Goal: Task Accomplishment & Management: Use online tool/utility

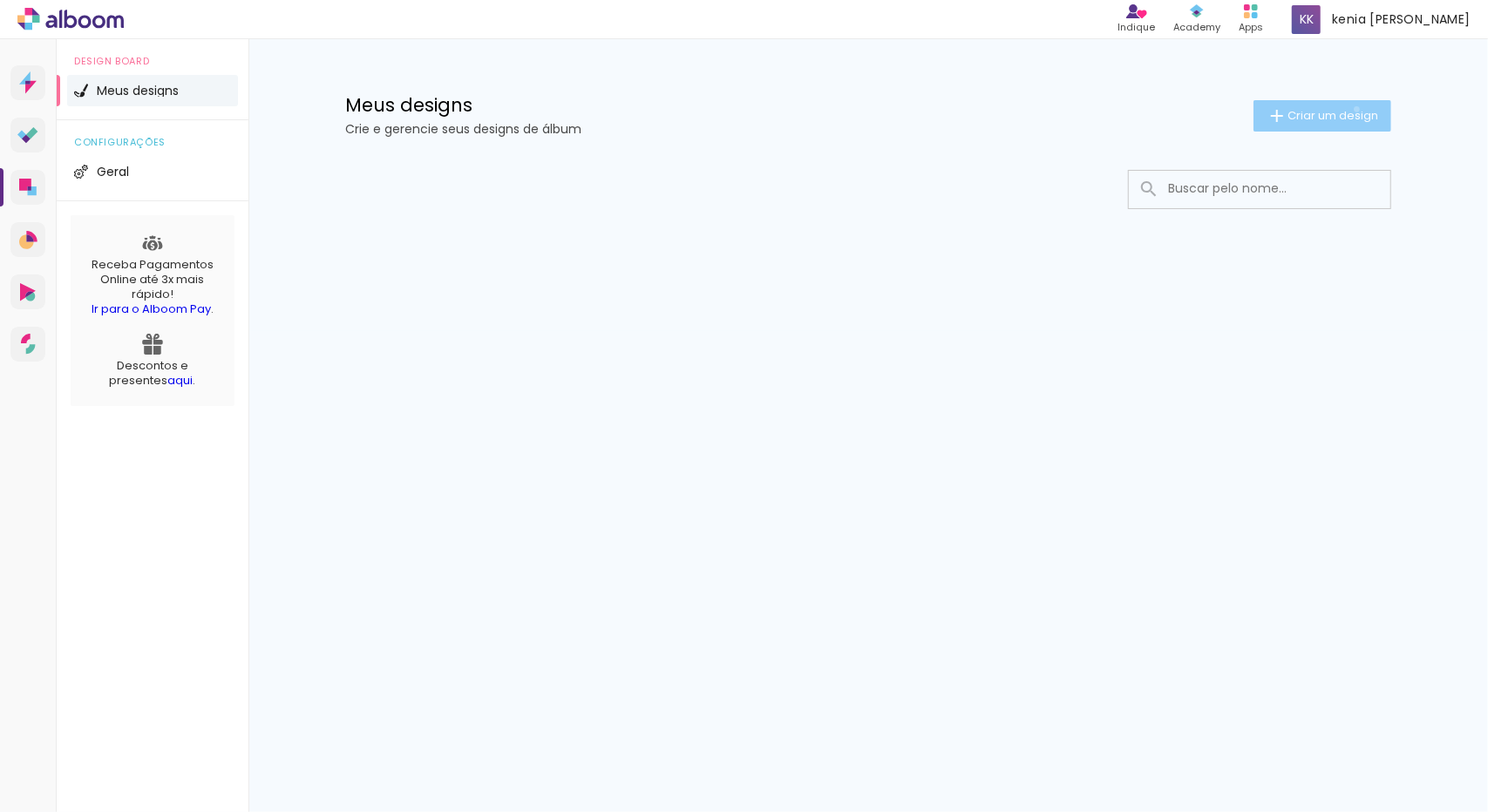
click at [1354, 110] on span "Criar um design" at bounding box center [1332, 116] width 90 height 12
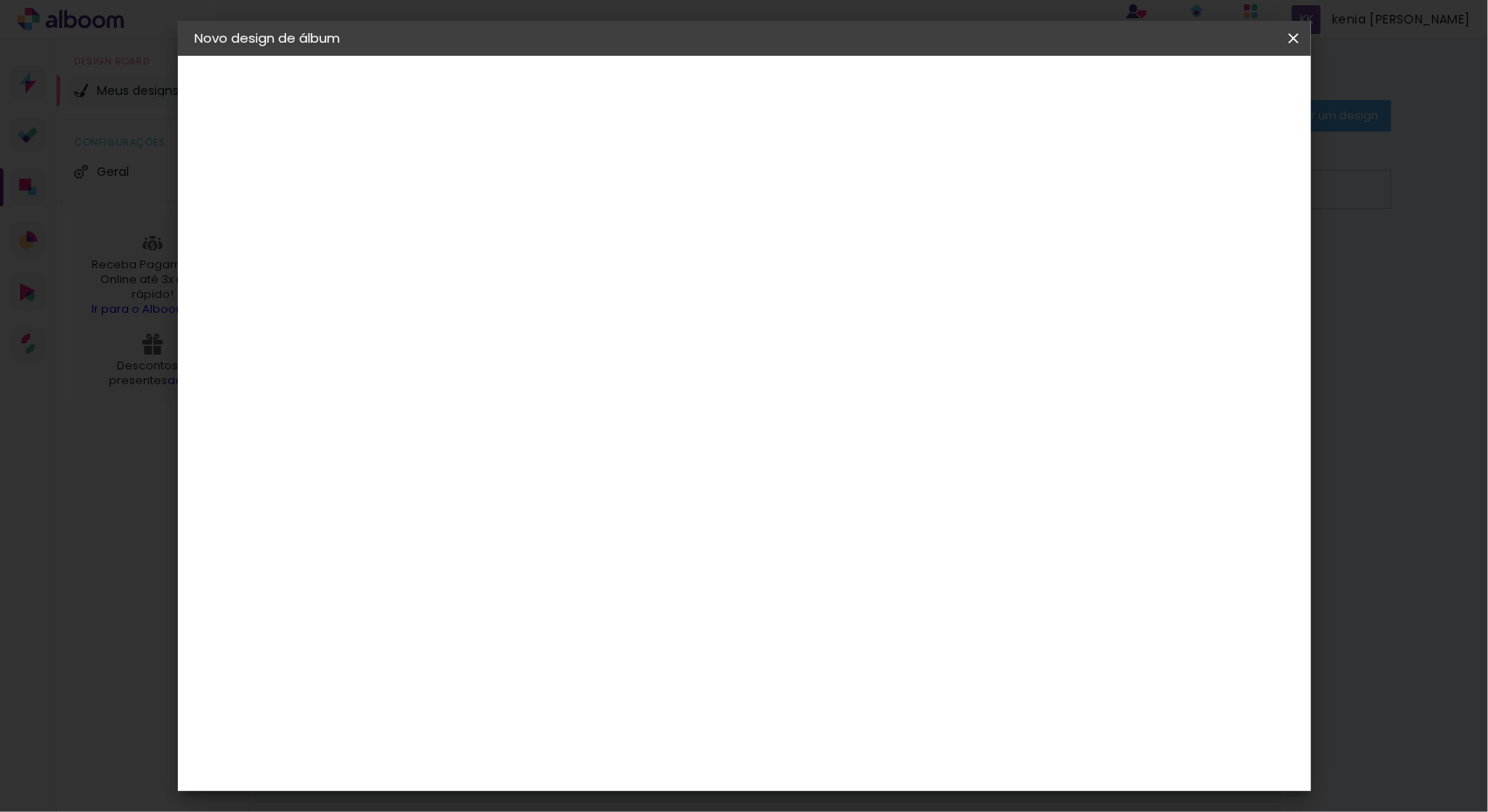
click at [480, 221] on input at bounding box center [480, 234] width 0 height 27
type input "R"
type input "Meus 15 anos"
type paper-input "Meus 15 anos"
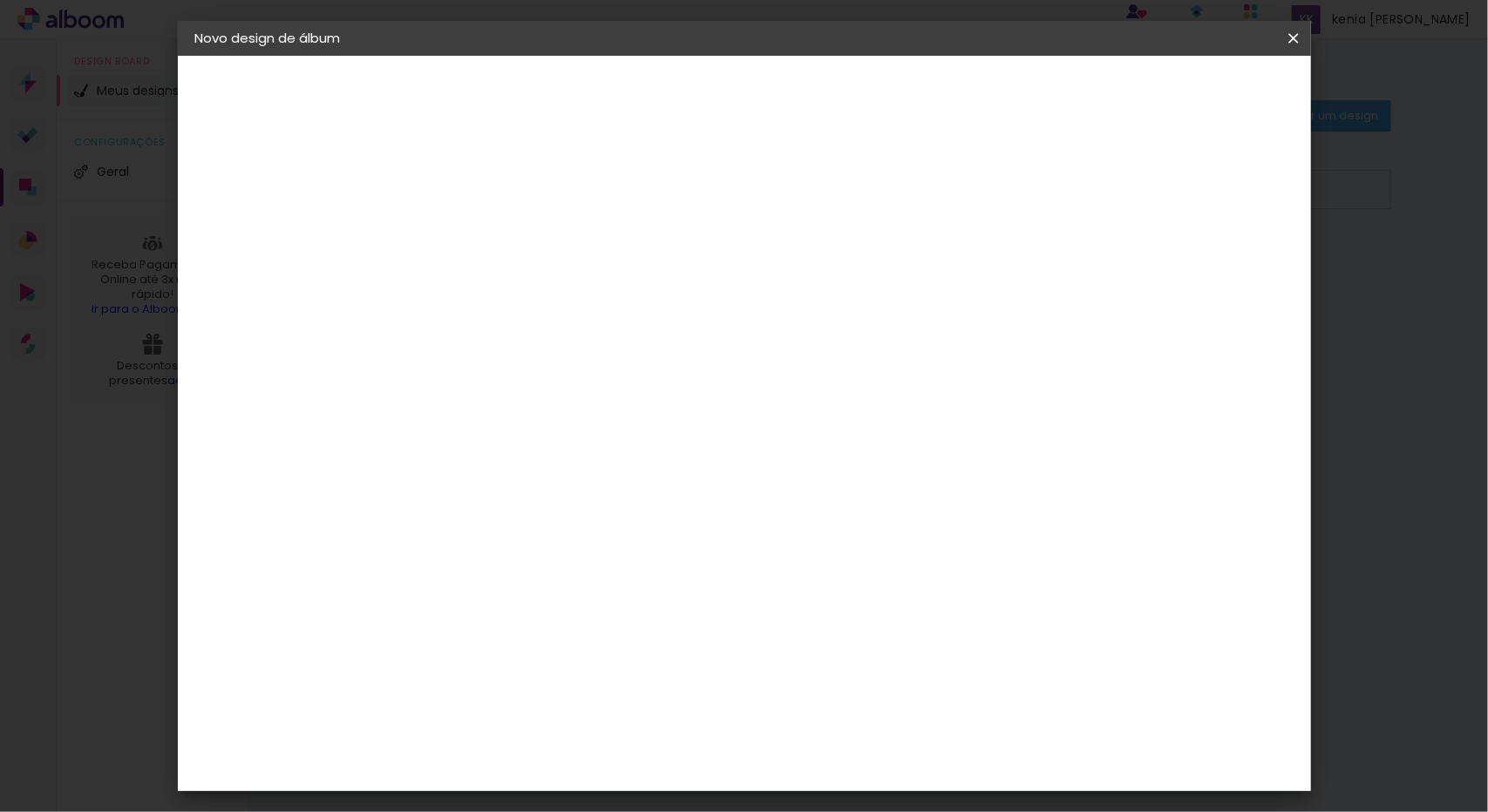
click at [659, 88] on paper-button "Avançar" at bounding box center [617, 92] width 86 height 29
click at [552, 324] on input at bounding box center [524, 332] width 176 height 21
type input "l"
type paper-input "l"
type input "I"
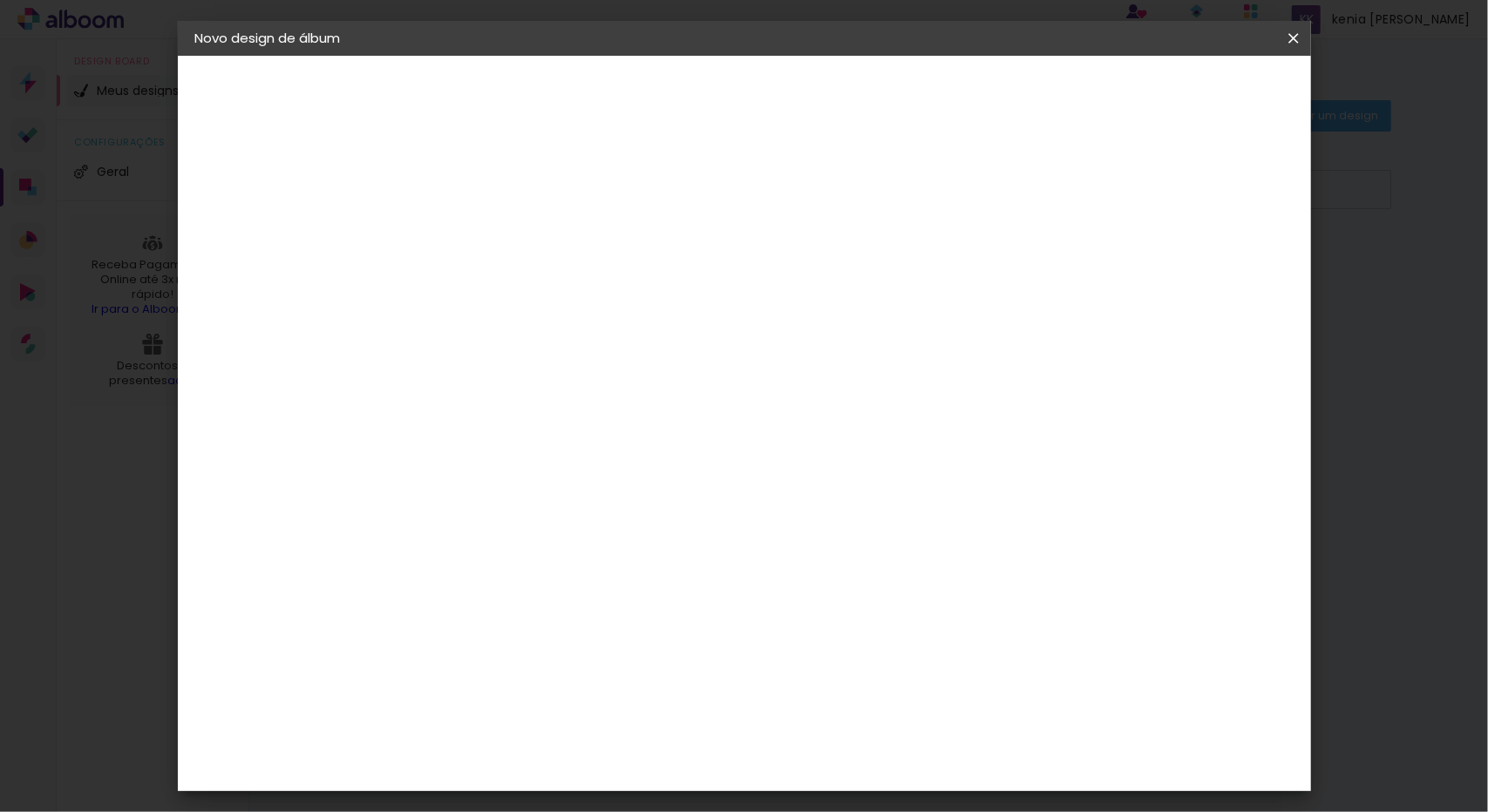
click at [806, 258] on paper-item "Tamanho Livre" at bounding box center [723, 265] width 167 height 38
click at [0, 0] on slot "Avançar" at bounding box center [0, 0] width 0 height 0
click at [0, 0] on slot "Mostrar sangria" at bounding box center [0, 0] width 0 height 0
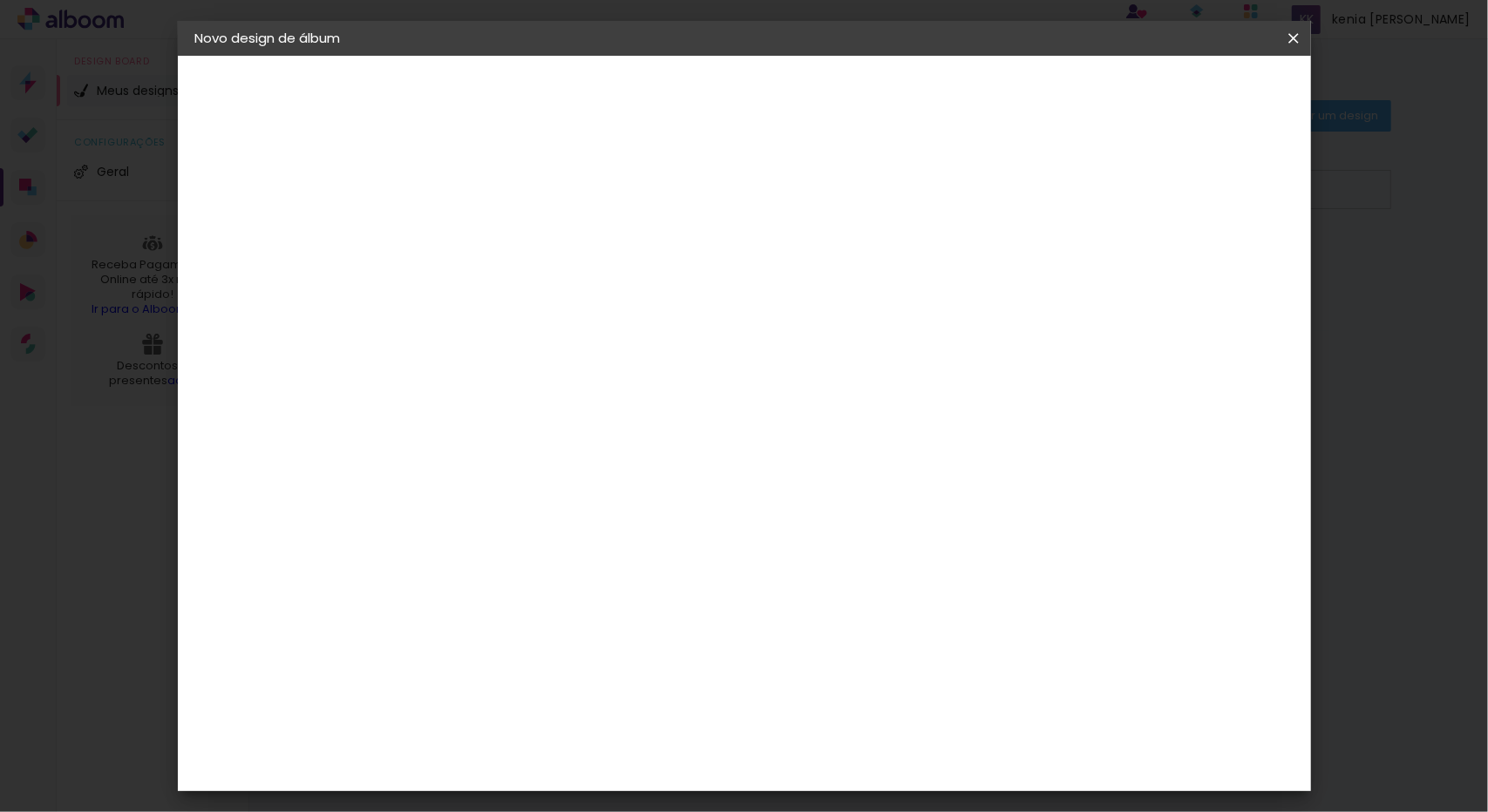
type paper-checkbox "on"
click at [0, 0] on slot "Mostrar sangria" at bounding box center [0, 0] width 0 height 0
type input "3"
type paper-input "3"
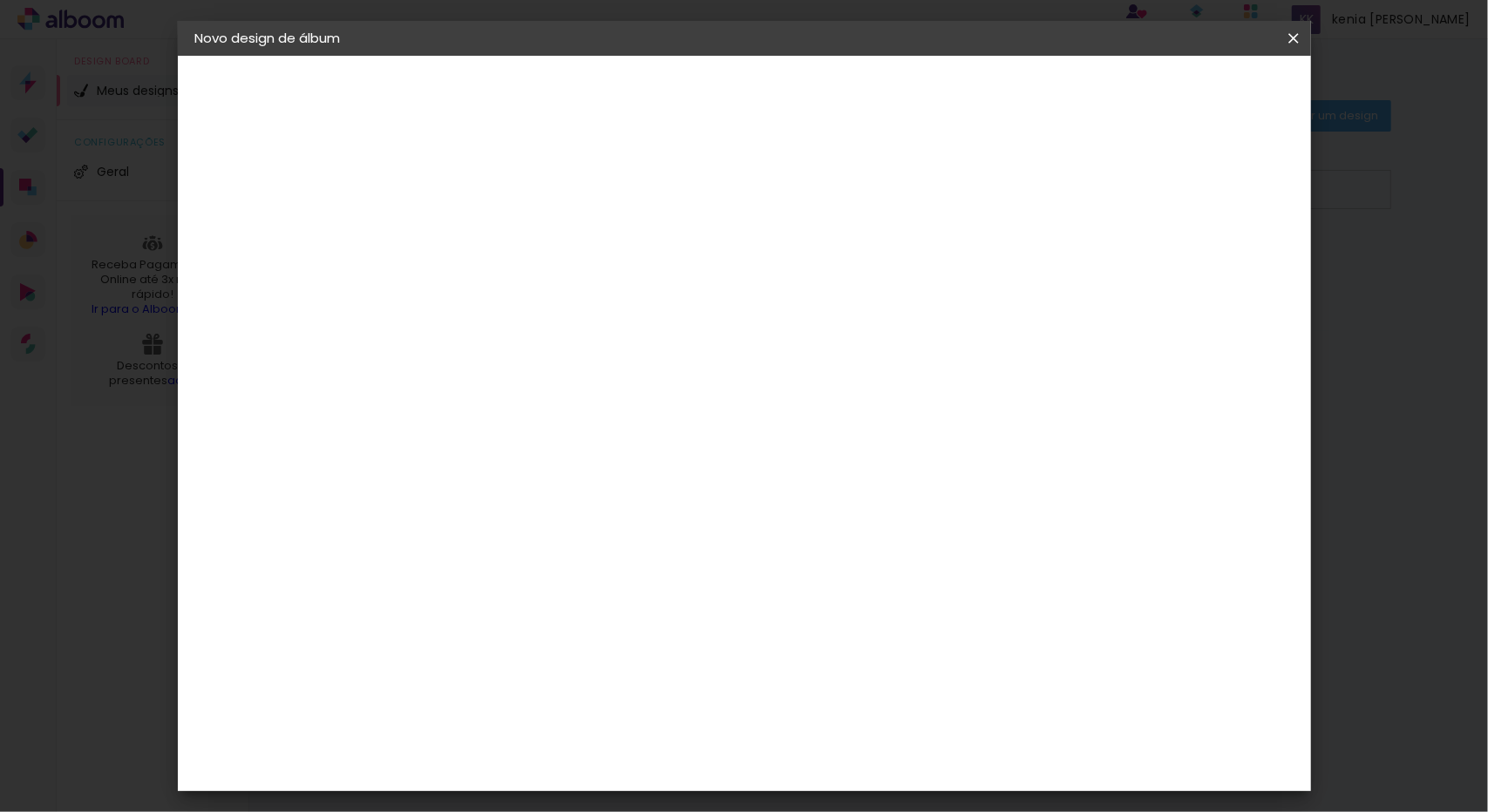
click at [493, 191] on input "3" at bounding box center [469, 199] width 60 height 21
type input "2"
type paper-input "2"
click at [492, 206] on input "2" at bounding box center [469, 199] width 60 height 21
type input "6"
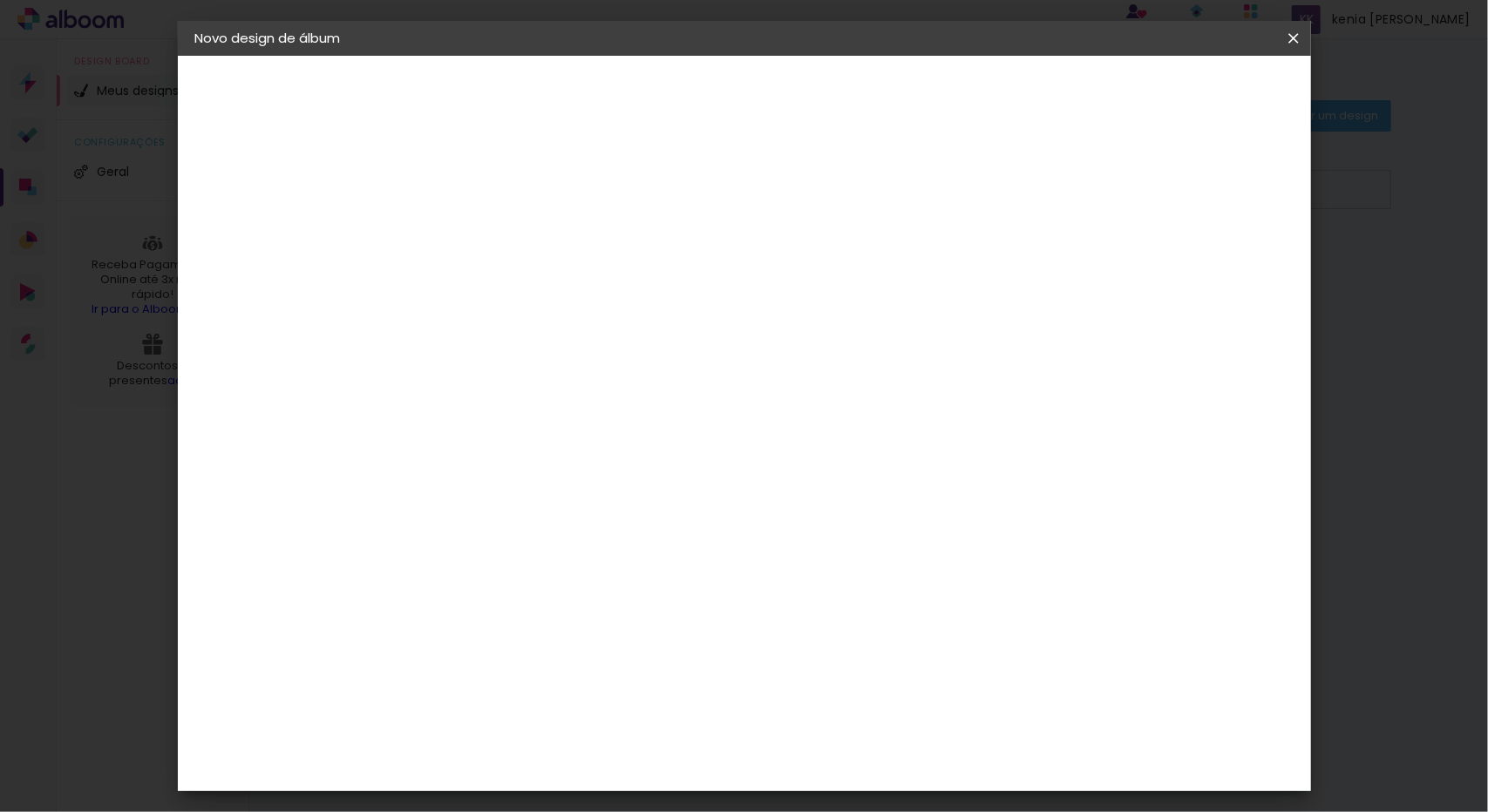
type paper-input "6"
click at [1210, 258] on input "6" at bounding box center [1203, 263] width 31 height 26
type input "5"
type paper-input "5"
click at [1210, 267] on input "5" at bounding box center [1203, 263] width 31 height 26
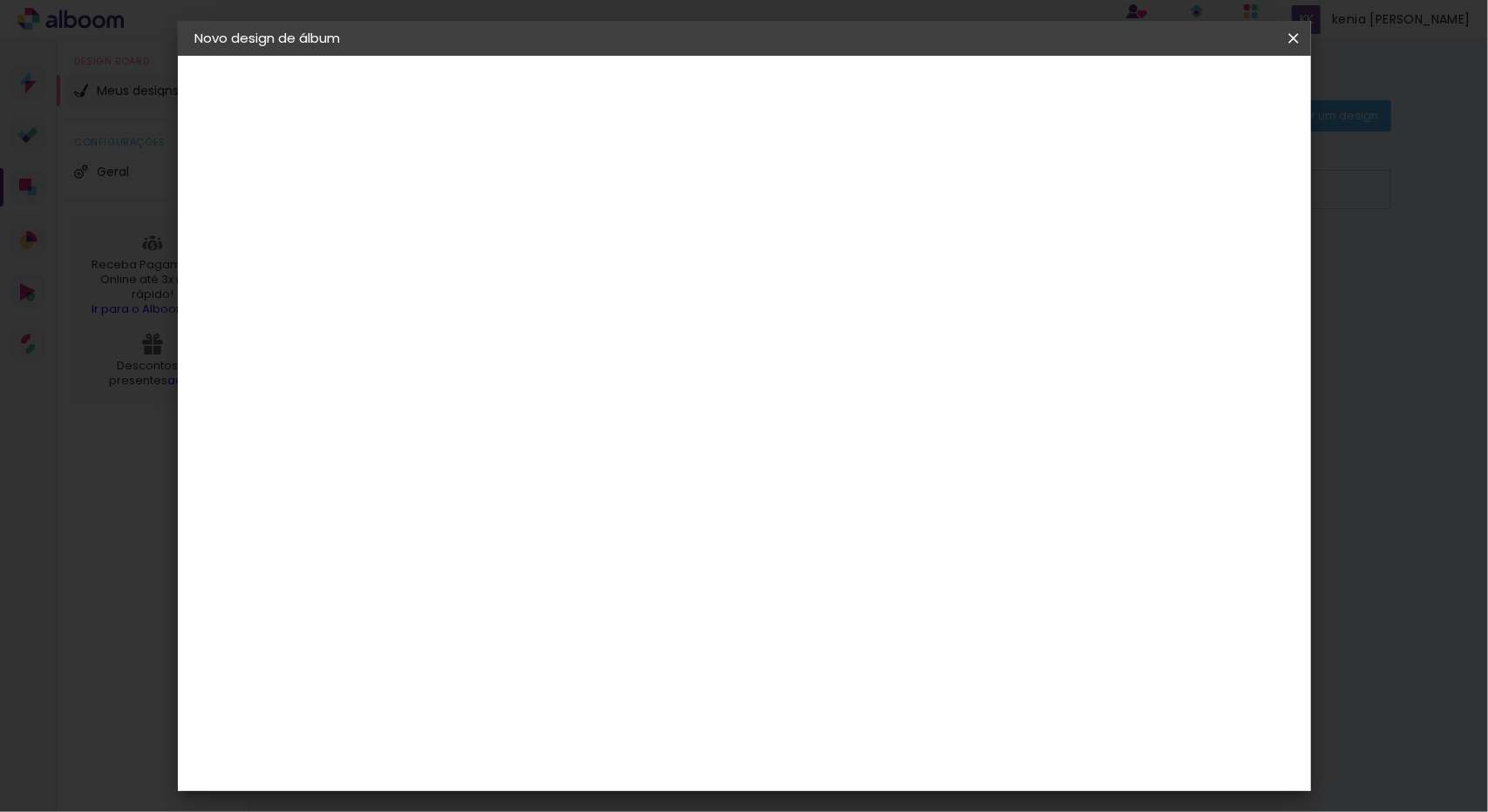
click at [443, 490] on input "30" at bounding box center [425, 495] width 46 height 26
type input "30"
click at [668, 275] on span "30" at bounding box center [670, 272] width 29 height 26
click at [668, 263] on span "30" at bounding box center [670, 272] width 29 height 26
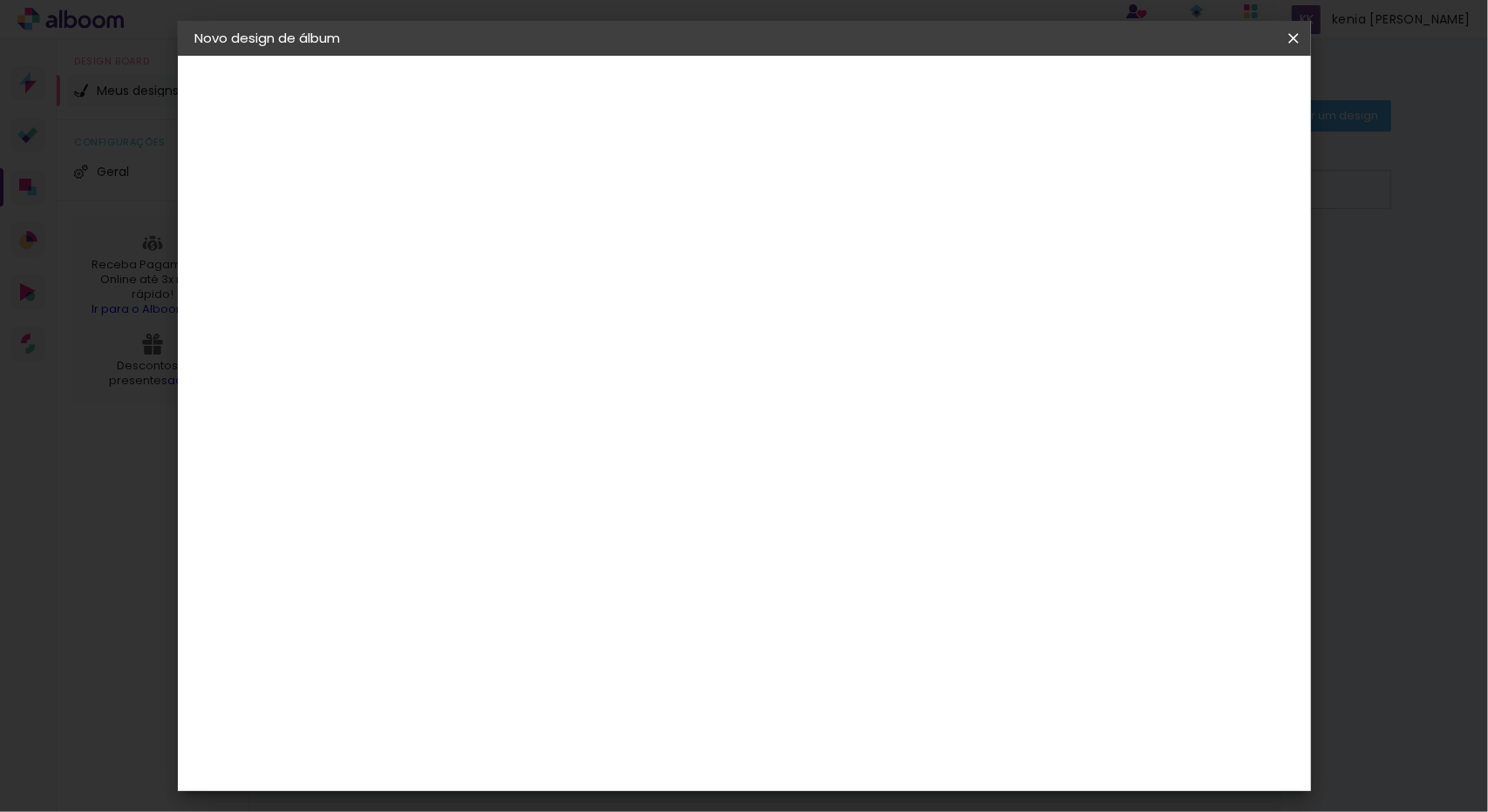
click at [668, 263] on span "30" at bounding box center [670, 272] width 29 height 26
click at [702, 269] on span "cm" at bounding box center [695, 272] width 21 height 26
click at [851, 723] on input "60" at bounding box center [840, 726] width 46 height 26
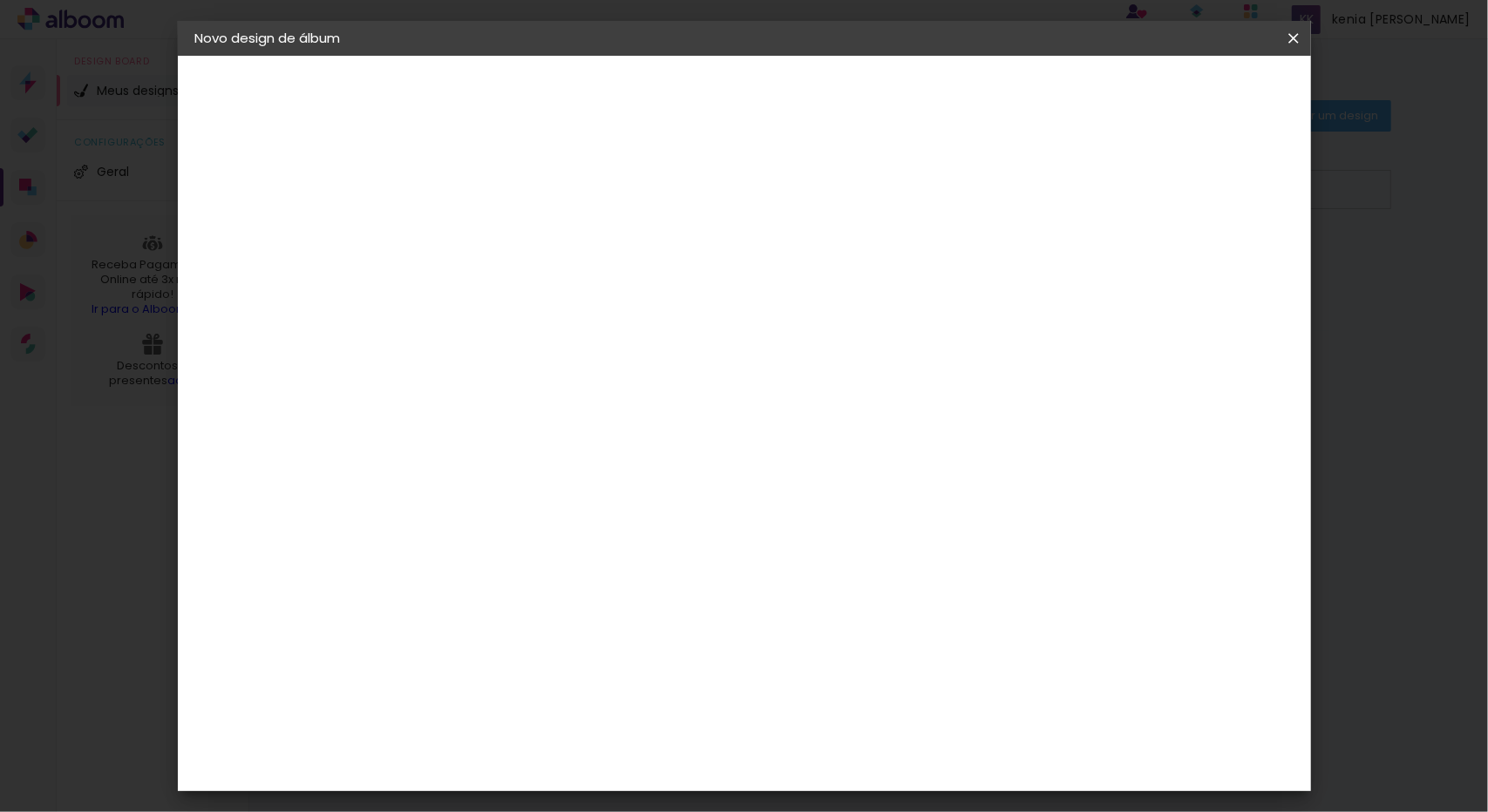
scroll to position [162, 0]
type input "60"
click at [434, 483] on input "30" at bounding box center [425, 496] width 46 height 26
type input "20"
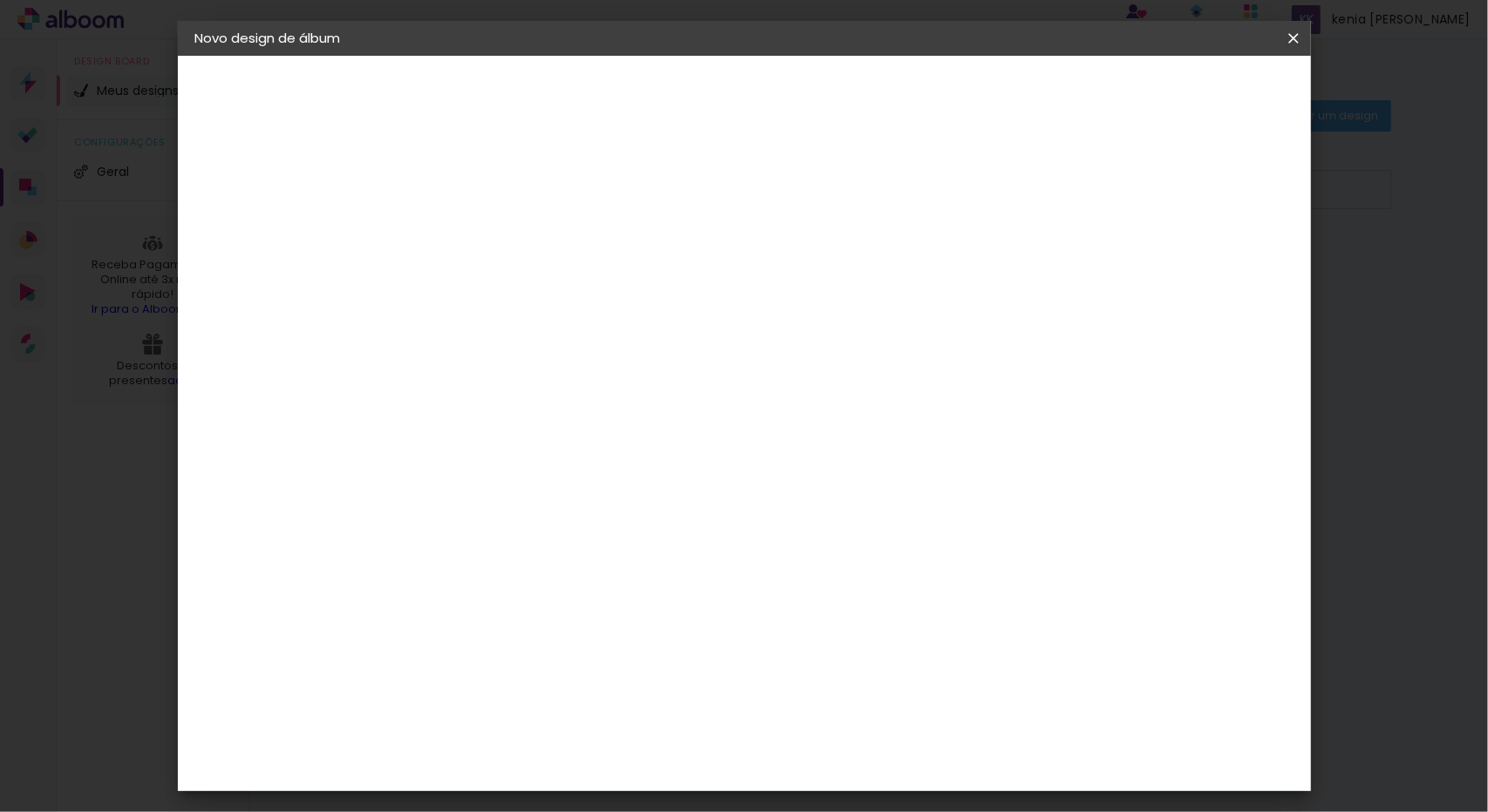
type paper-input "20"
click at [1201, 102] on paper-button "Iniciar design" at bounding box center [1144, 92] width 114 height 29
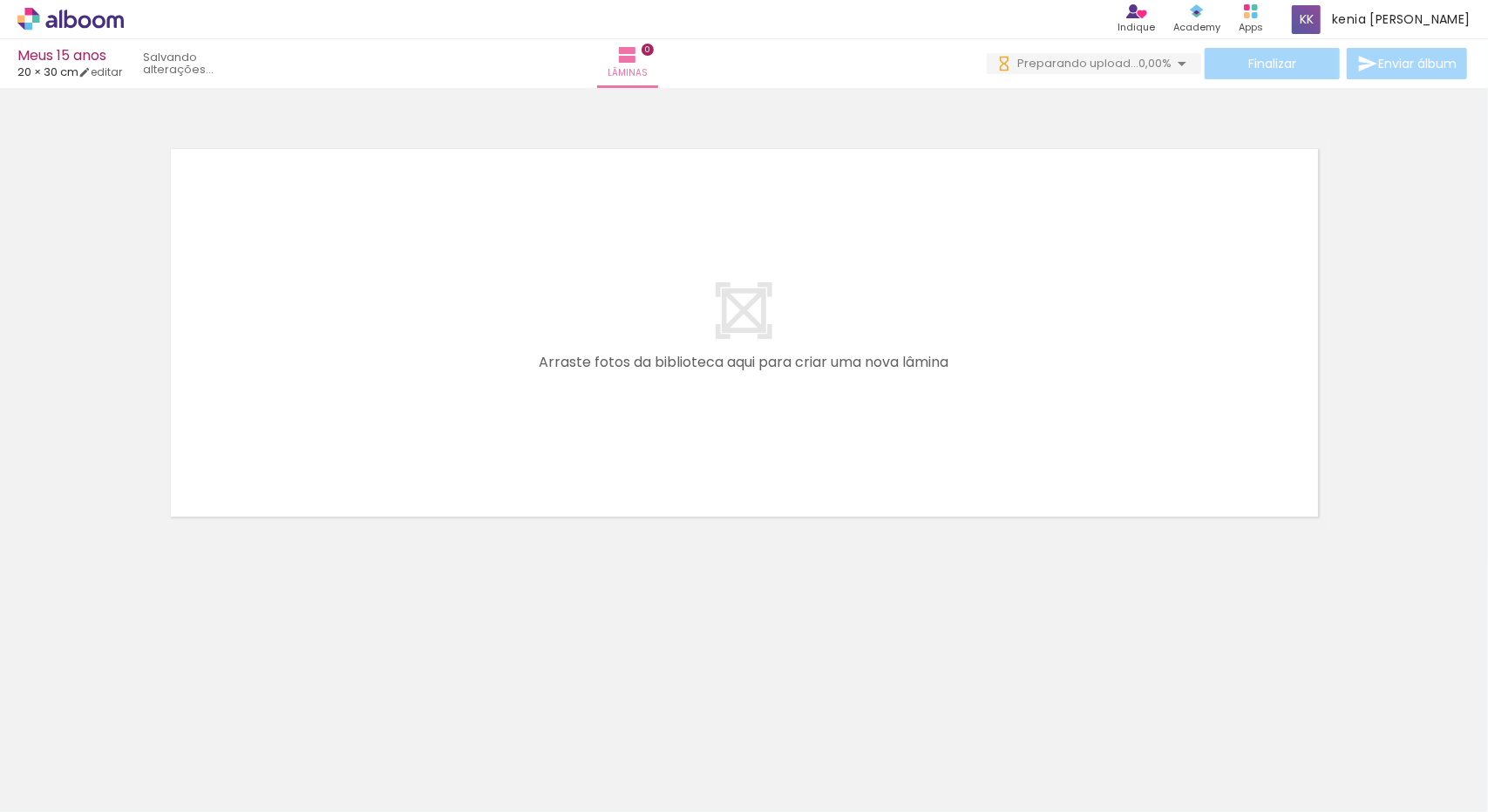
click at [173, 762] on div at bounding box center [174, 754] width 87 height 57
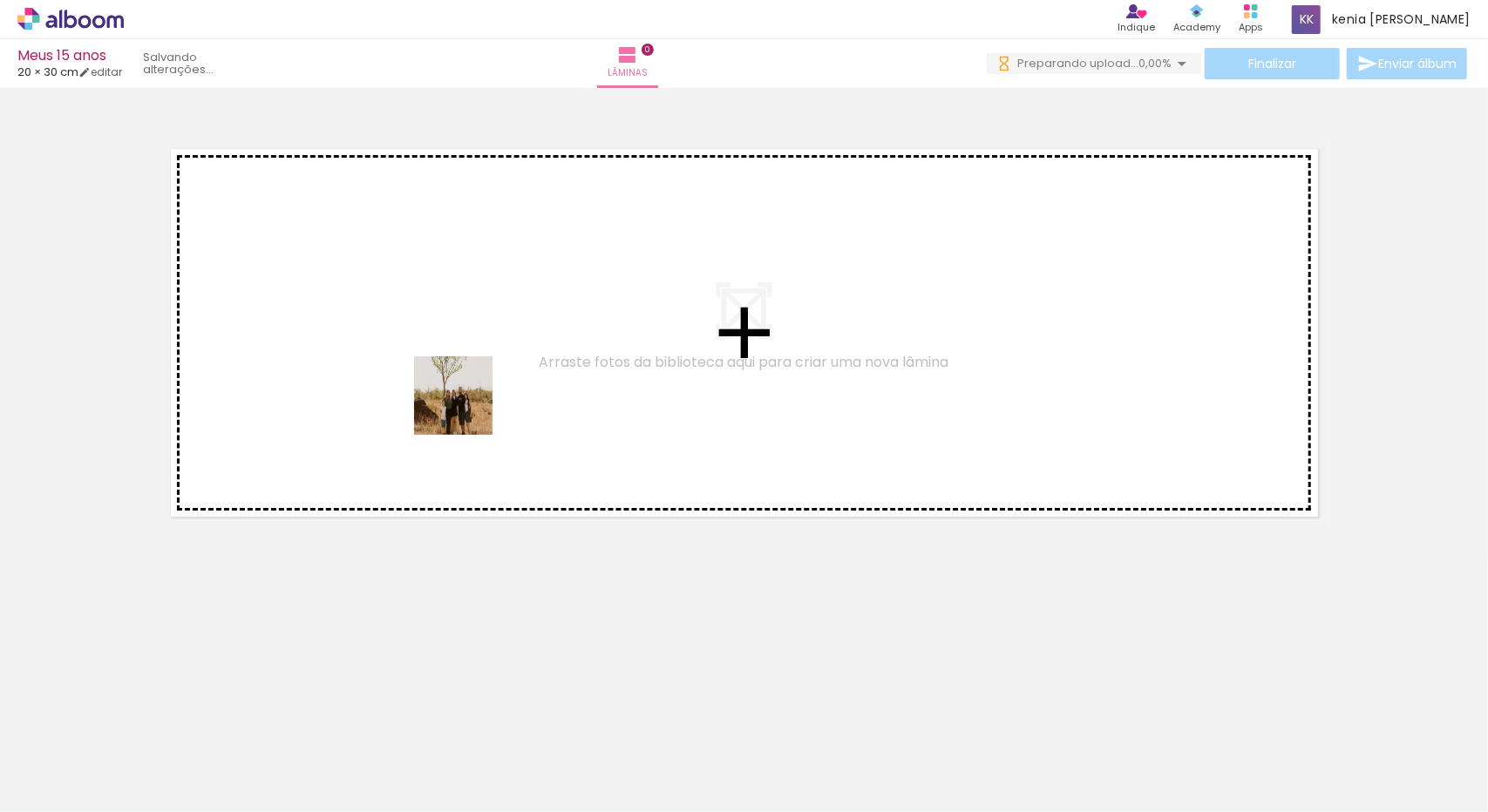
drag, startPoint x: 173, startPoint y: 762, endPoint x: 478, endPoint y: 394, distance: 478.0
click at [478, 394] on quentale-workspace at bounding box center [744, 406] width 1488 height 812
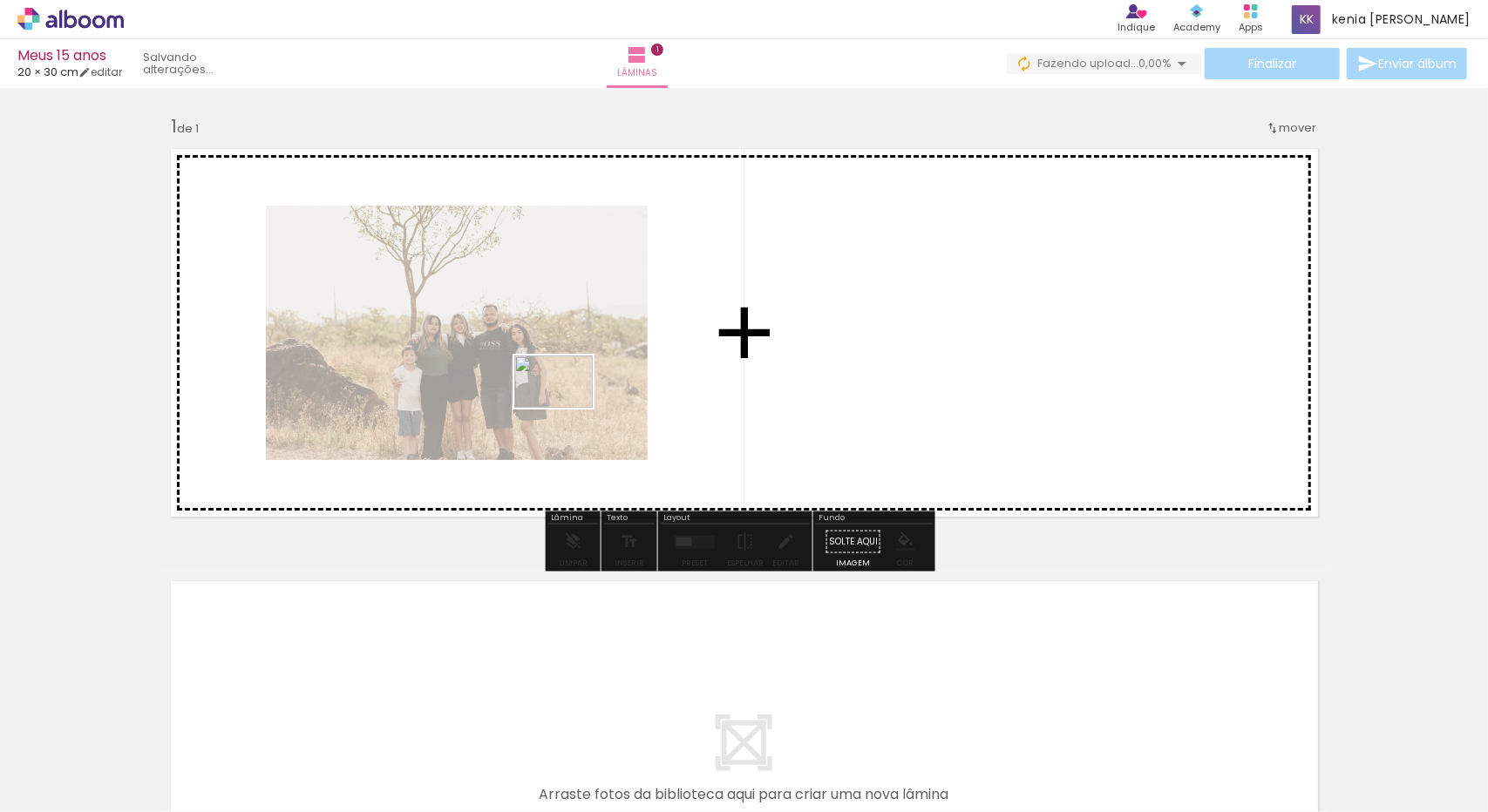
drag, startPoint x: 274, startPoint y: 773, endPoint x: 567, endPoint y: 407, distance: 468.8
click at [567, 407] on quentale-workspace at bounding box center [744, 406] width 1488 height 812
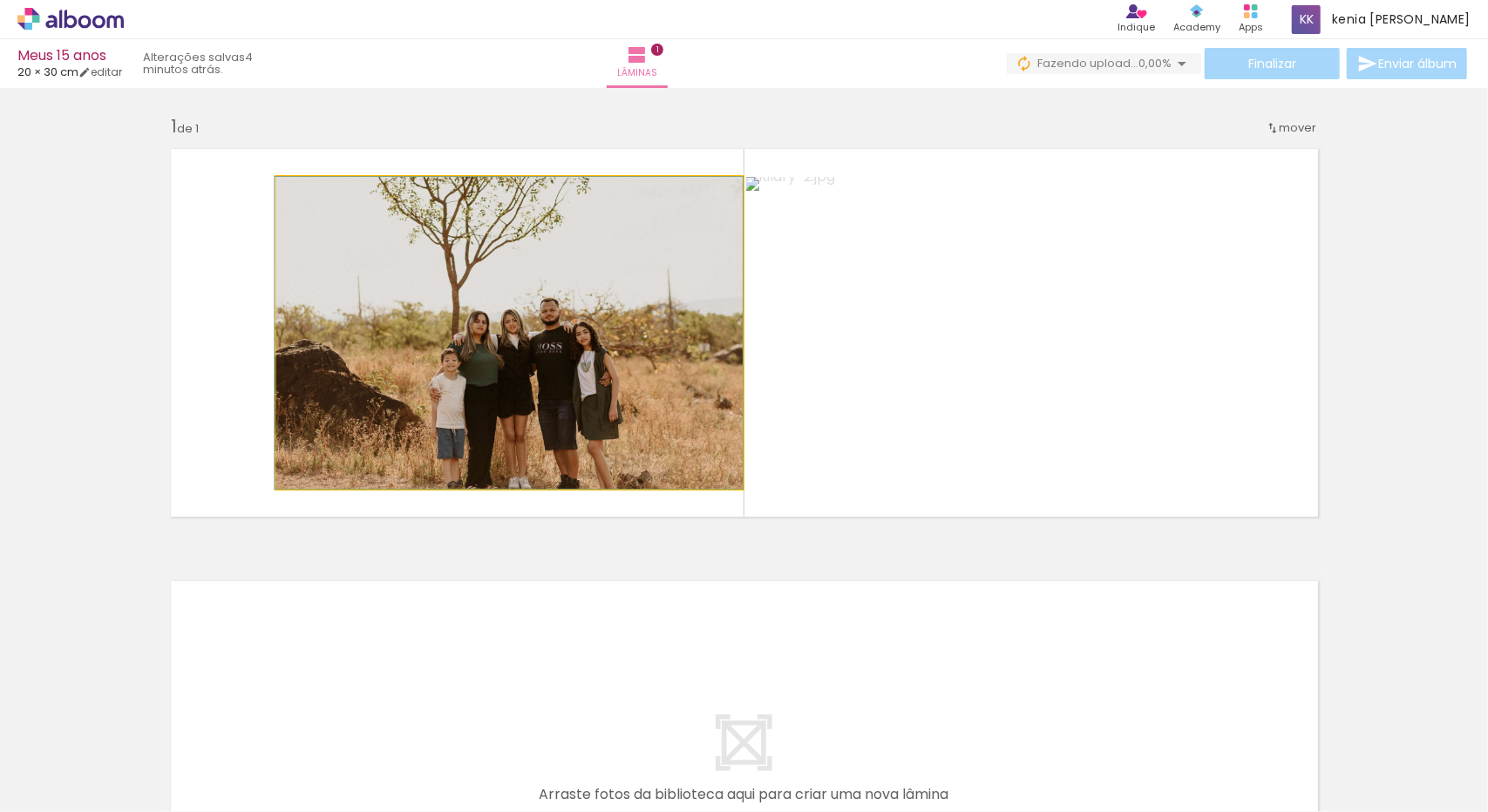
drag, startPoint x: 567, startPoint y: 407, endPoint x: 437, endPoint y: 409, distance: 130.0
drag, startPoint x: 312, startPoint y: 197, endPoint x: 260, endPoint y: 206, distance: 52.8
type paper-slider "100"
click at [260, 206] on quentale-layouter at bounding box center [744, 334] width 1168 height 389
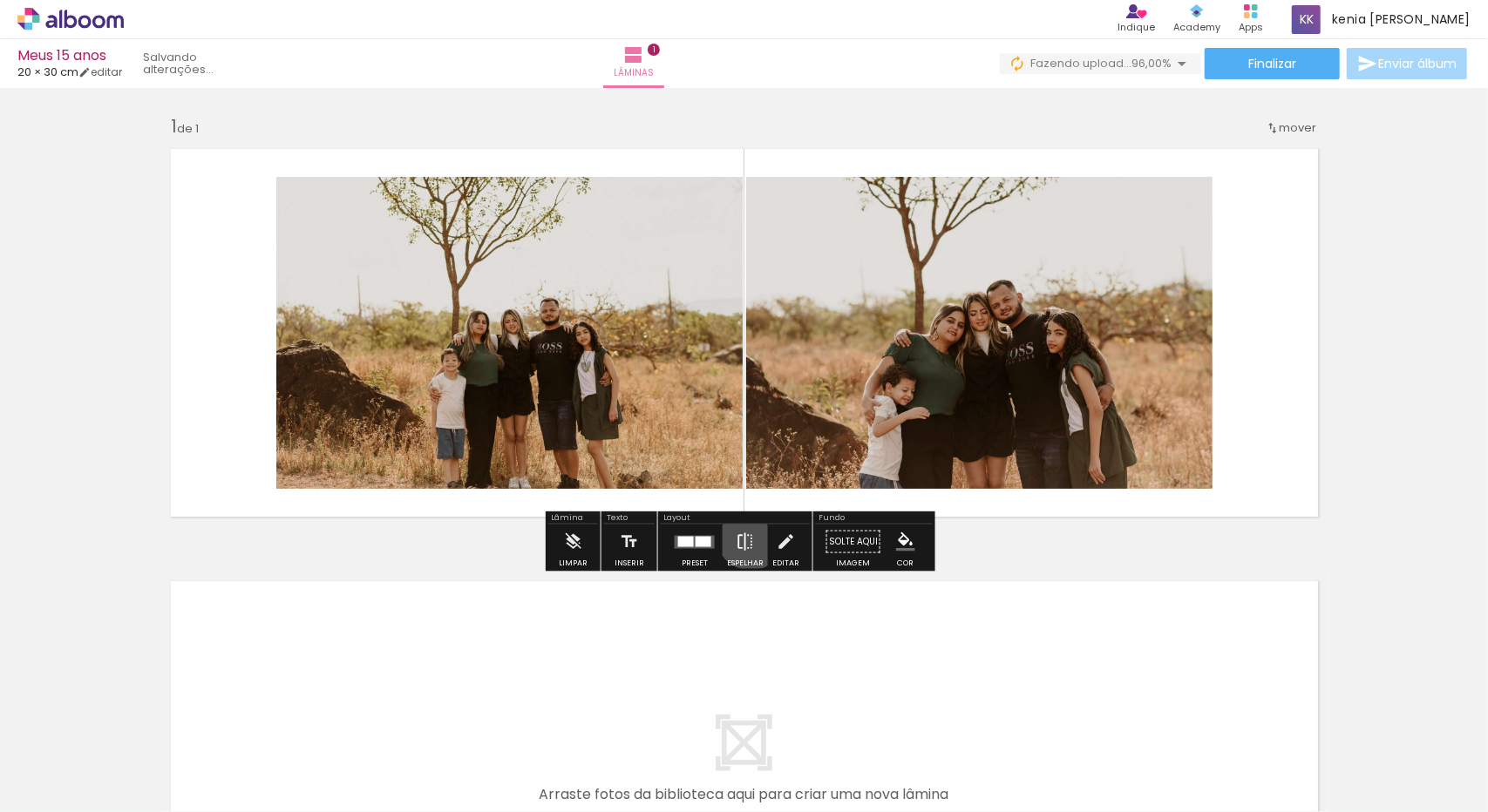
click at [747, 534] on iron-icon at bounding box center [745, 543] width 19 height 35
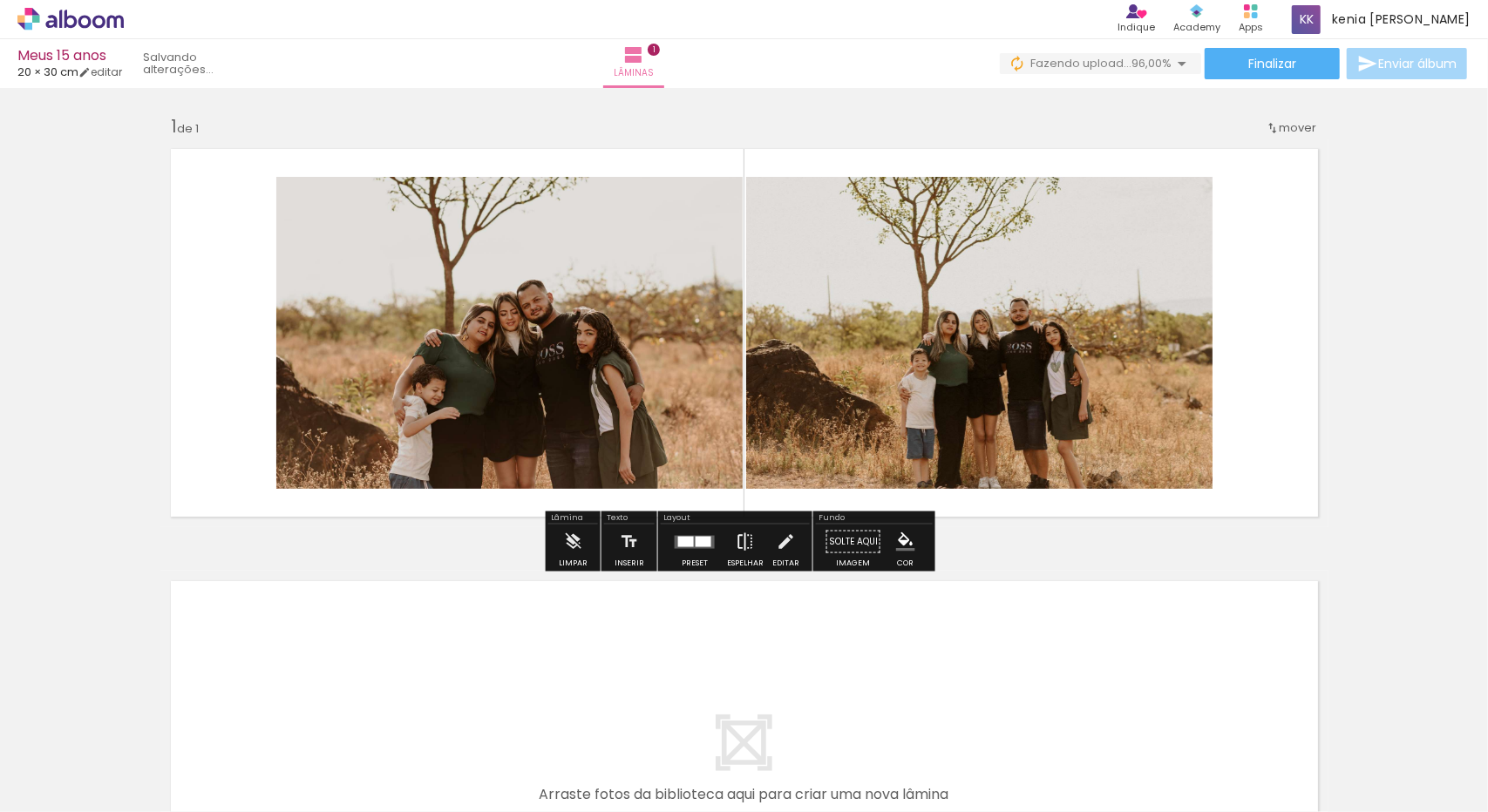
click at [747, 534] on iron-icon at bounding box center [745, 543] width 19 height 35
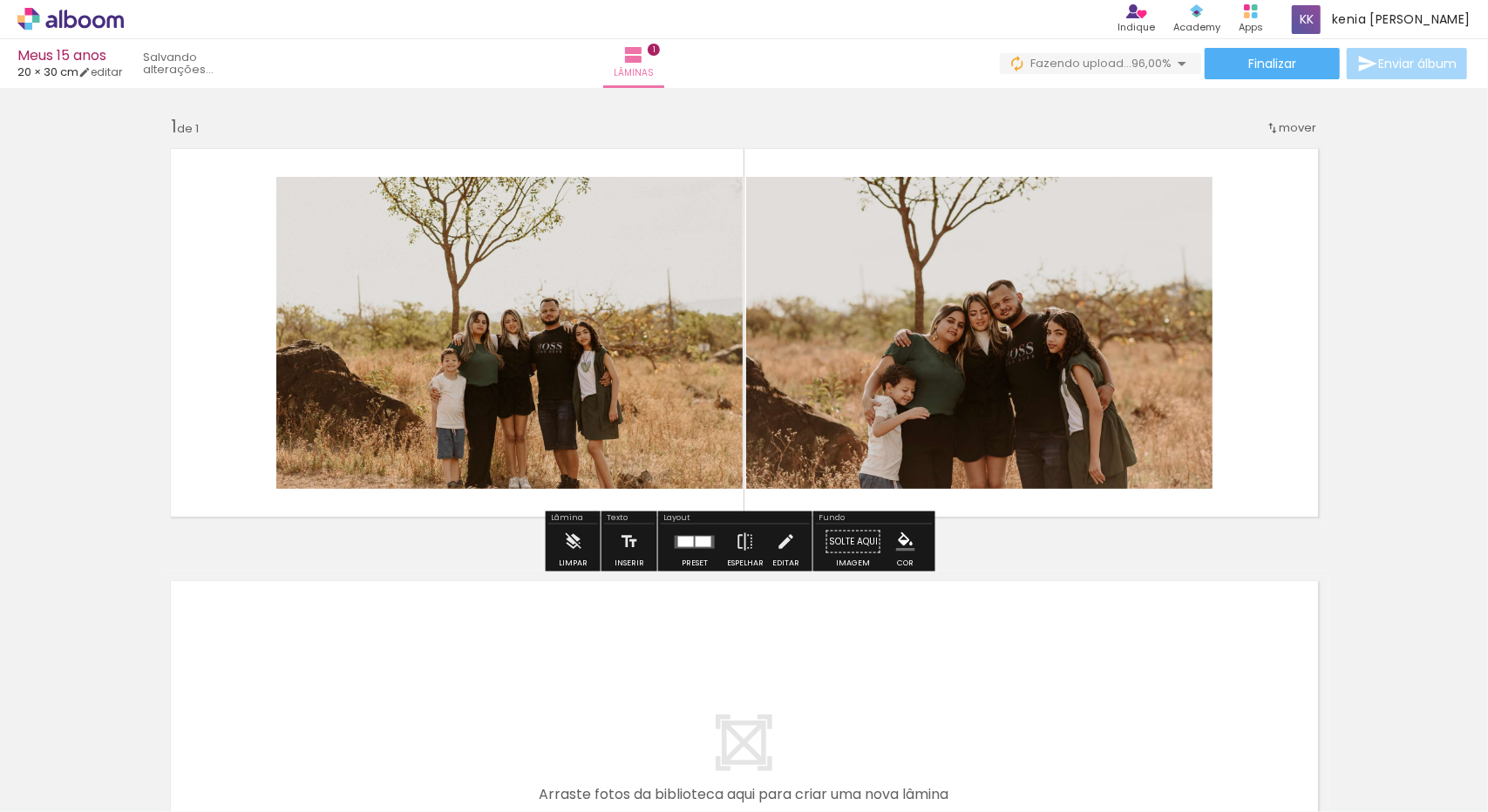
click at [896, 545] on iron-icon "color picker" at bounding box center [905, 543] width 19 height 19
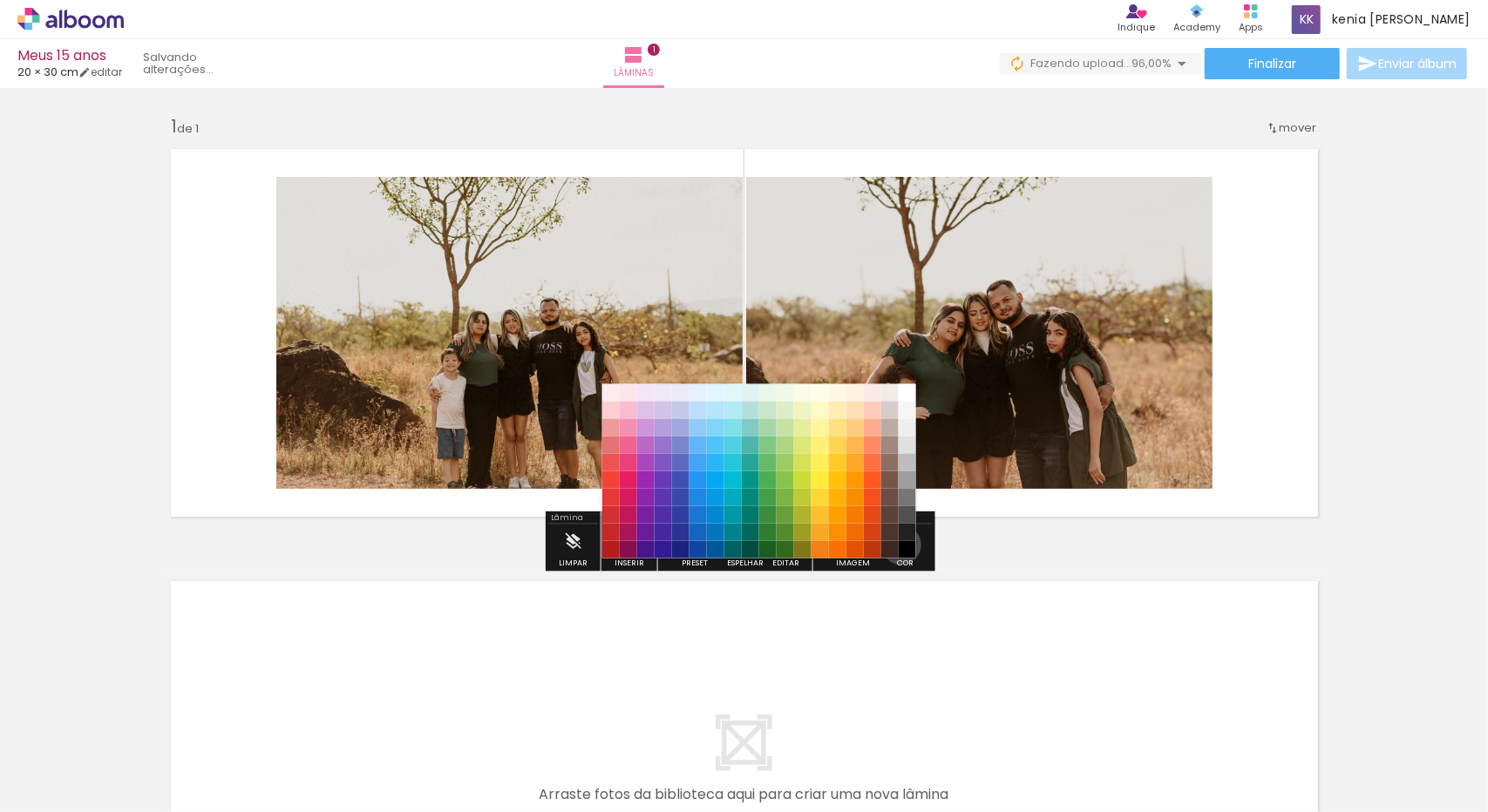
click at [895, 545] on paper-item "#3e2723" at bounding box center [889, 549] width 18 height 18
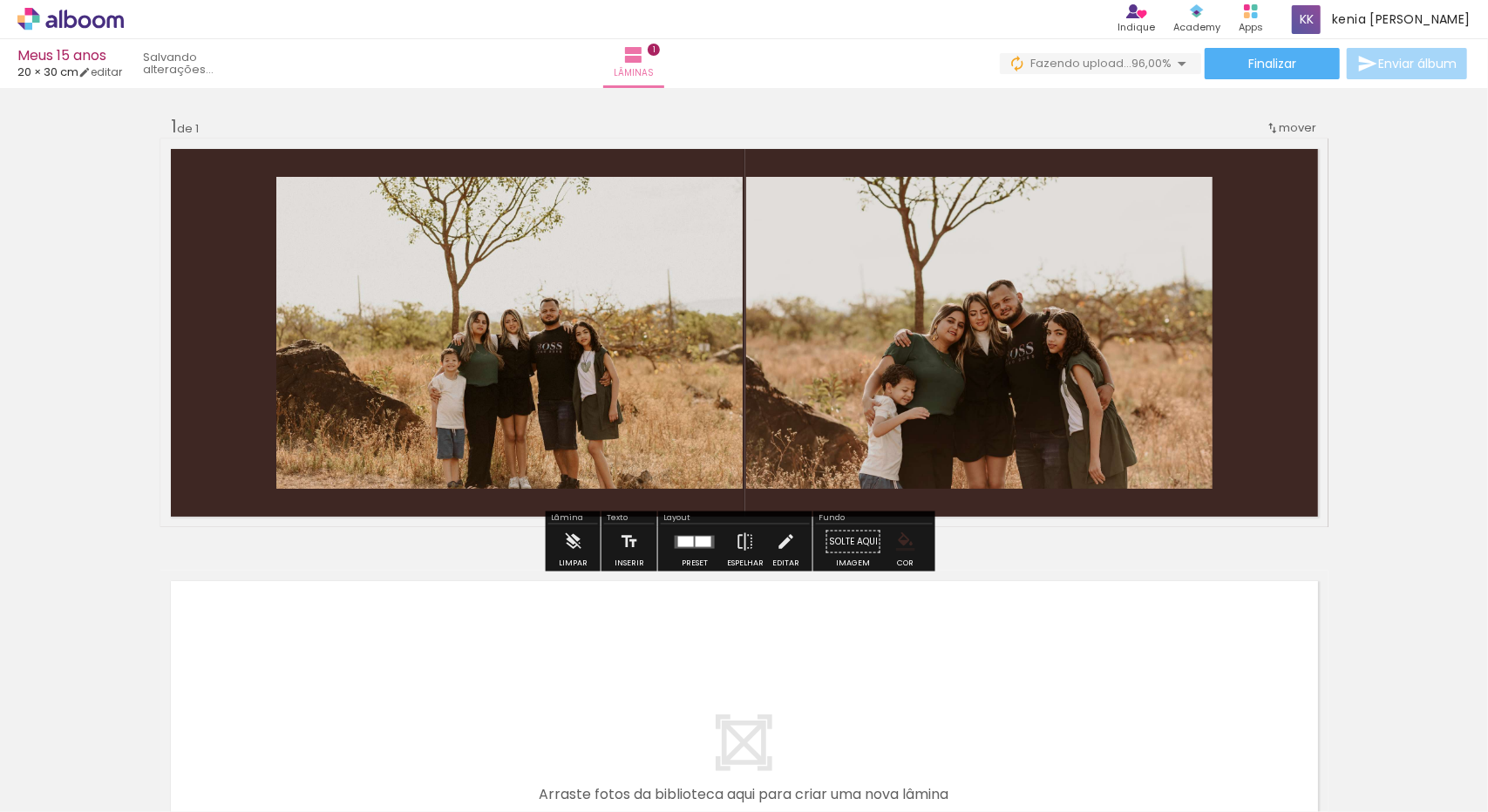
click at [896, 545] on iron-icon "color picker" at bounding box center [905, 543] width 19 height 19
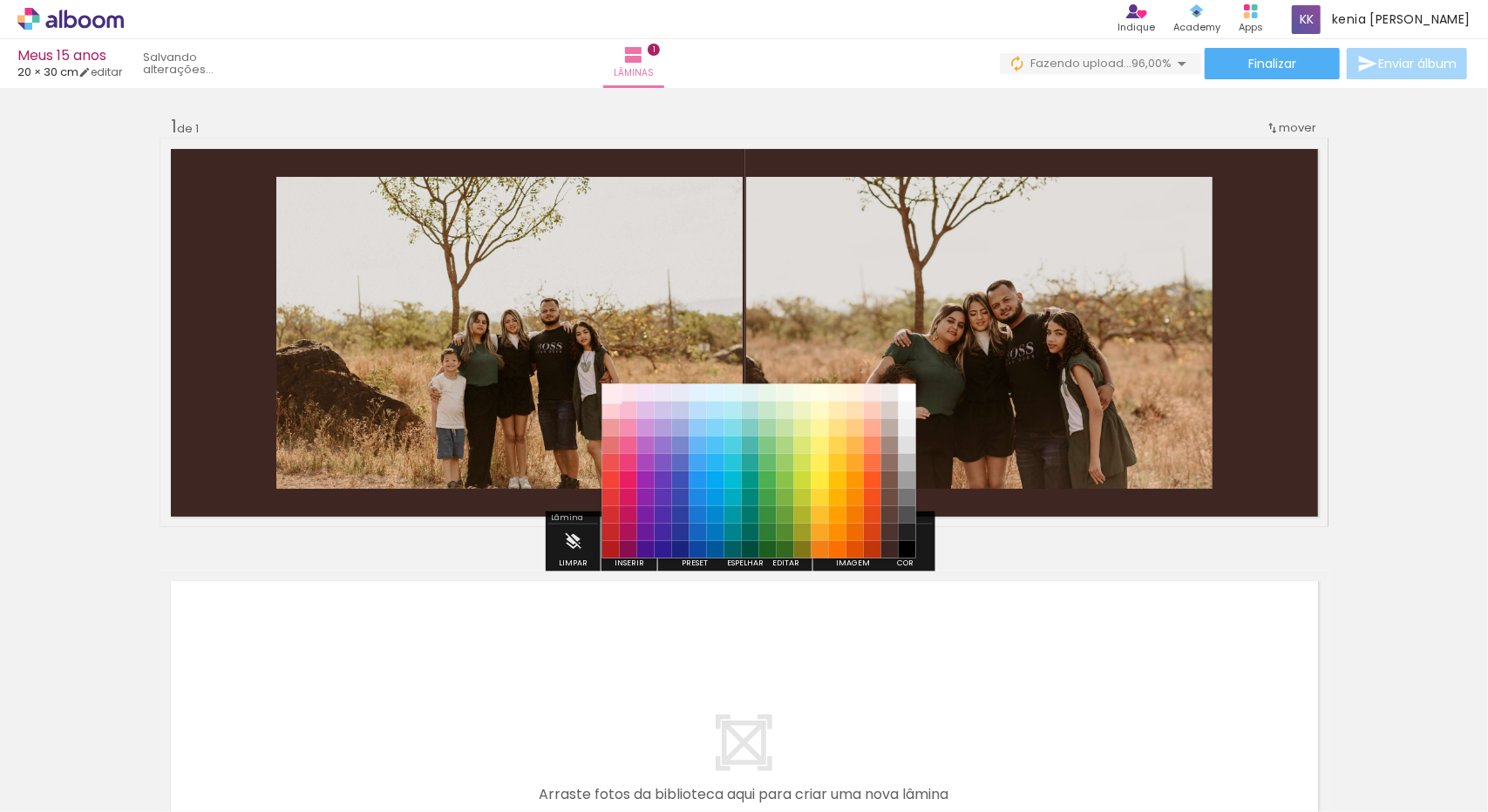
click at [616, 393] on paper-item "#ffebee" at bounding box center [610, 392] width 18 height 18
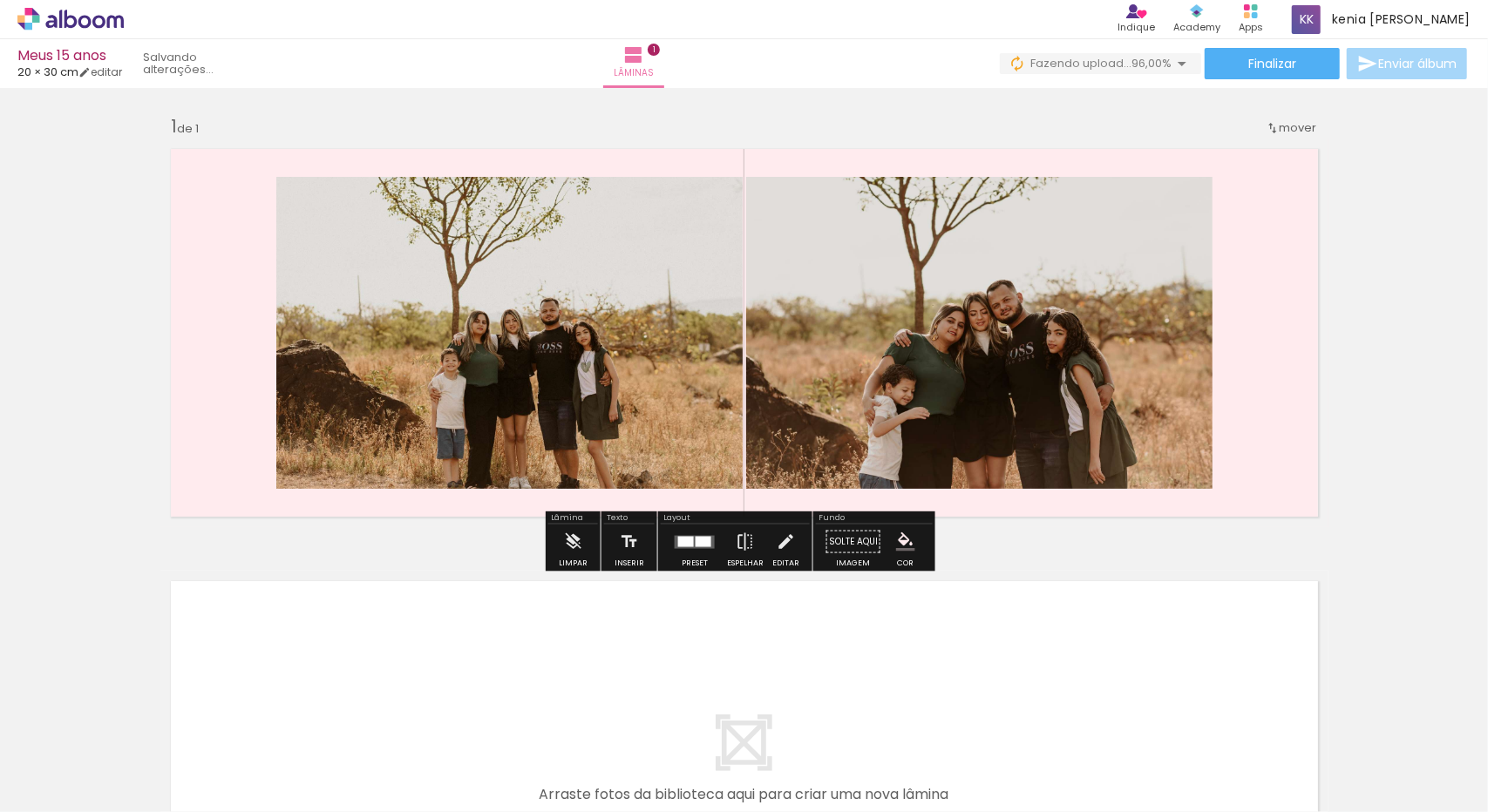
click at [908, 553] on paper-menu-button "#ffebee #ffcdd2 #ef9a9a #e57373 #ef5350 #f44336 #e53935 #d32f2f #c62828 #b71c1c…" at bounding box center [905, 542] width 33 height 33
click at [896, 535] on iron-icon "color picker" at bounding box center [905, 543] width 19 height 19
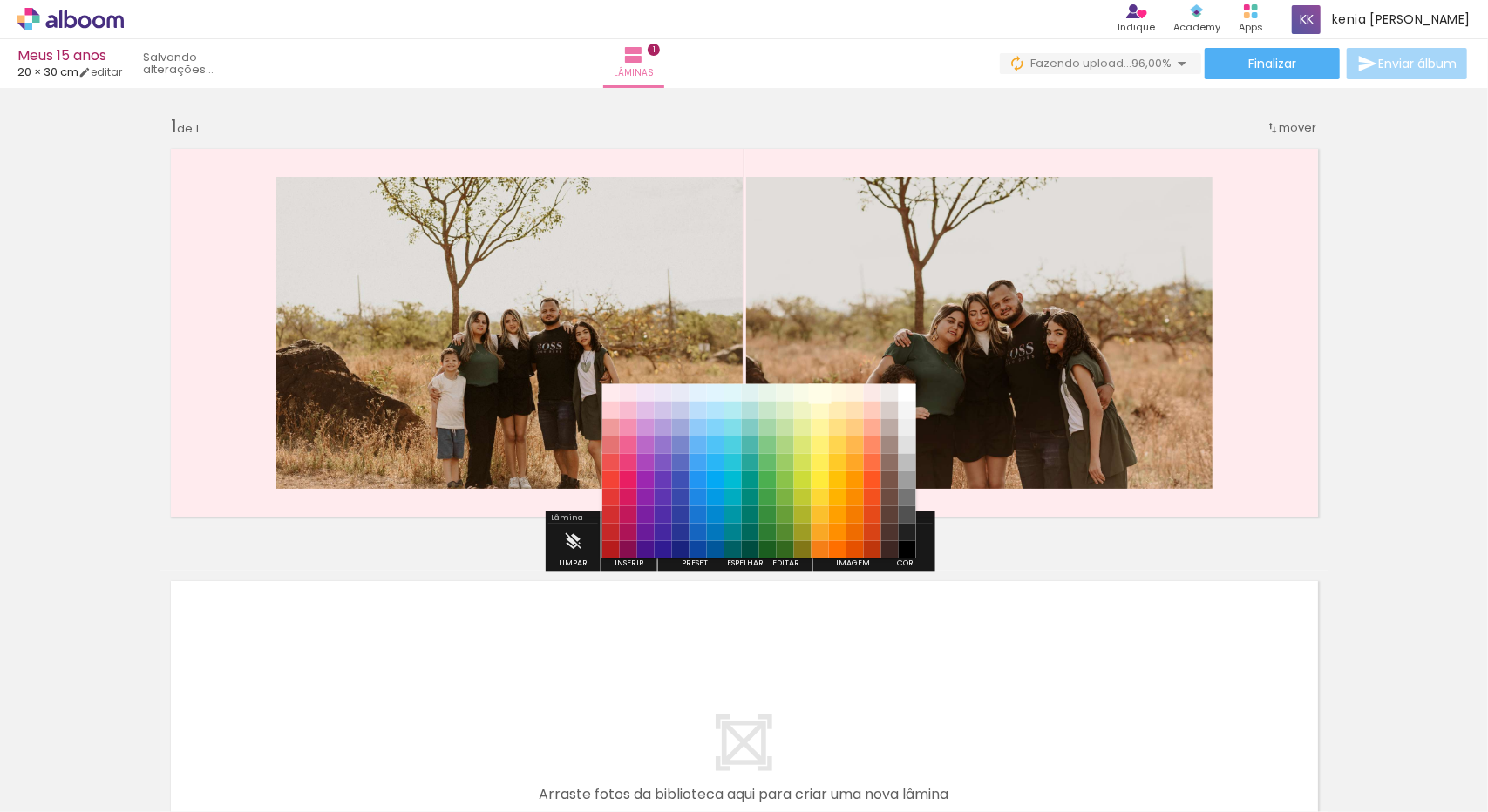
click at [820, 397] on paper-item "#fffde7" at bounding box center [820, 392] width 18 height 18
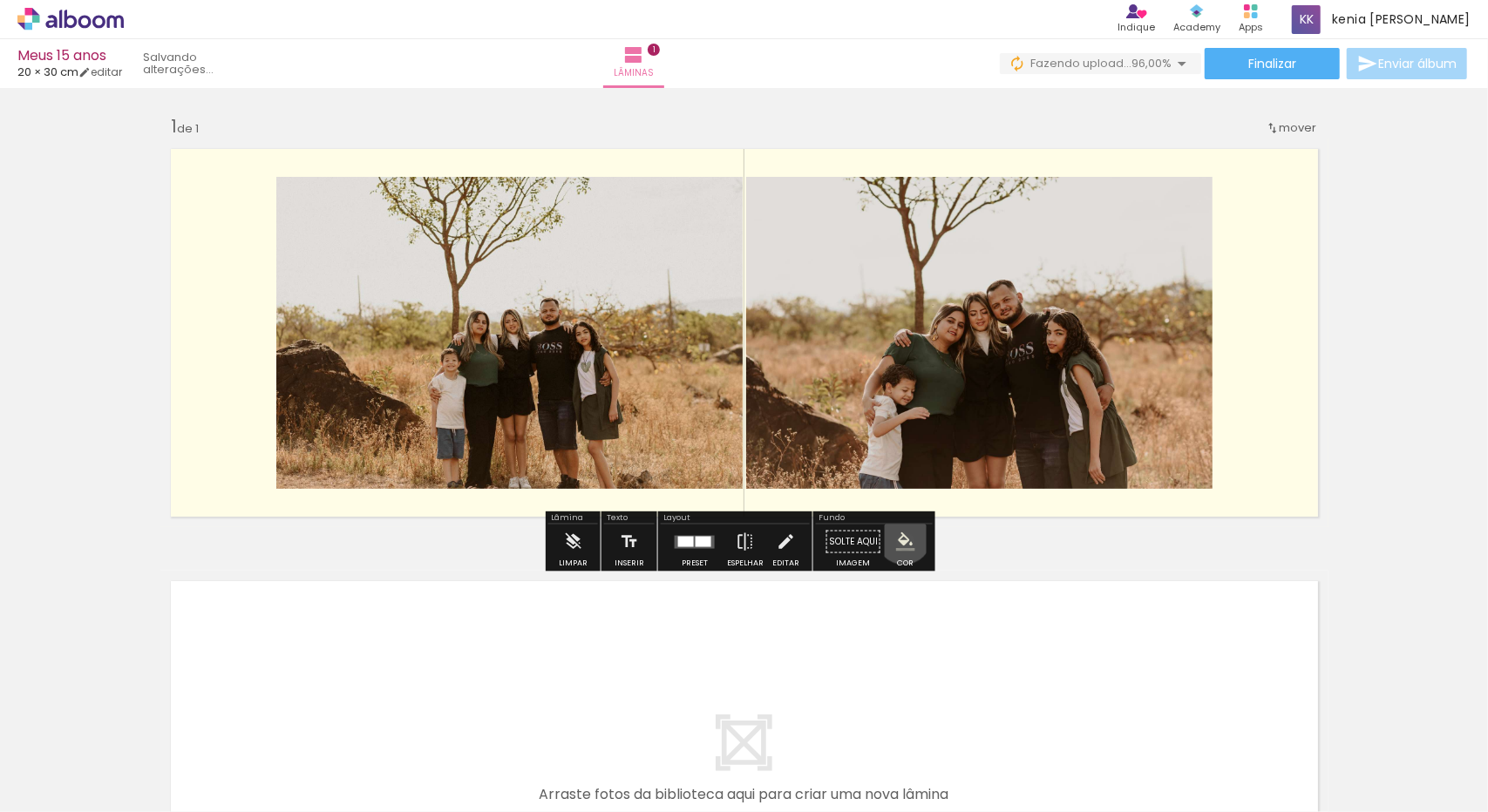
click at [897, 537] on iron-icon "color picker" at bounding box center [905, 543] width 19 height 19
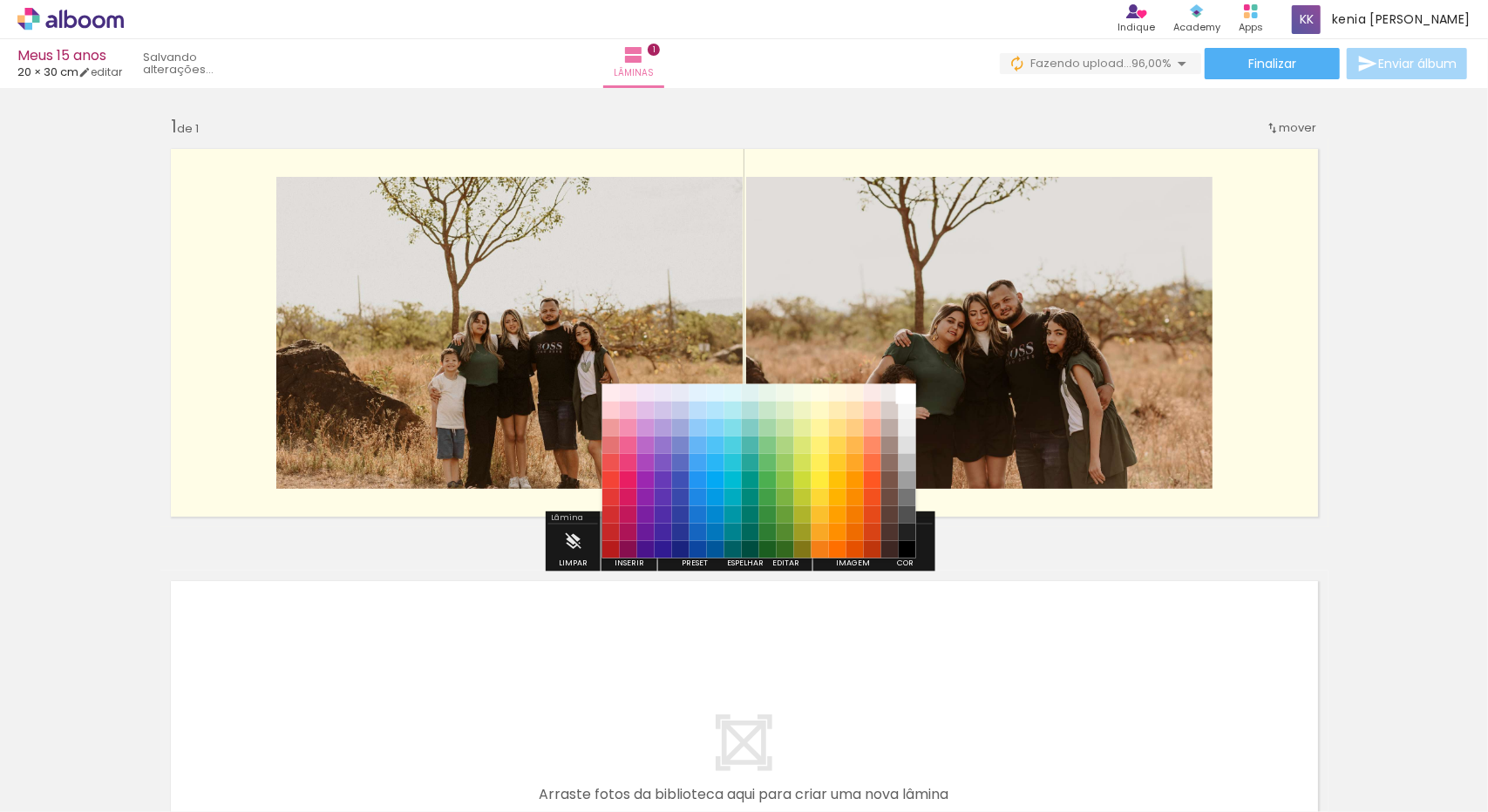
click at [912, 389] on paper-item "#ffffff" at bounding box center [906, 392] width 18 height 18
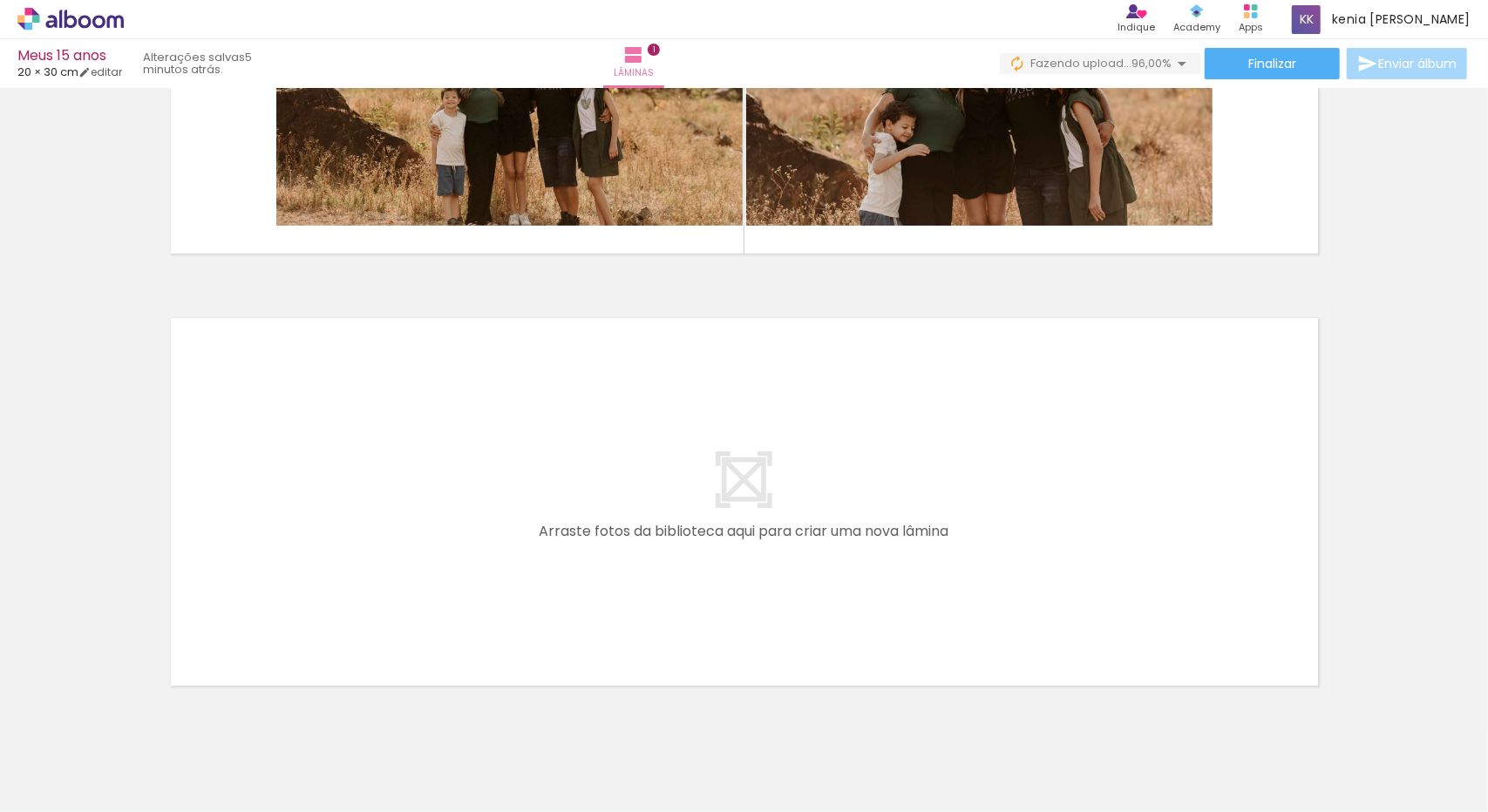
scroll to position [317, 0]
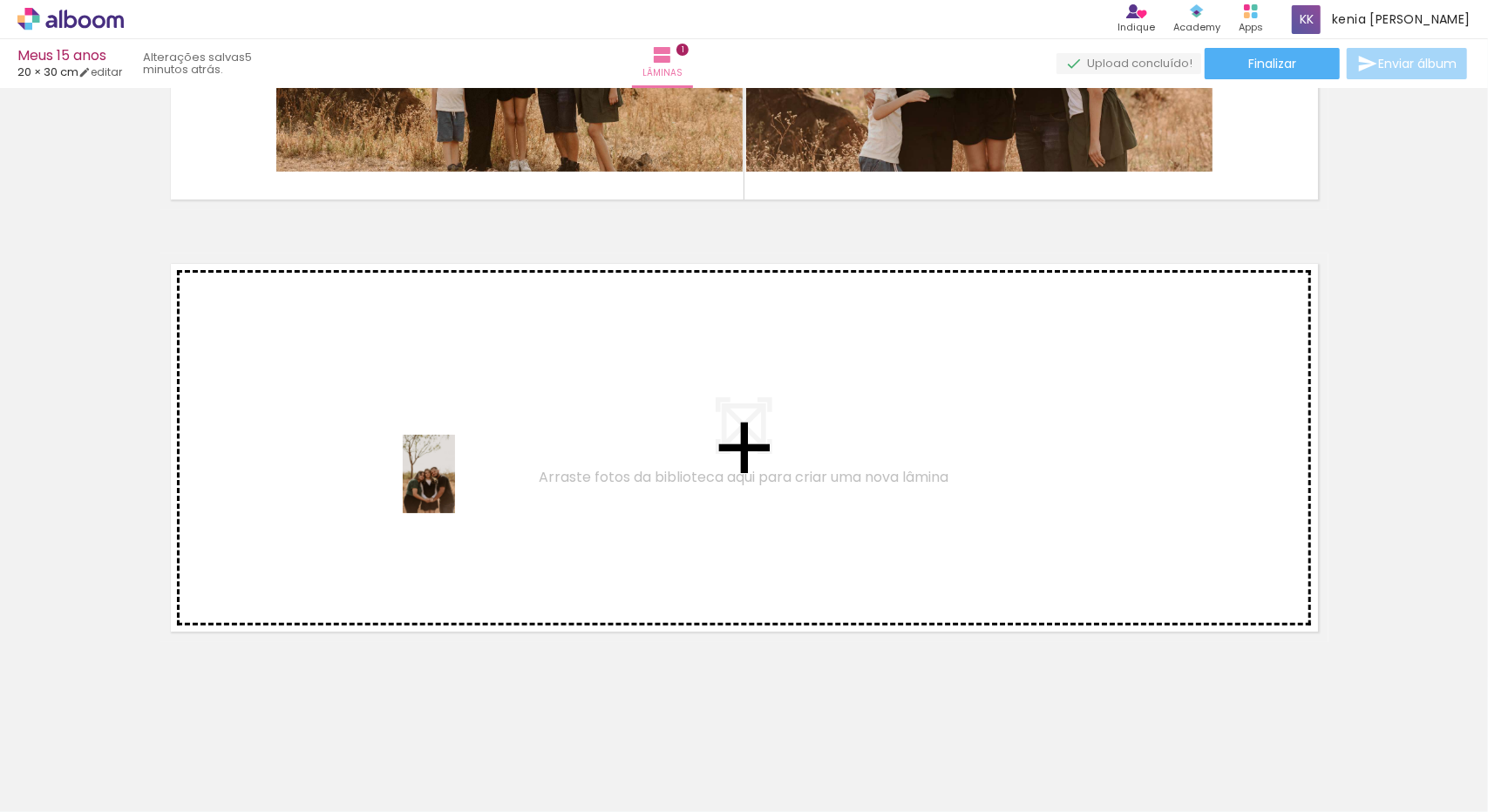
drag, startPoint x: 389, startPoint y: 765, endPoint x: 455, endPoint y: 490, distance: 282.8
click at [455, 490] on quentale-workspace at bounding box center [744, 406] width 1488 height 812
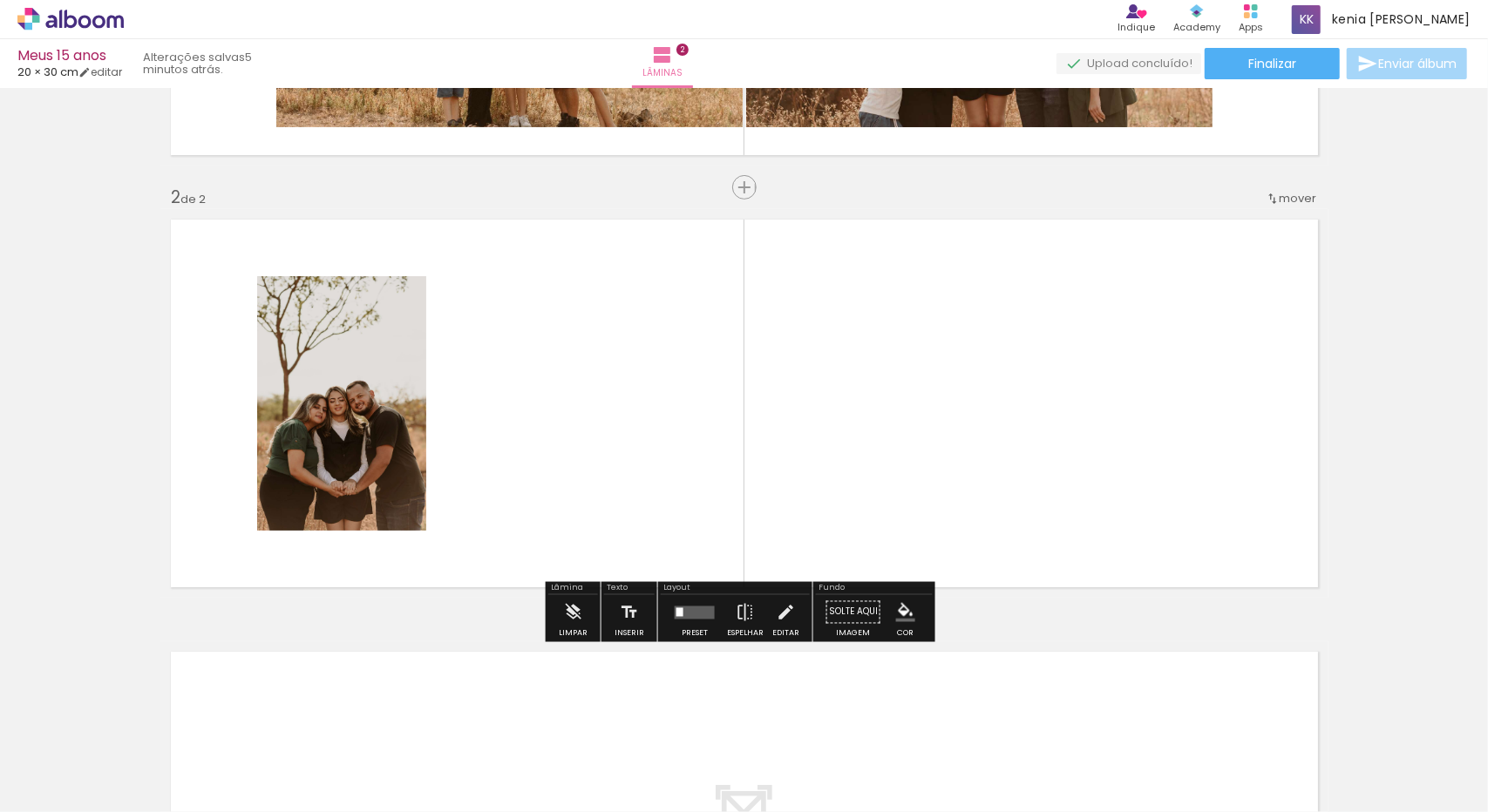
scroll to position [370, 0]
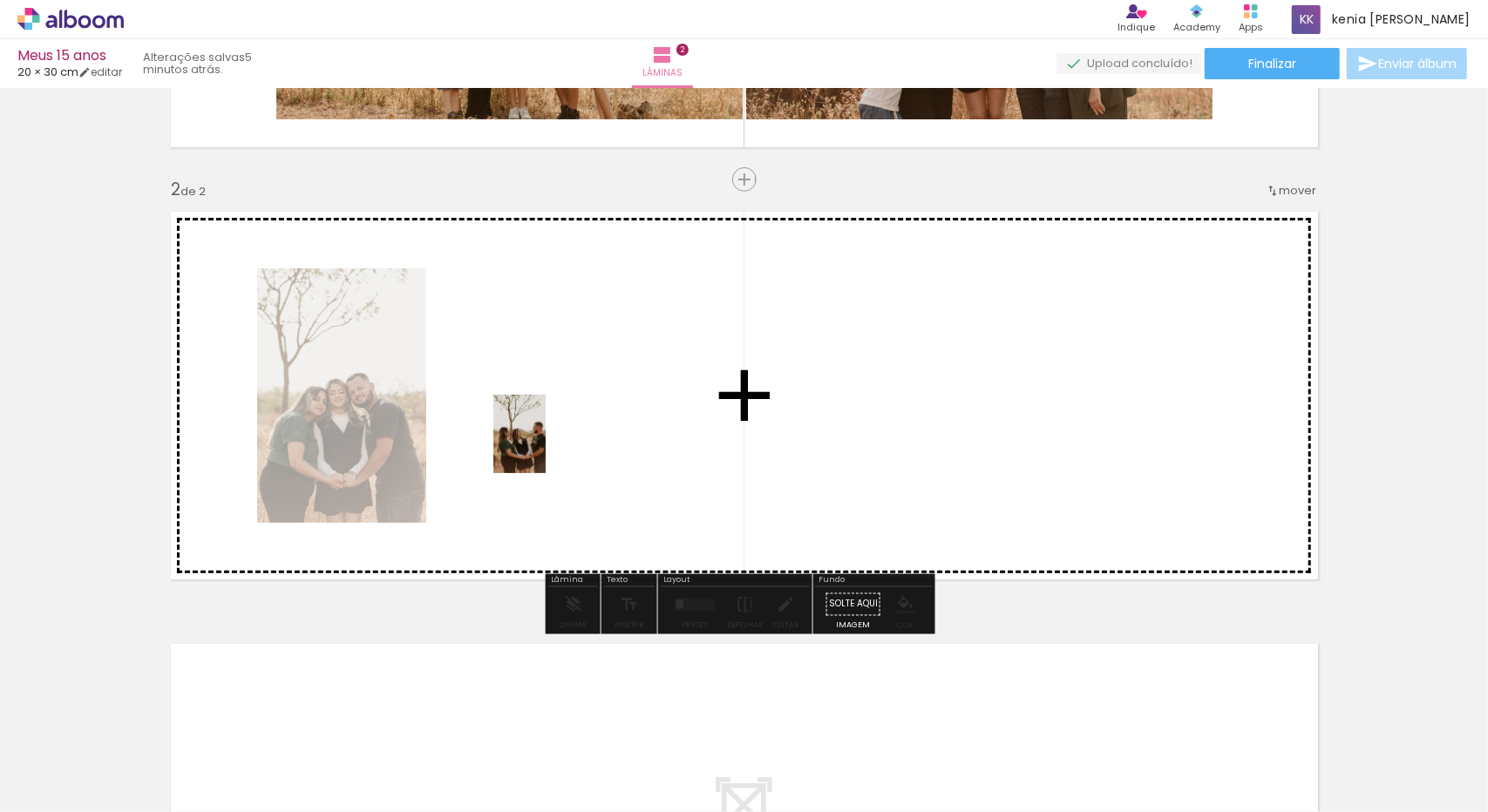
drag, startPoint x: 488, startPoint y: 775, endPoint x: 546, endPoint y: 447, distance: 333.1
click at [546, 447] on quentale-workspace at bounding box center [744, 406] width 1488 height 812
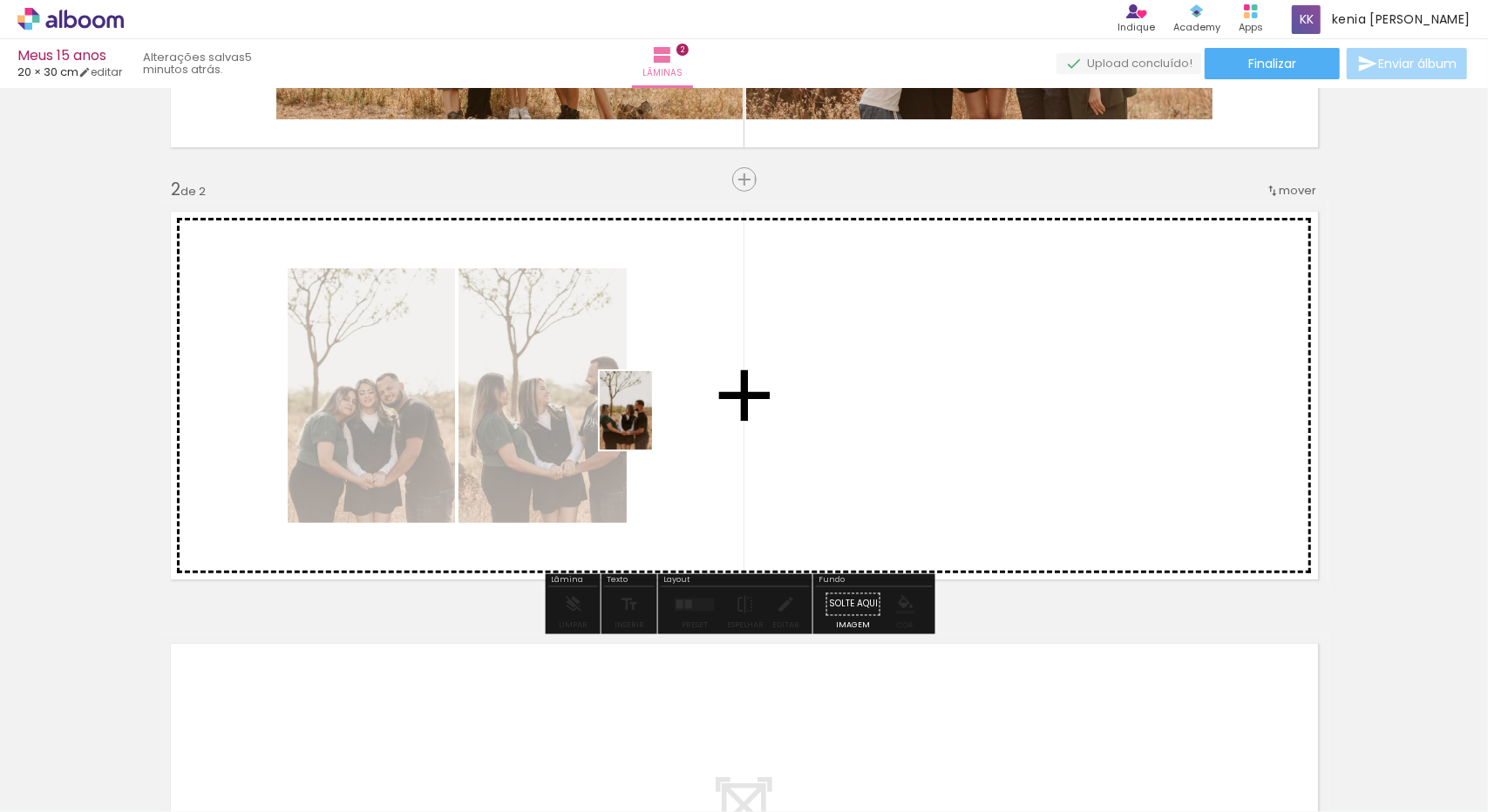
drag, startPoint x: 605, startPoint y: 768, endPoint x: 652, endPoint y: 424, distance: 347.2
click at [652, 424] on quentale-workspace at bounding box center [744, 406] width 1488 height 812
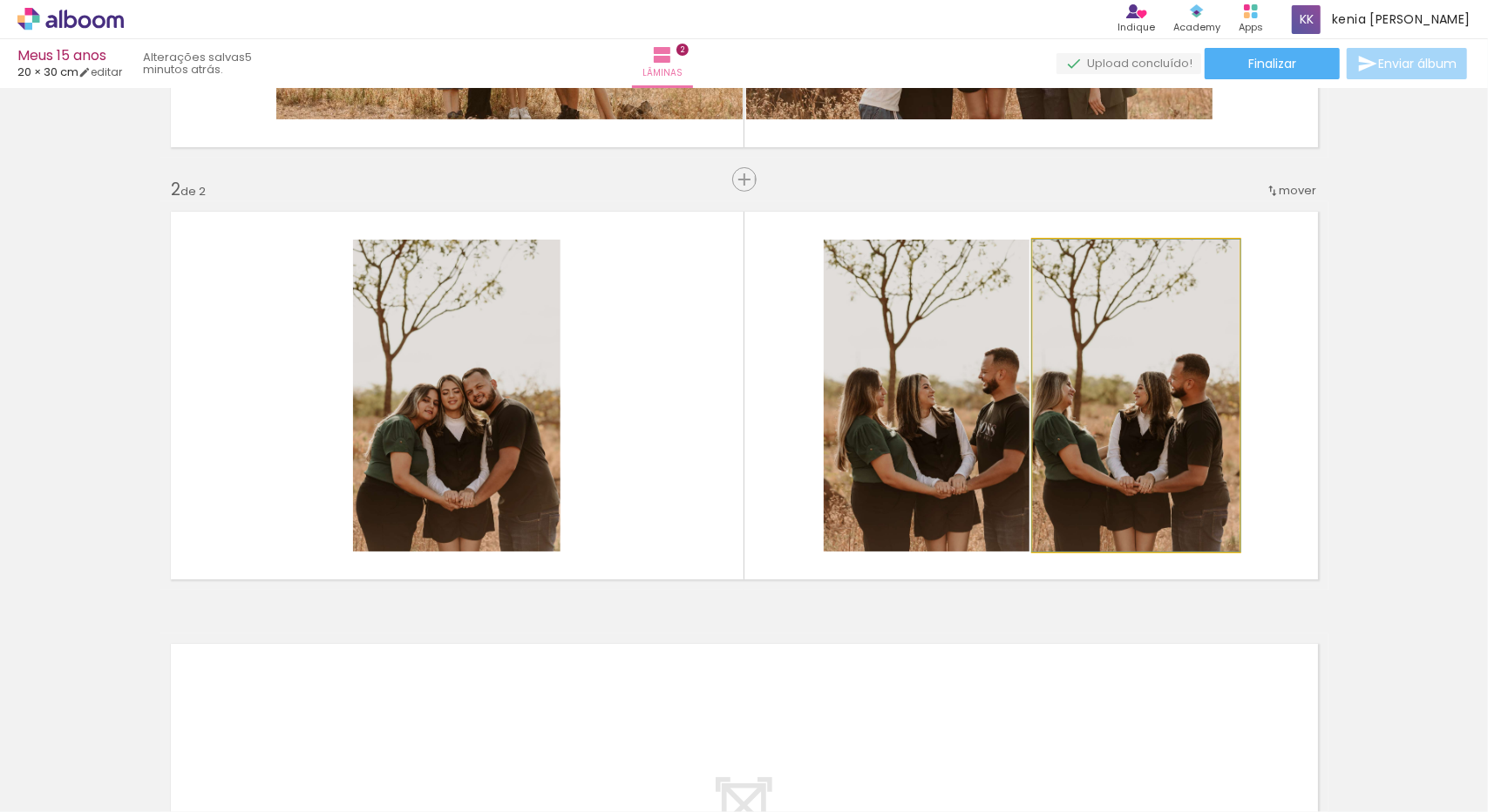
drag, startPoint x: 1072, startPoint y: 263, endPoint x: 1056, endPoint y: 263, distance: 16.0
type paper-slider "100"
click at [1060, 263] on div at bounding box center [1074, 258] width 28 height 28
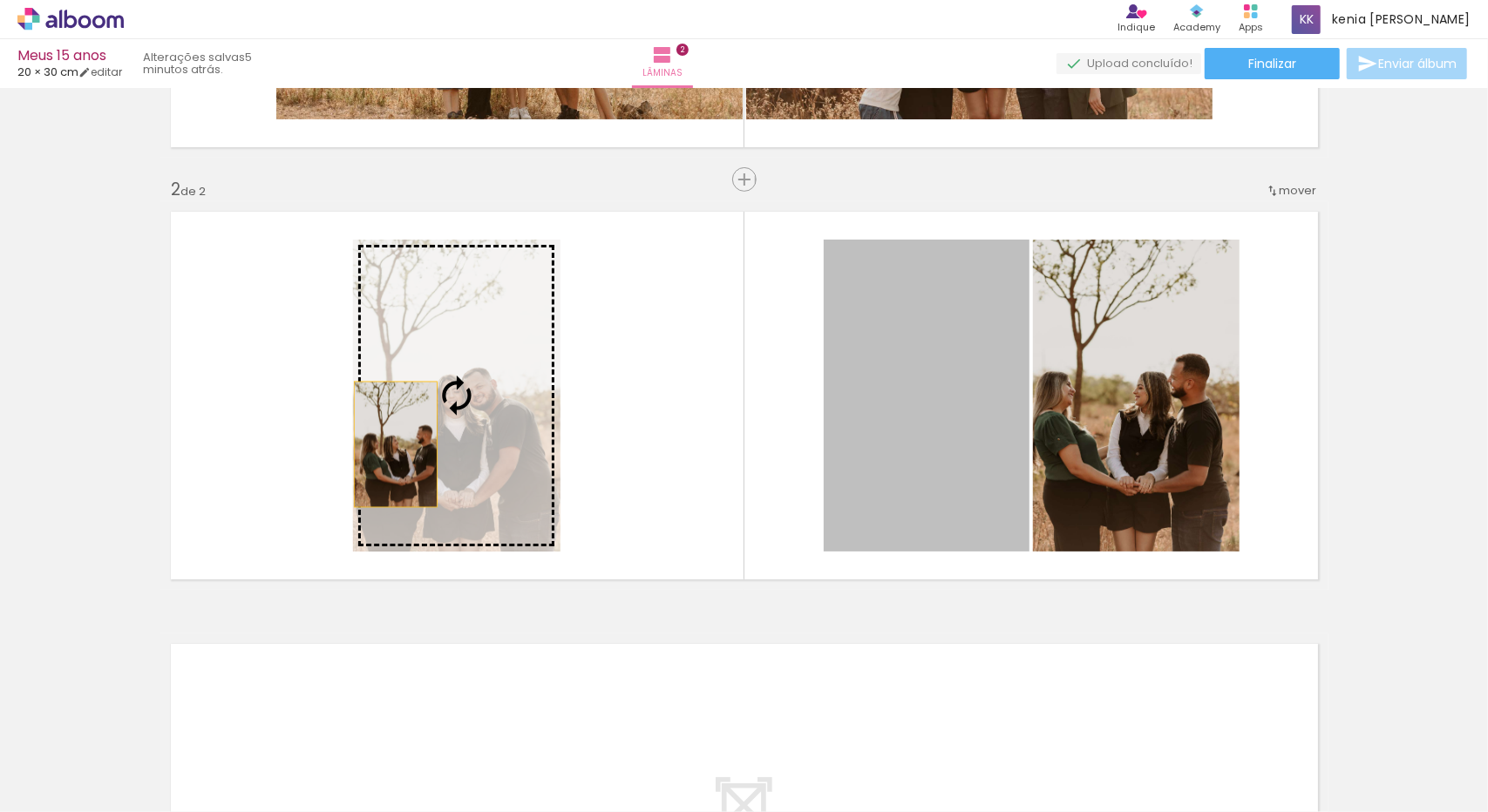
drag, startPoint x: 926, startPoint y: 449, endPoint x: 389, endPoint y: 443, distance: 537.0
click at [0, 0] on slot at bounding box center [0, 0] width 0 height 0
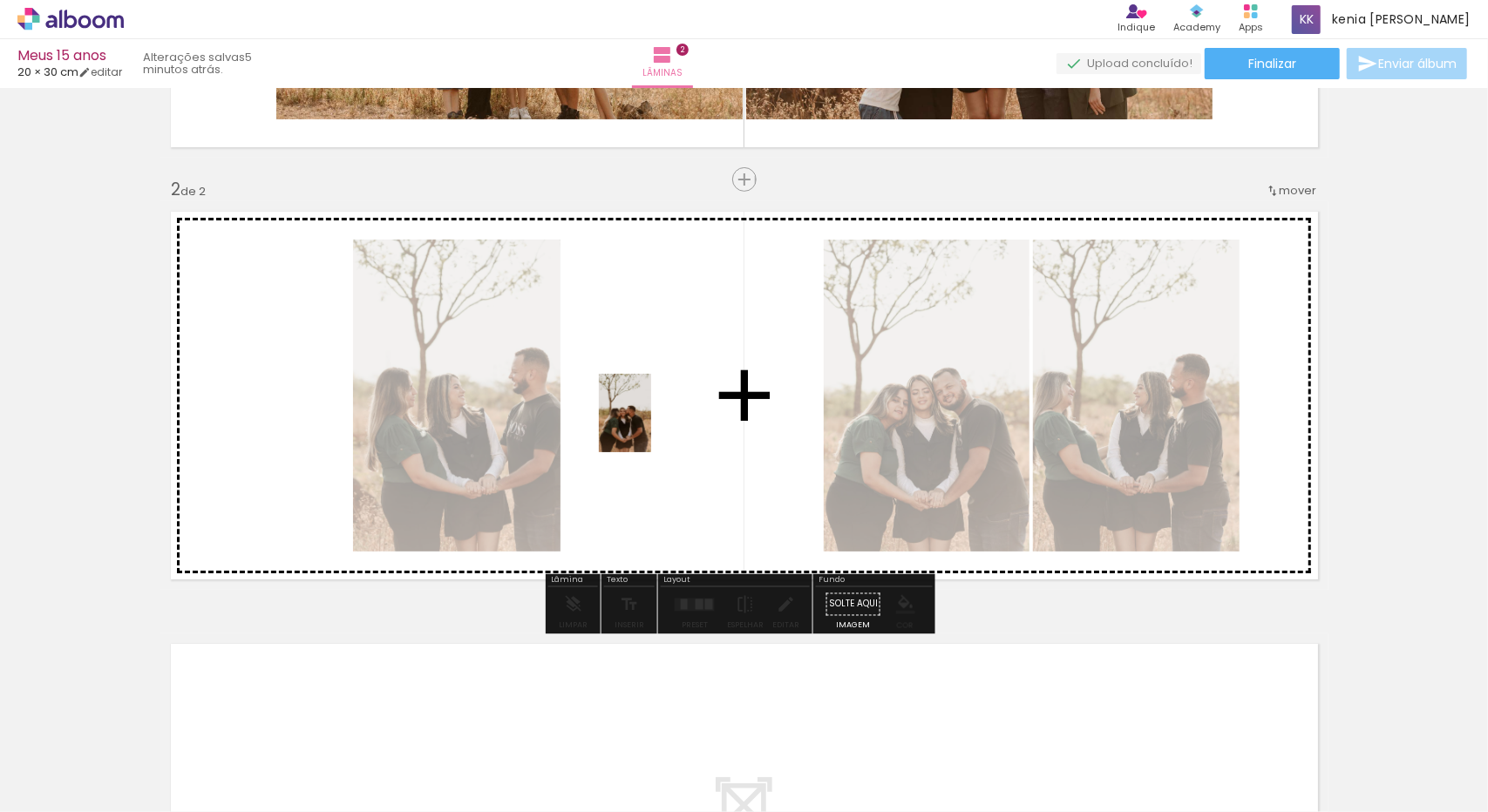
drag, startPoint x: 685, startPoint y: 766, endPoint x: 652, endPoint y: 426, distance: 341.6
click at [652, 426] on quentale-workspace at bounding box center [744, 406] width 1488 height 812
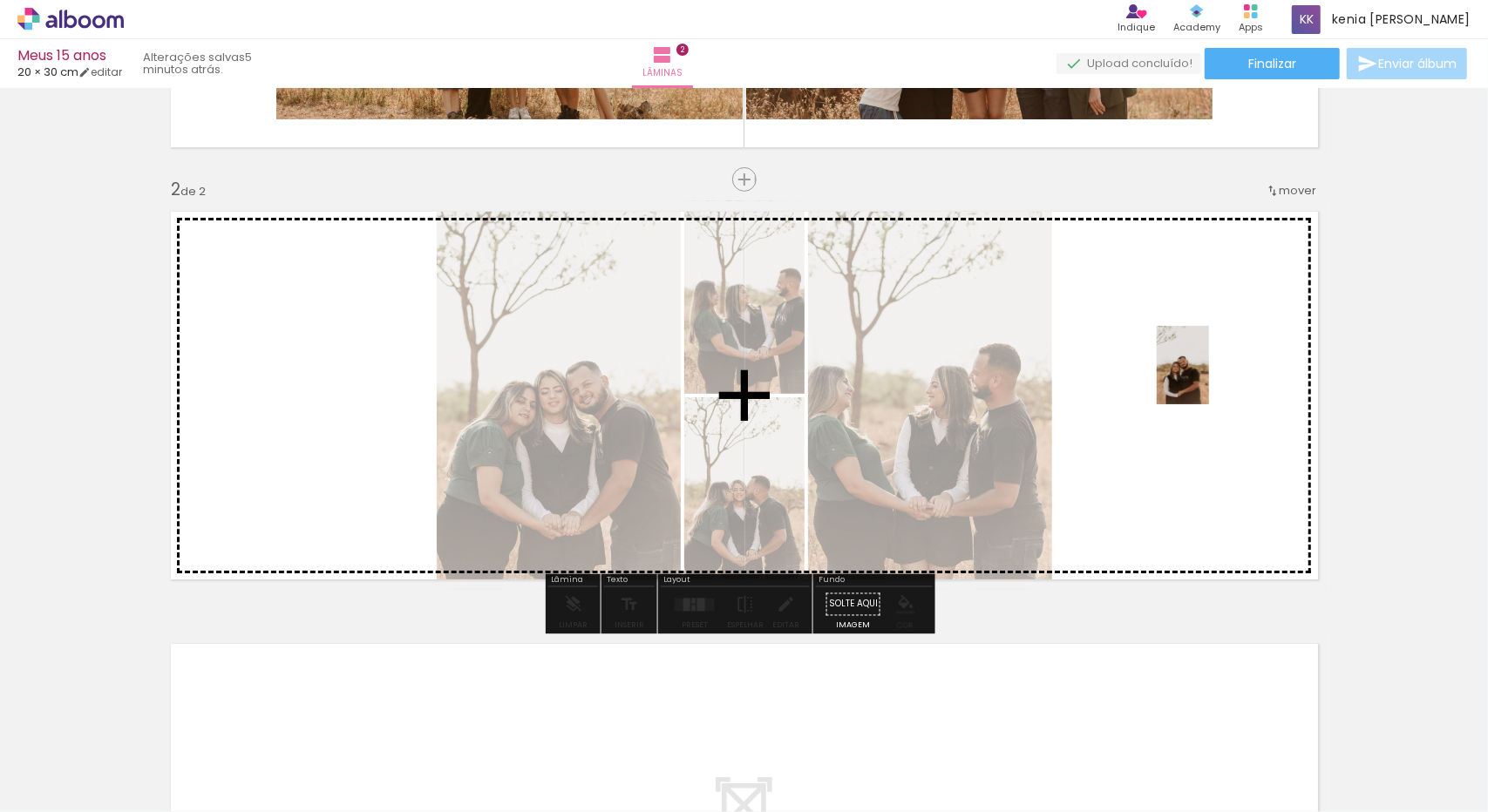
drag, startPoint x: 782, startPoint y: 775, endPoint x: 1208, endPoint y: 379, distance: 581.6
click at [1208, 379] on quentale-workspace at bounding box center [744, 406] width 1488 height 812
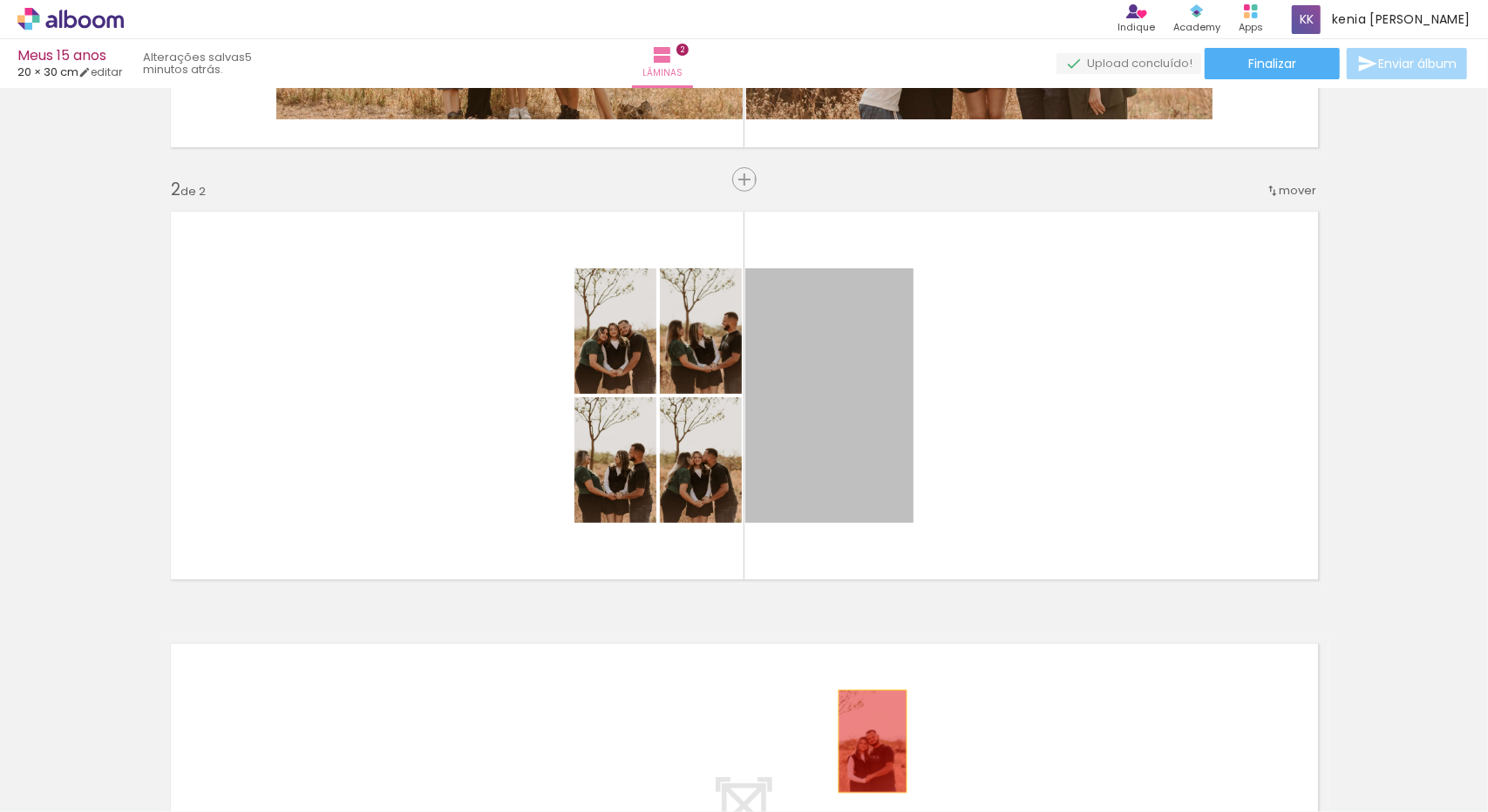
drag, startPoint x: 902, startPoint y: 397, endPoint x: 866, endPoint y: 742, distance: 346.9
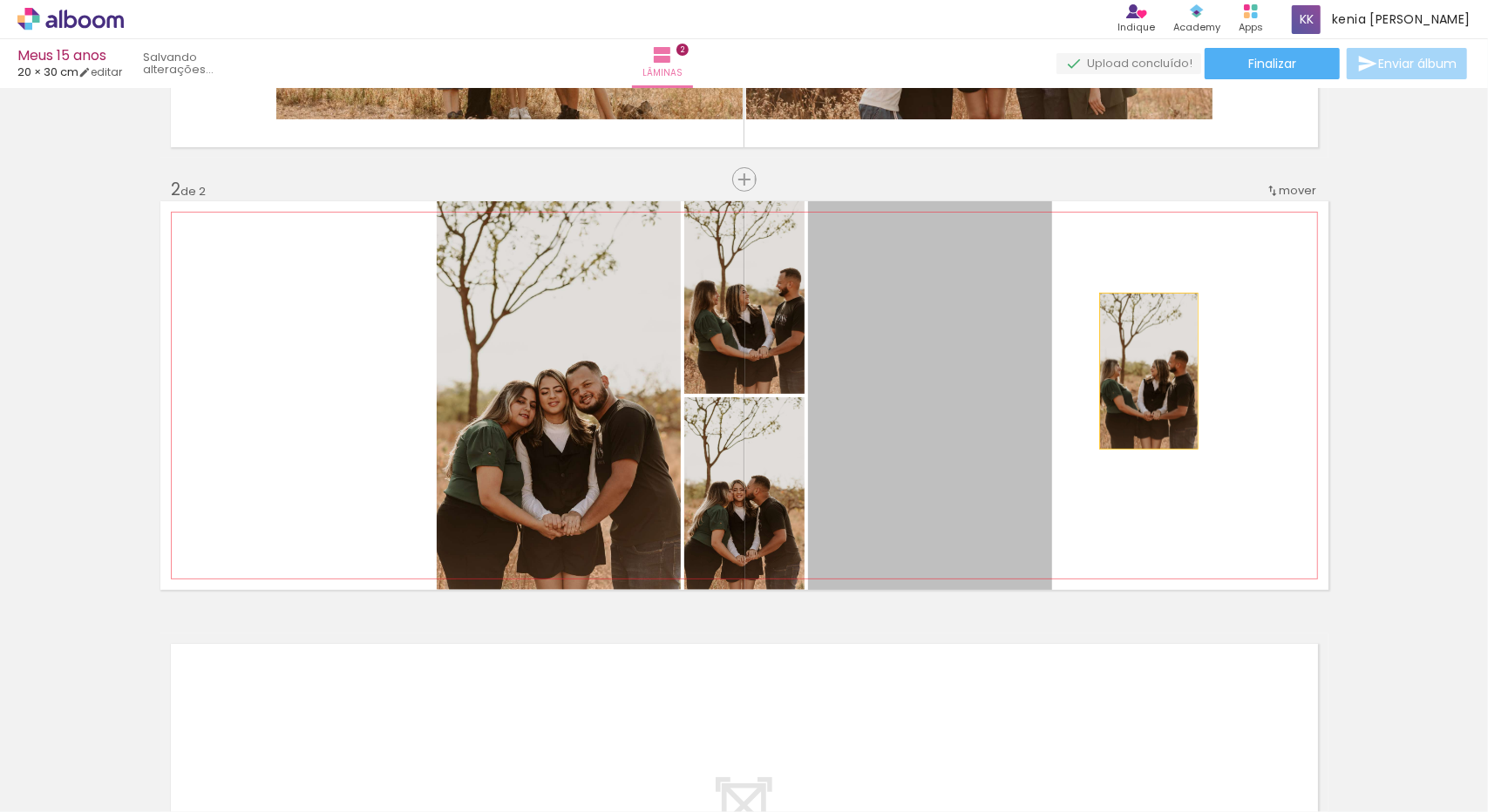
drag, startPoint x: 929, startPoint y: 344, endPoint x: 1142, endPoint y: 371, distance: 214.7
click at [1142, 371] on quentale-layouter at bounding box center [744, 396] width 1168 height 389
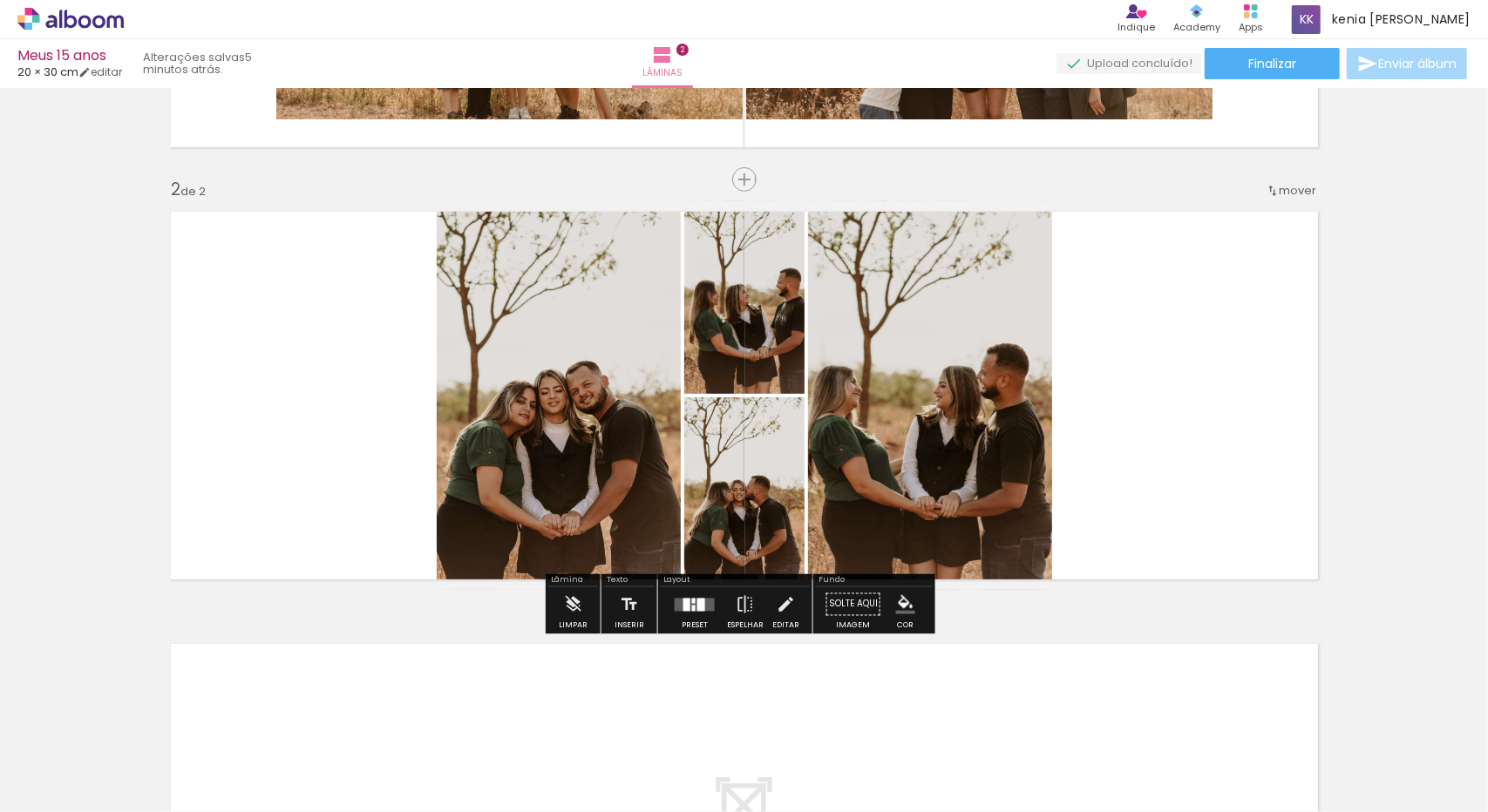
click at [1106, 363] on quentale-layouter at bounding box center [744, 396] width 1168 height 389
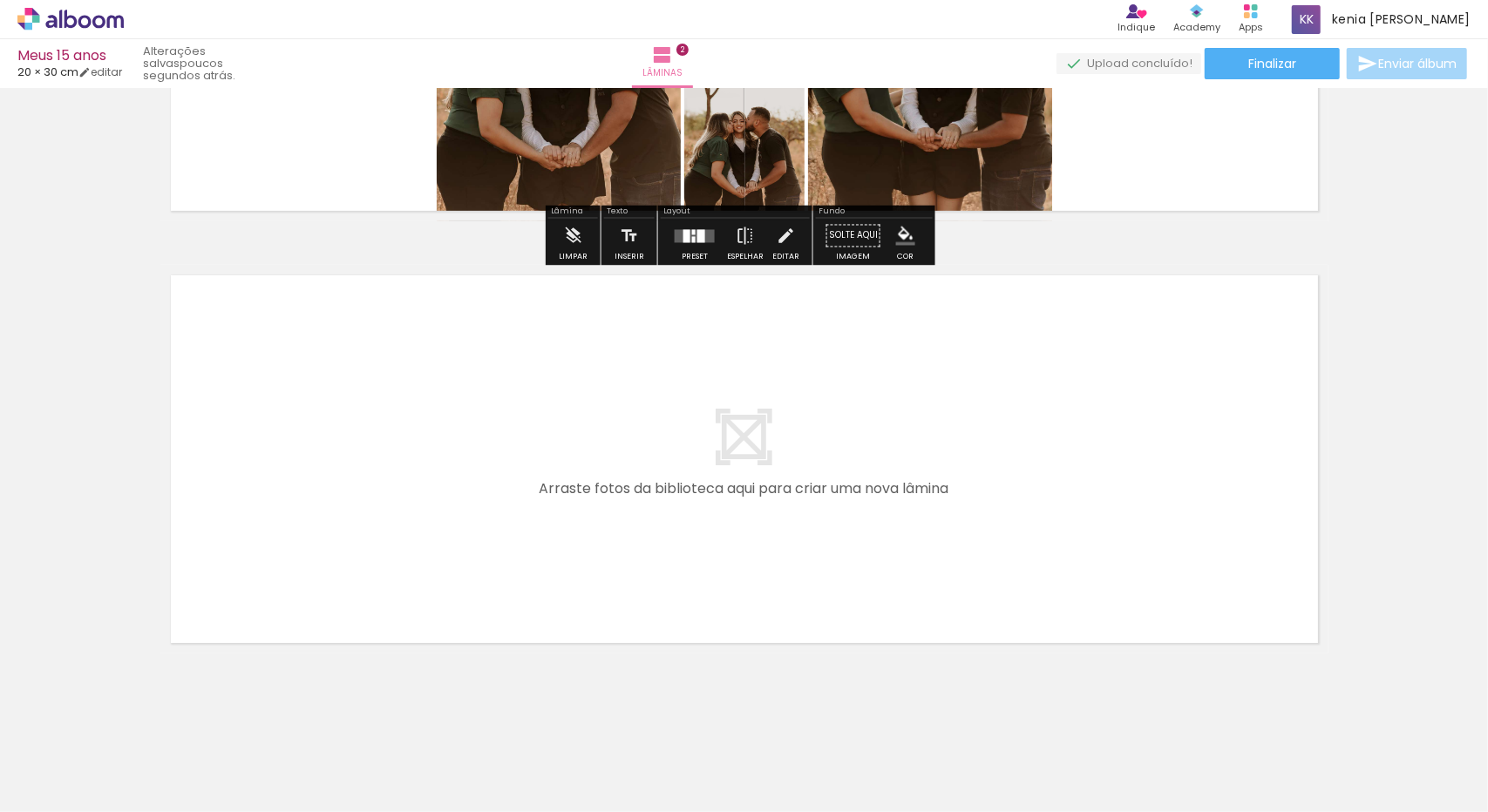
scroll to position [750, 0]
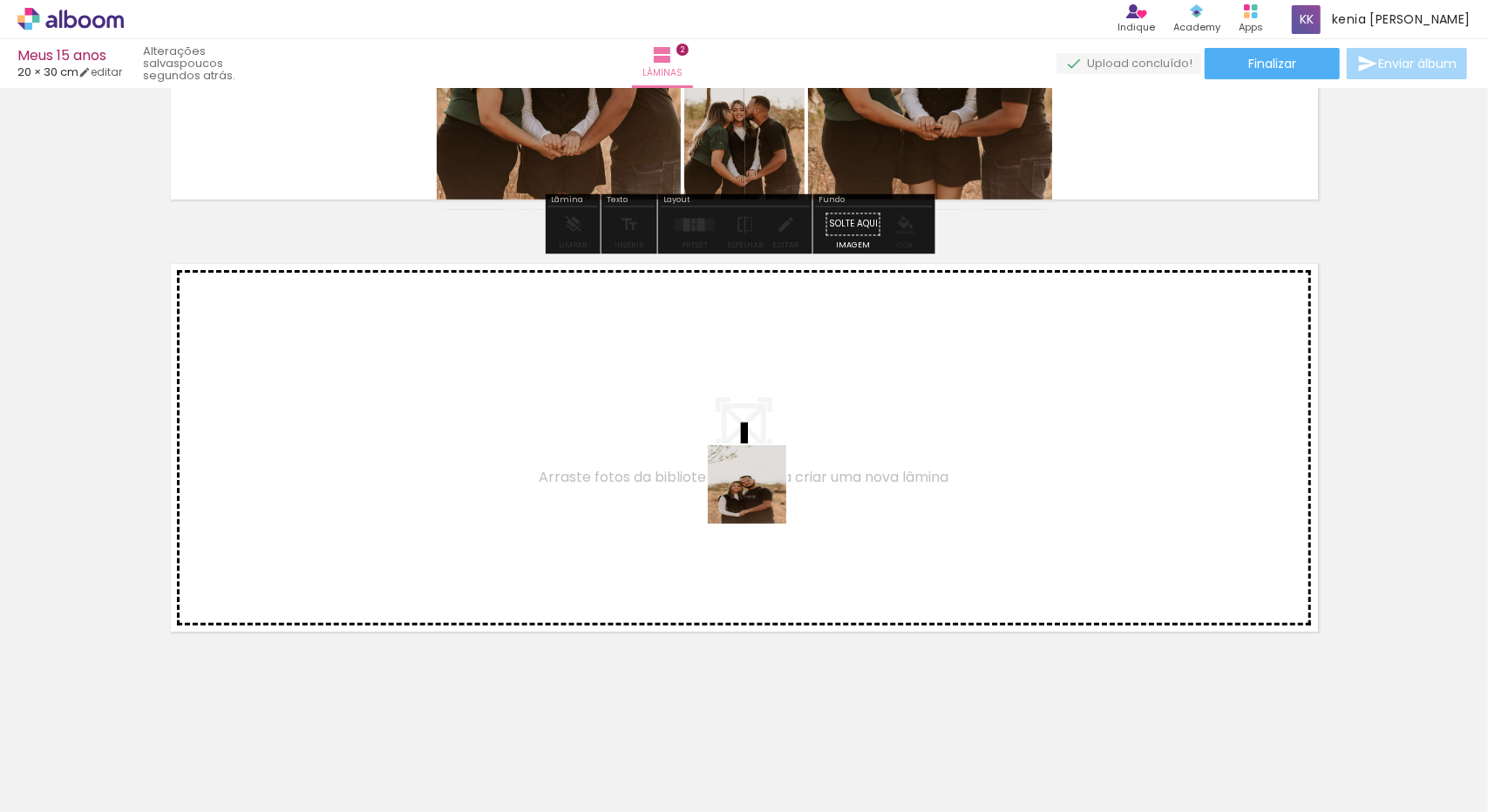
drag, startPoint x: 765, startPoint y: 761, endPoint x: 761, endPoint y: 475, distance: 286.0
click at [761, 475] on quentale-workspace at bounding box center [744, 406] width 1488 height 812
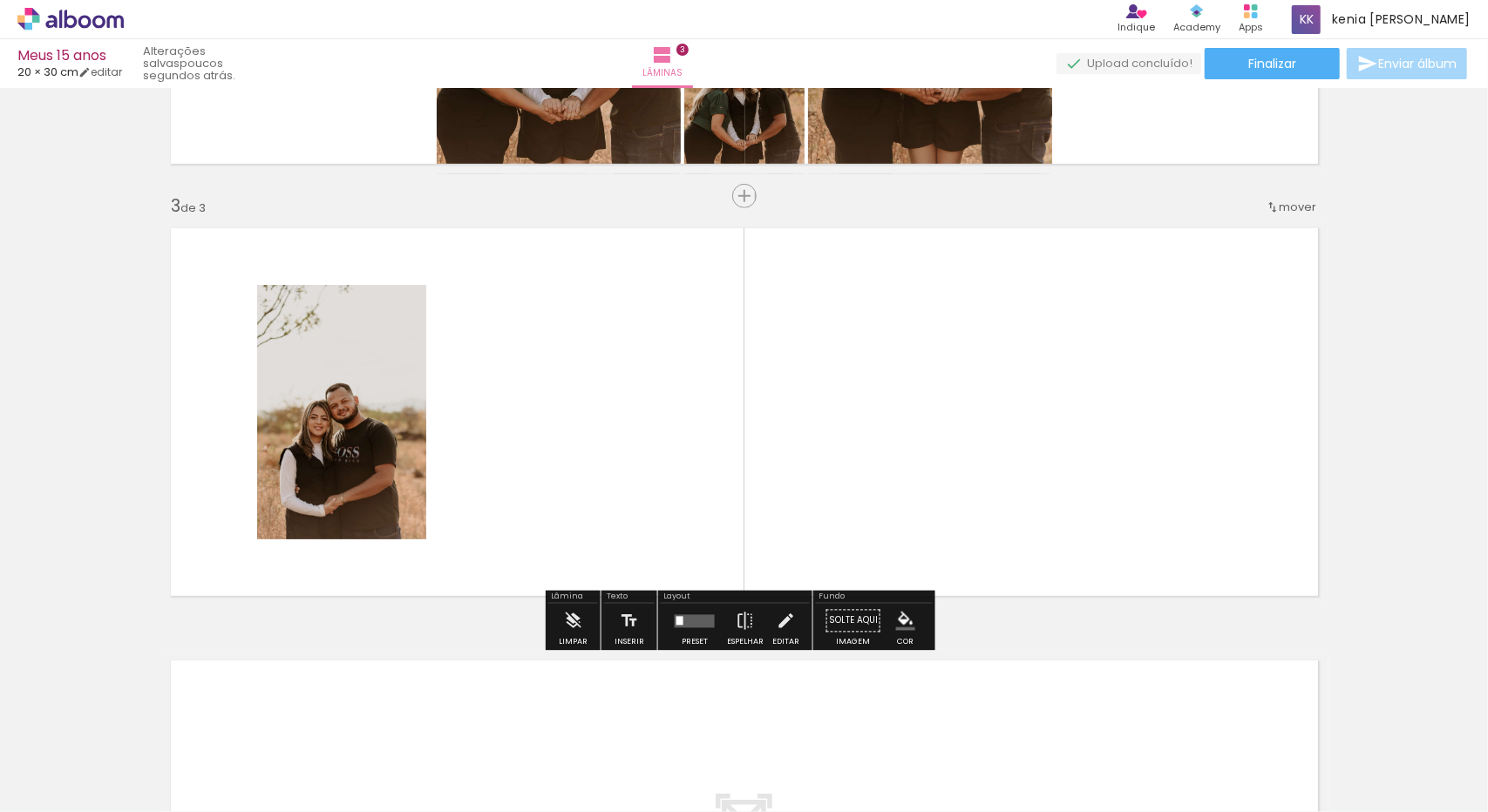
scroll to position [802, 0]
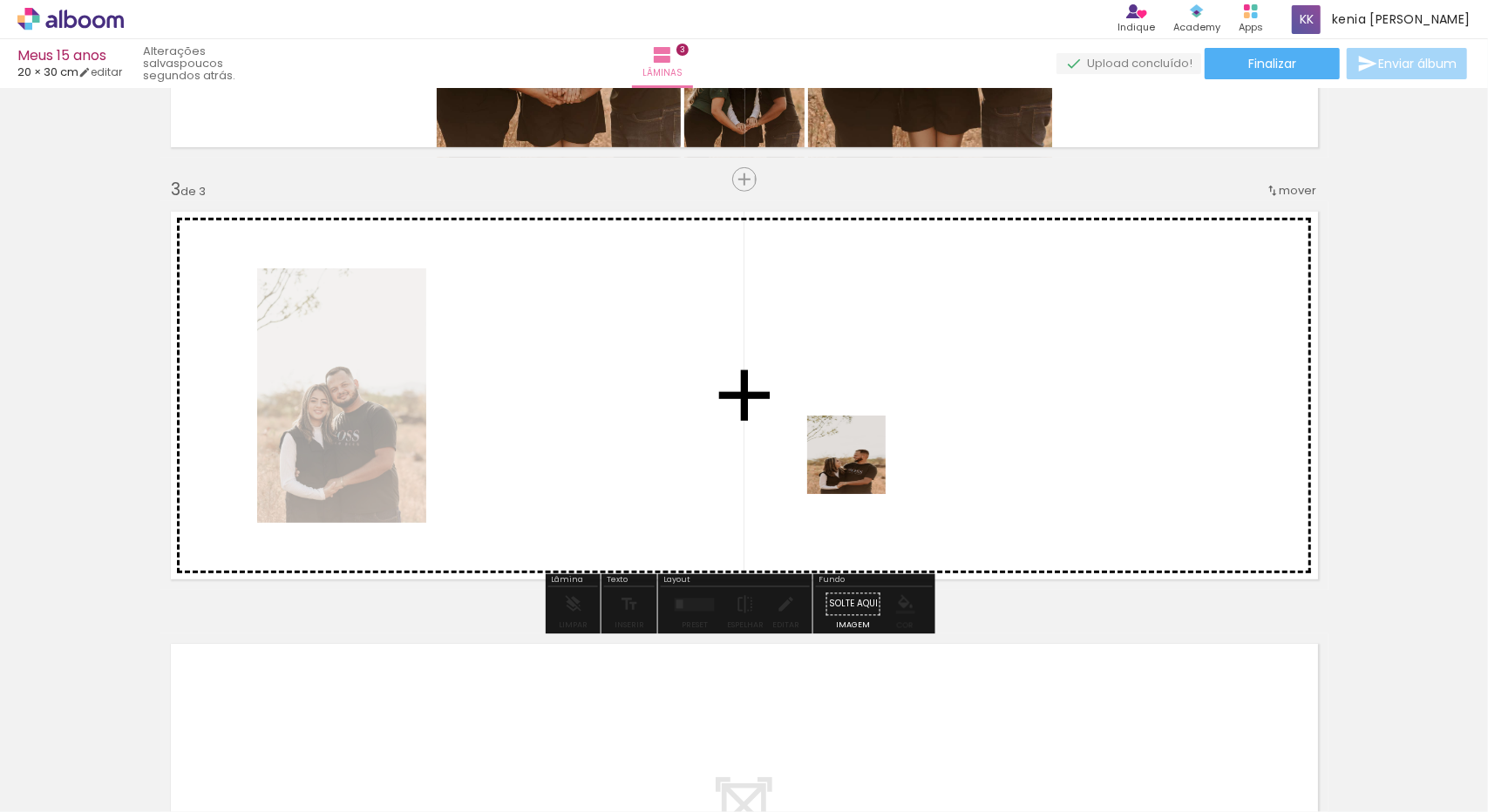
drag, startPoint x: 872, startPoint y: 775, endPoint x: 861, endPoint y: 468, distance: 307.2
click at [861, 468] on quentale-workspace at bounding box center [744, 406] width 1488 height 812
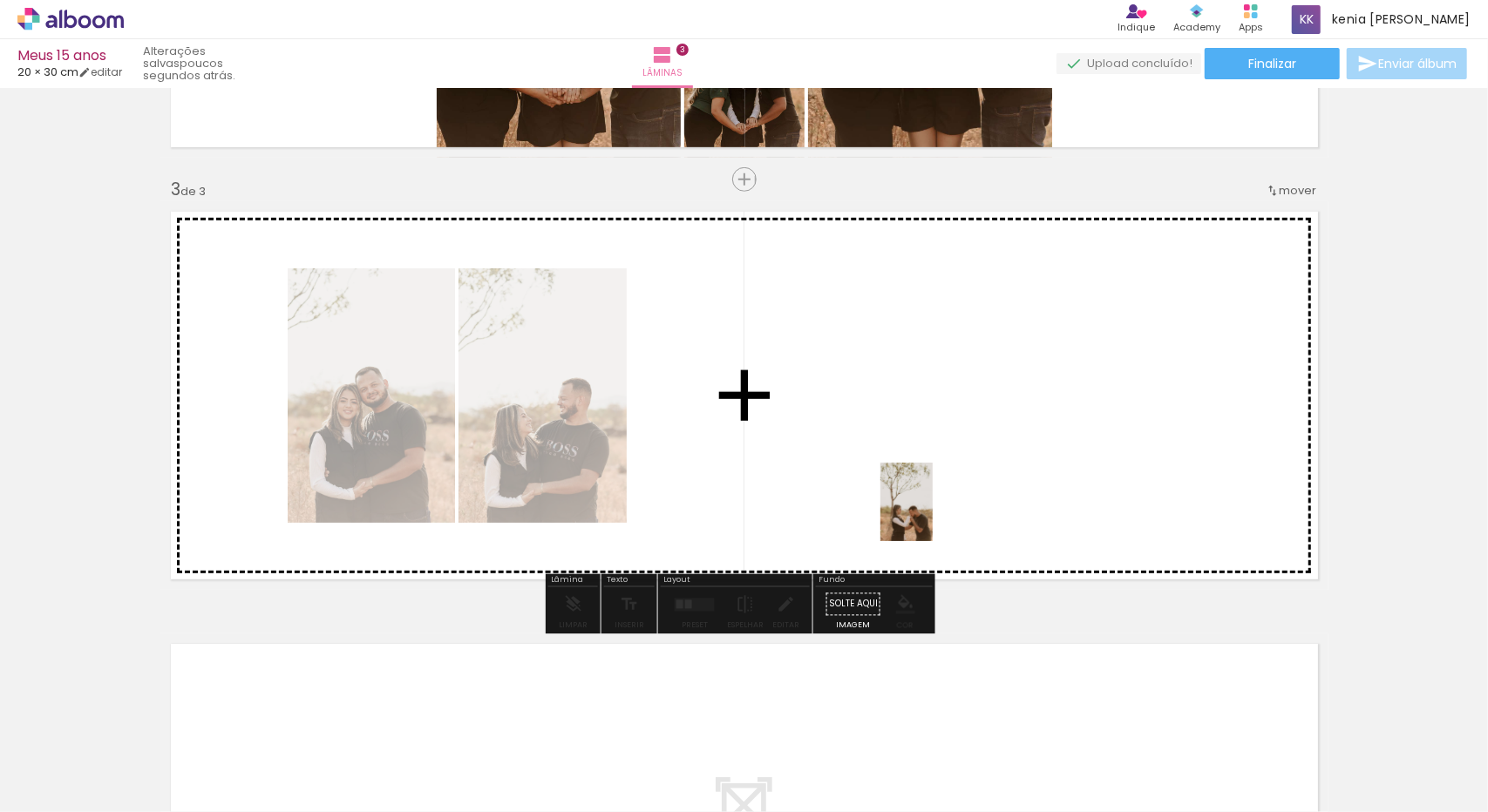
drag, startPoint x: 967, startPoint y: 769, endPoint x: 933, endPoint y: 515, distance: 256.3
click at [933, 515] on quentale-workspace at bounding box center [744, 406] width 1488 height 812
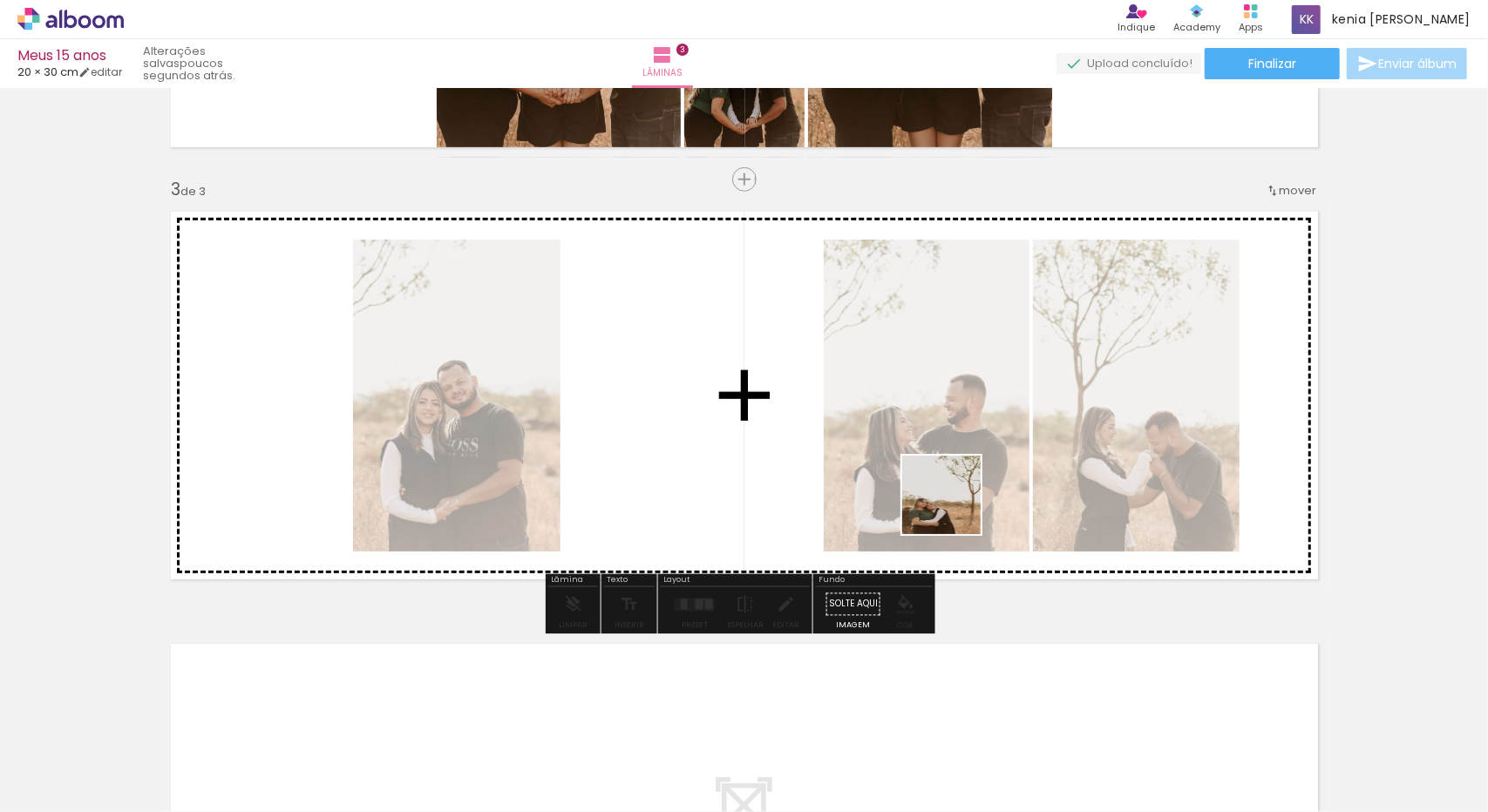
drag, startPoint x: 1060, startPoint y: 778, endPoint x: 945, endPoint y: 508, distance: 293.5
click at [945, 508] on quentale-workspace at bounding box center [744, 406] width 1488 height 812
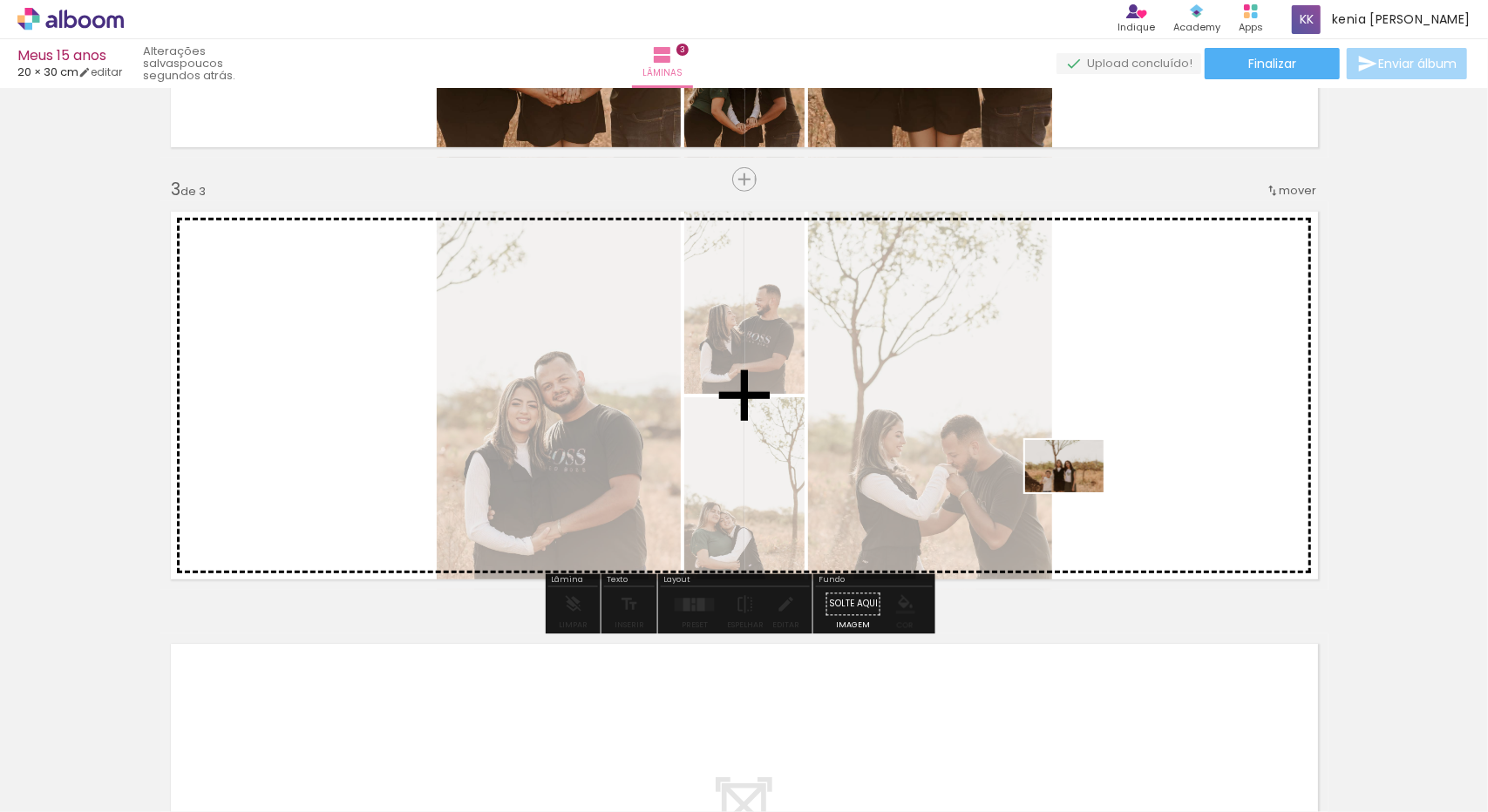
drag, startPoint x: 1169, startPoint y: 792, endPoint x: 1078, endPoint y: 492, distance: 313.5
click at [1078, 492] on quentale-workspace at bounding box center [744, 406] width 1488 height 812
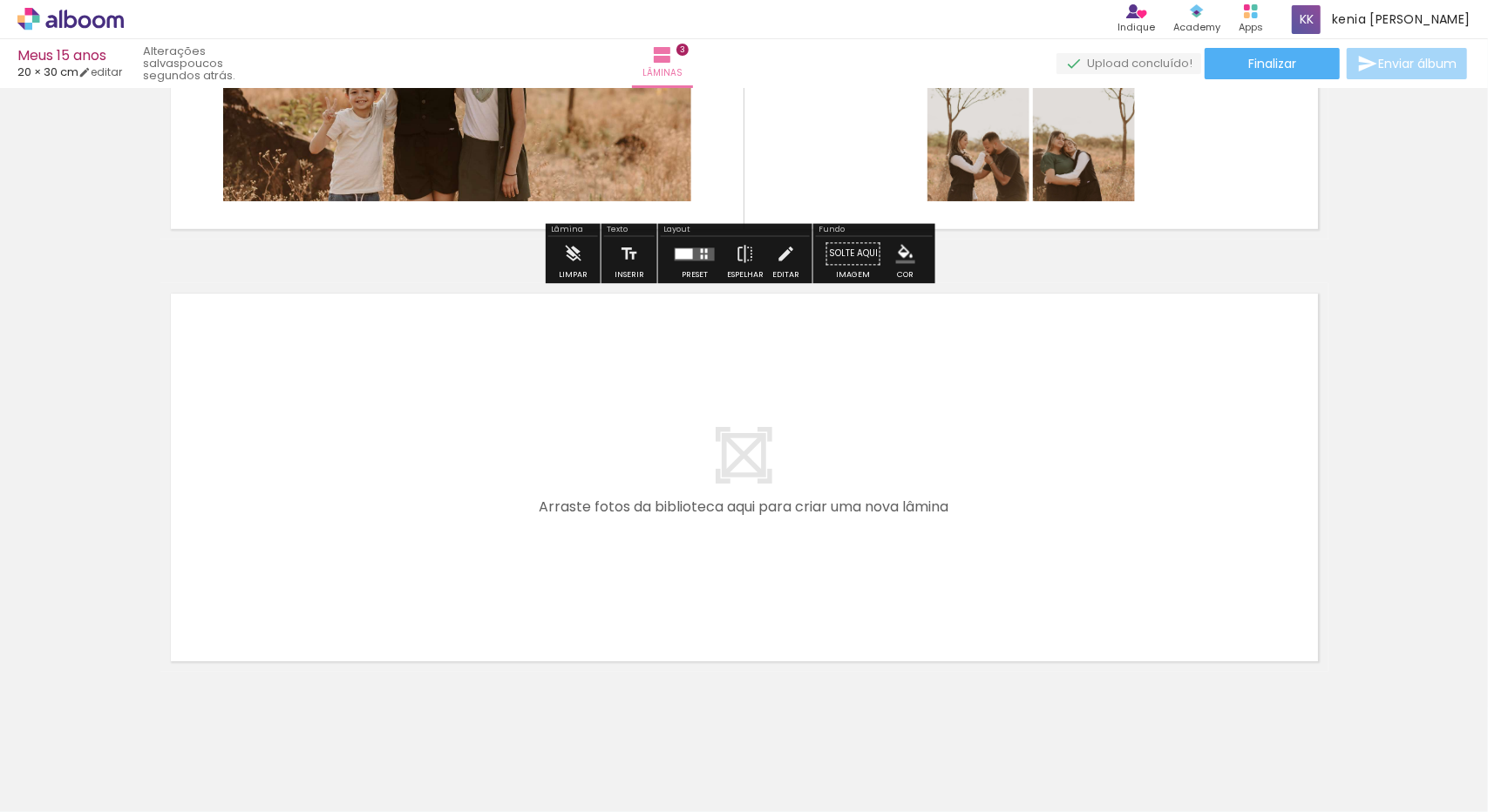
scroll to position [0, 496]
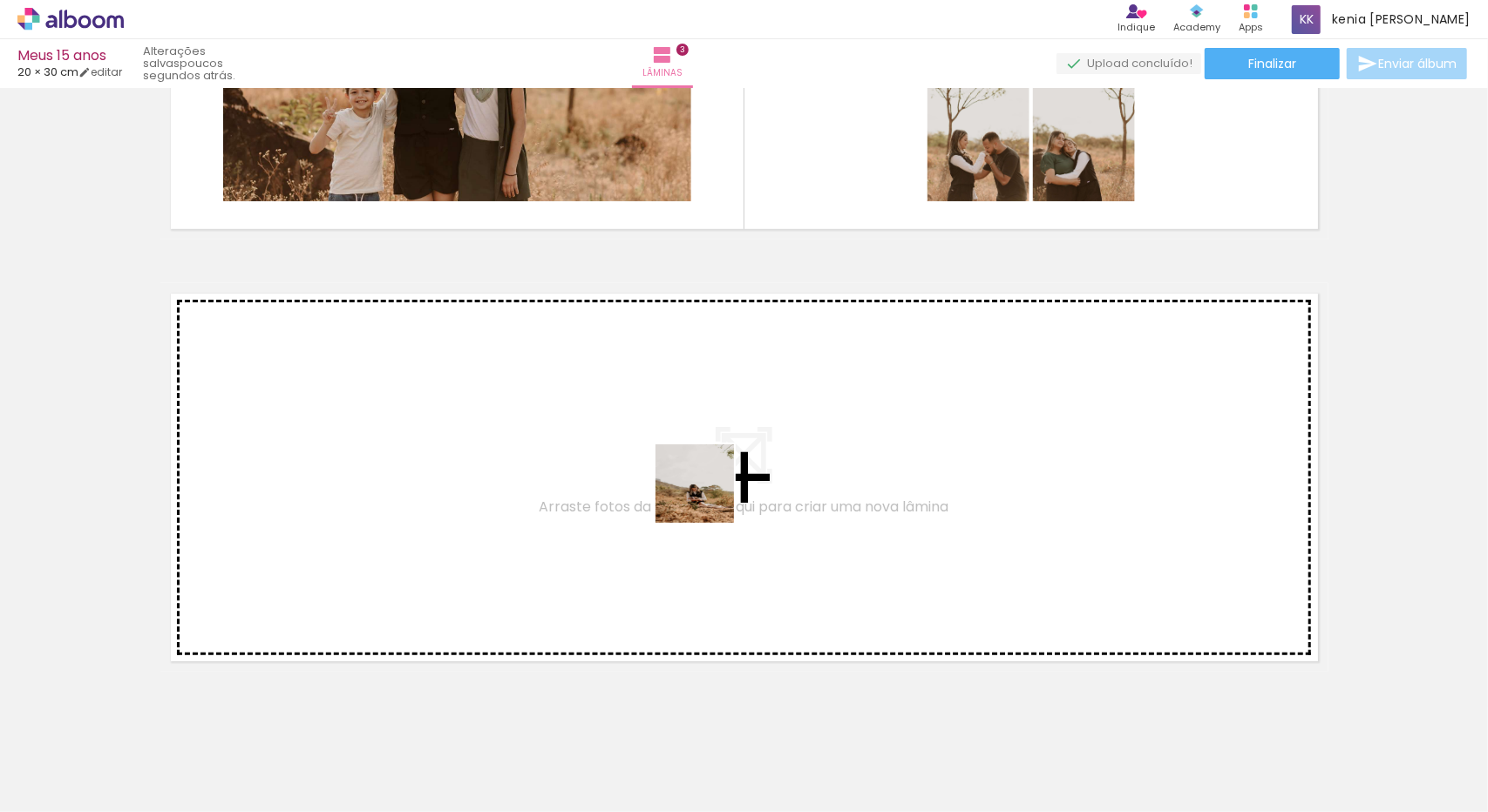
drag, startPoint x: 769, startPoint y: 761, endPoint x: 706, endPoint y: 493, distance: 275.3
click at [706, 493] on quentale-workspace at bounding box center [744, 406] width 1488 height 812
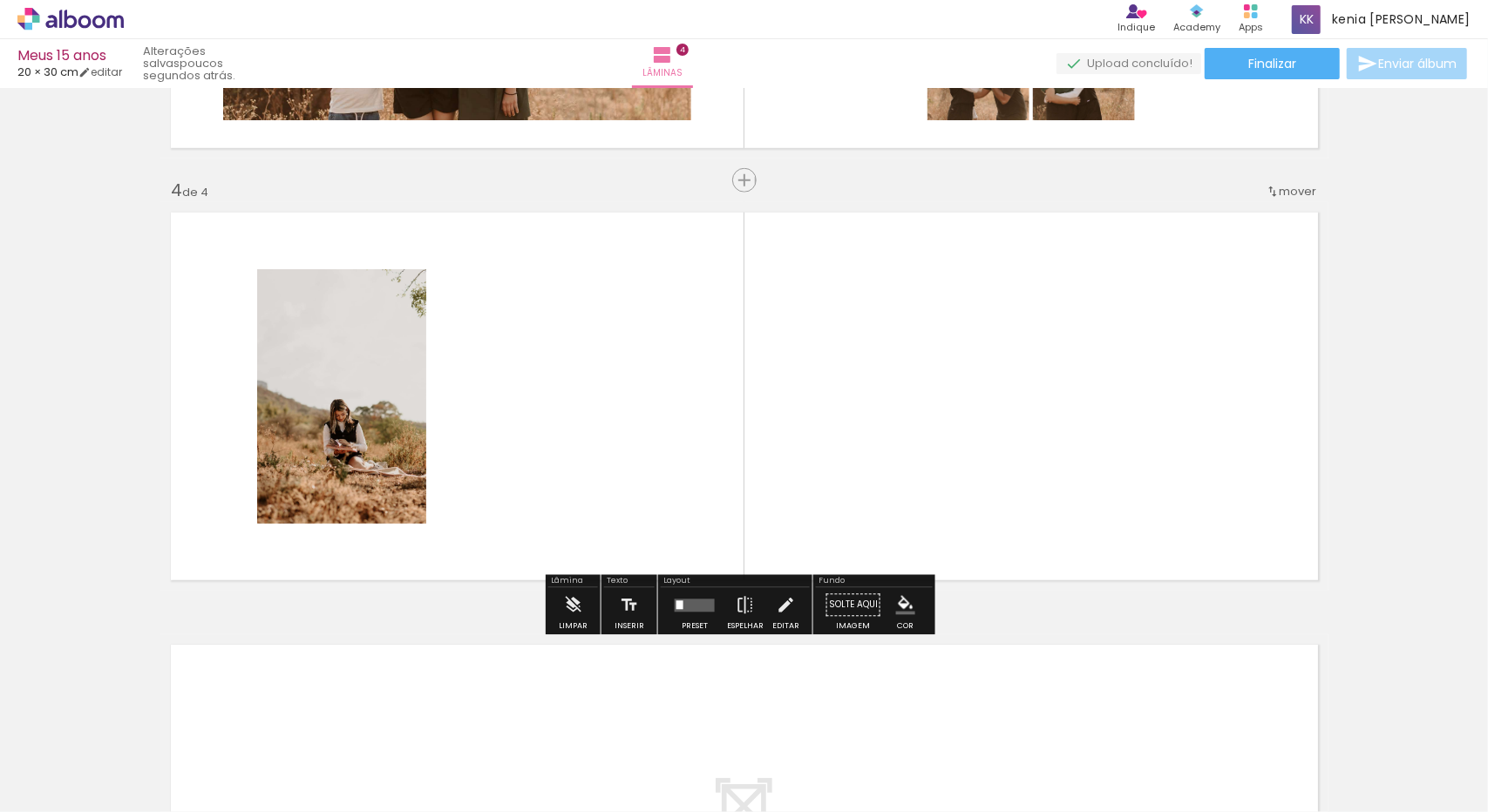
scroll to position [1234, 0]
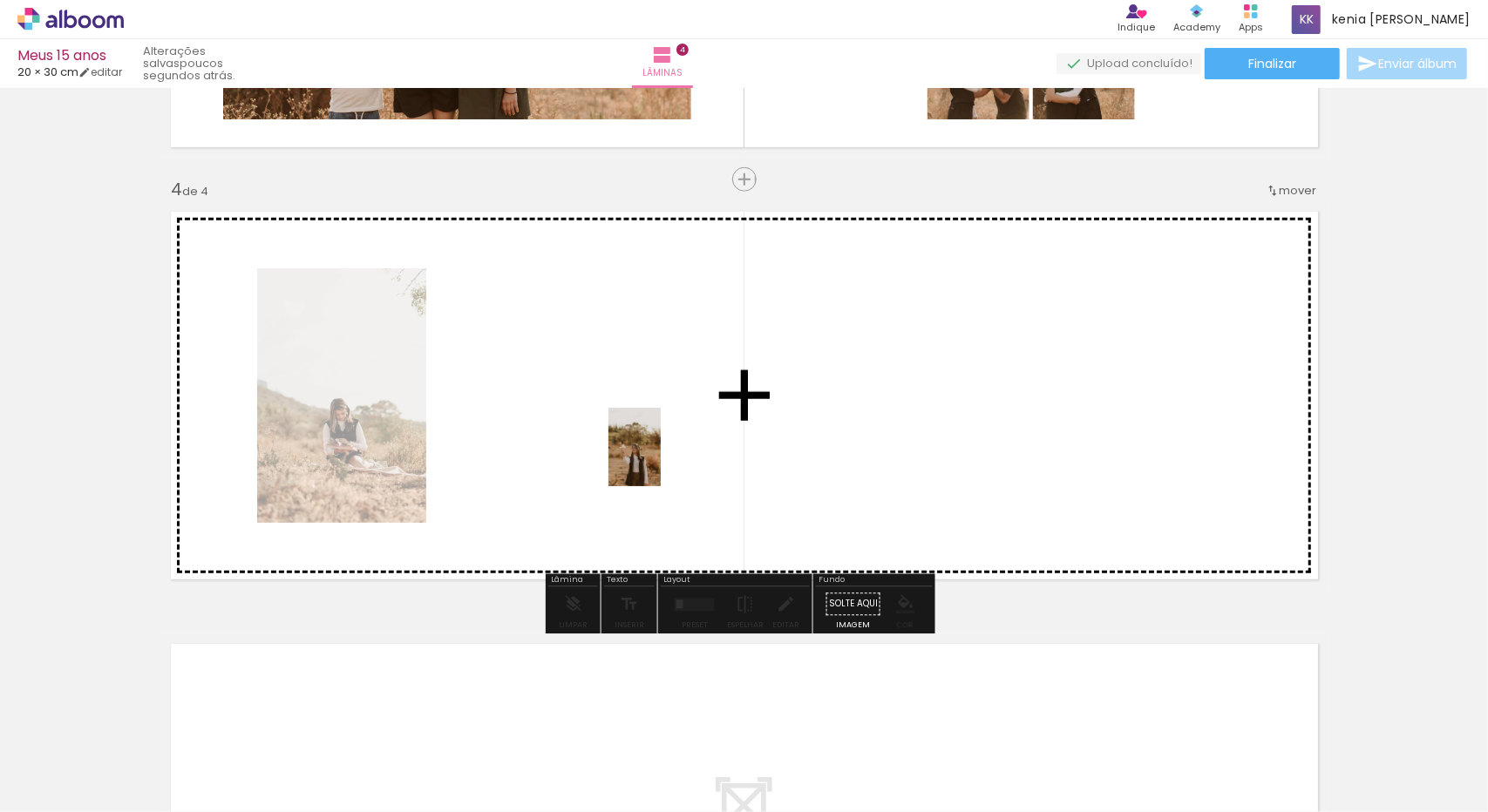
drag, startPoint x: 861, startPoint y: 788, endPoint x: 655, endPoint y: 443, distance: 401.8
click at [655, 443] on quentale-workspace at bounding box center [744, 406] width 1488 height 812
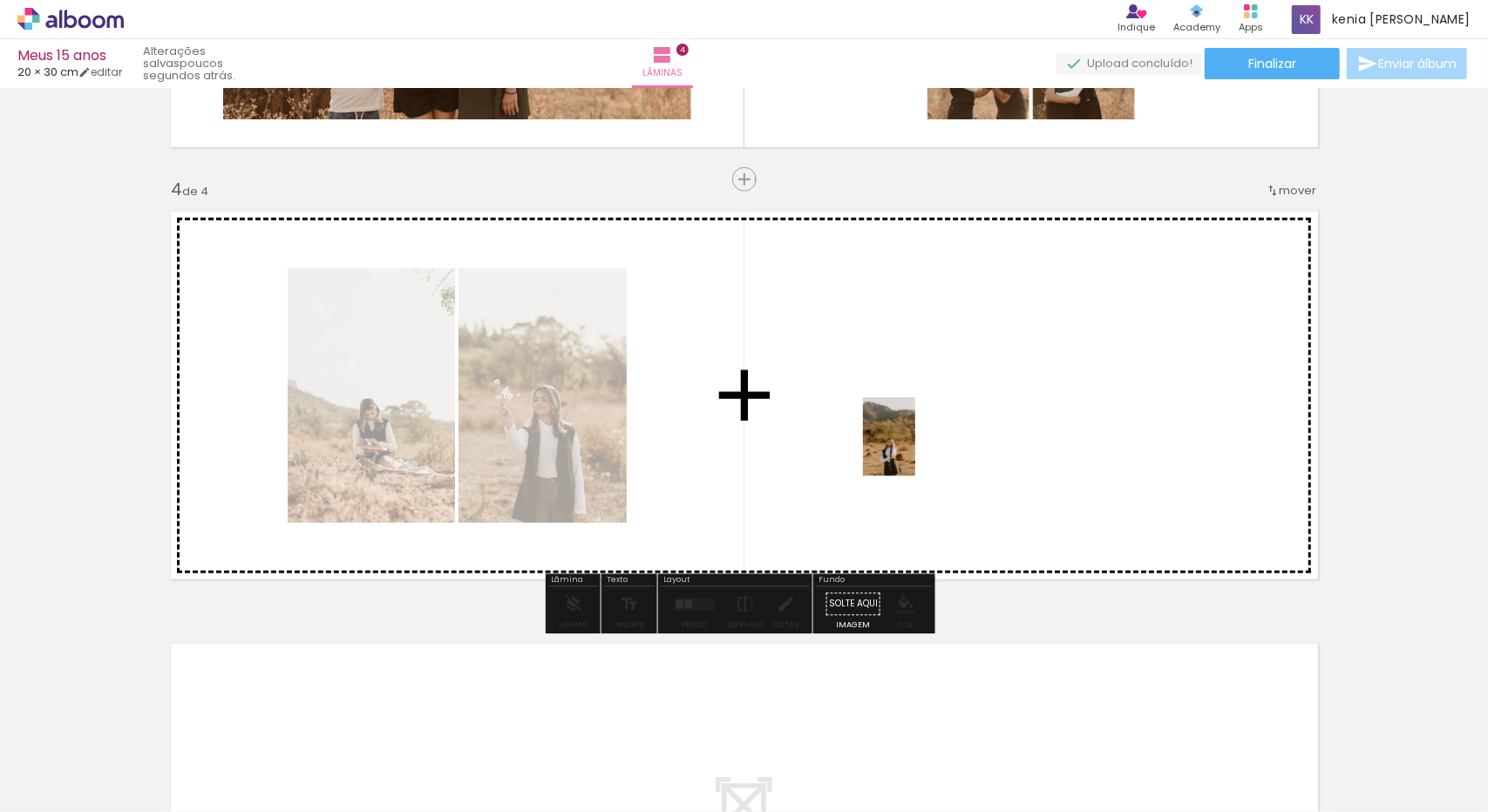
drag, startPoint x: 959, startPoint y: 790, endPoint x: 915, endPoint y: 445, distance: 347.8
click at [915, 445] on quentale-workspace at bounding box center [744, 406] width 1488 height 812
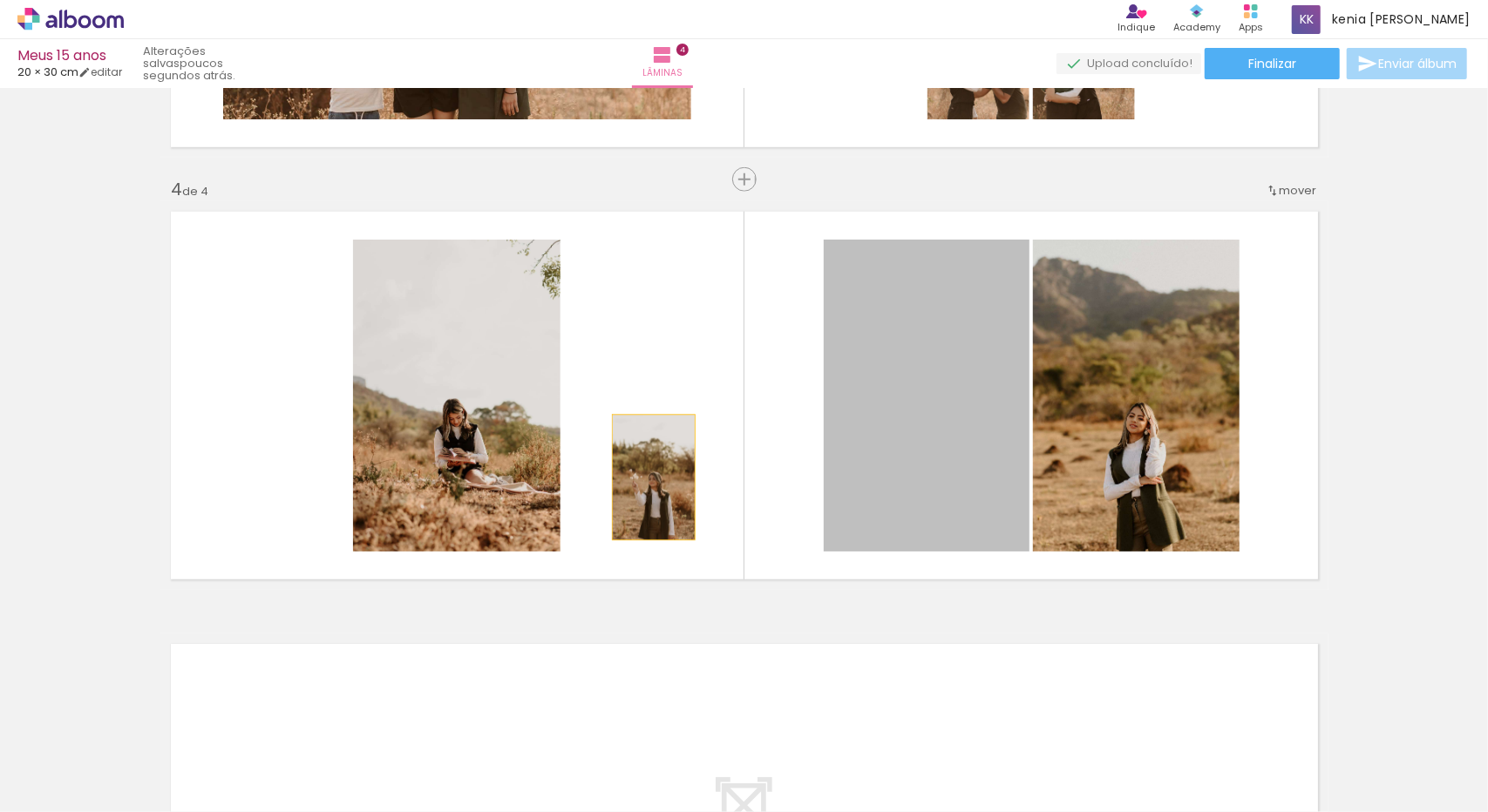
drag, startPoint x: 938, startPoint y: 493, endPoint x: 647, endPoint y: 477, distance: 291.4
click at [647, 477] on quentale-layouter at bounding box center [744, 396] width 1168 height 389
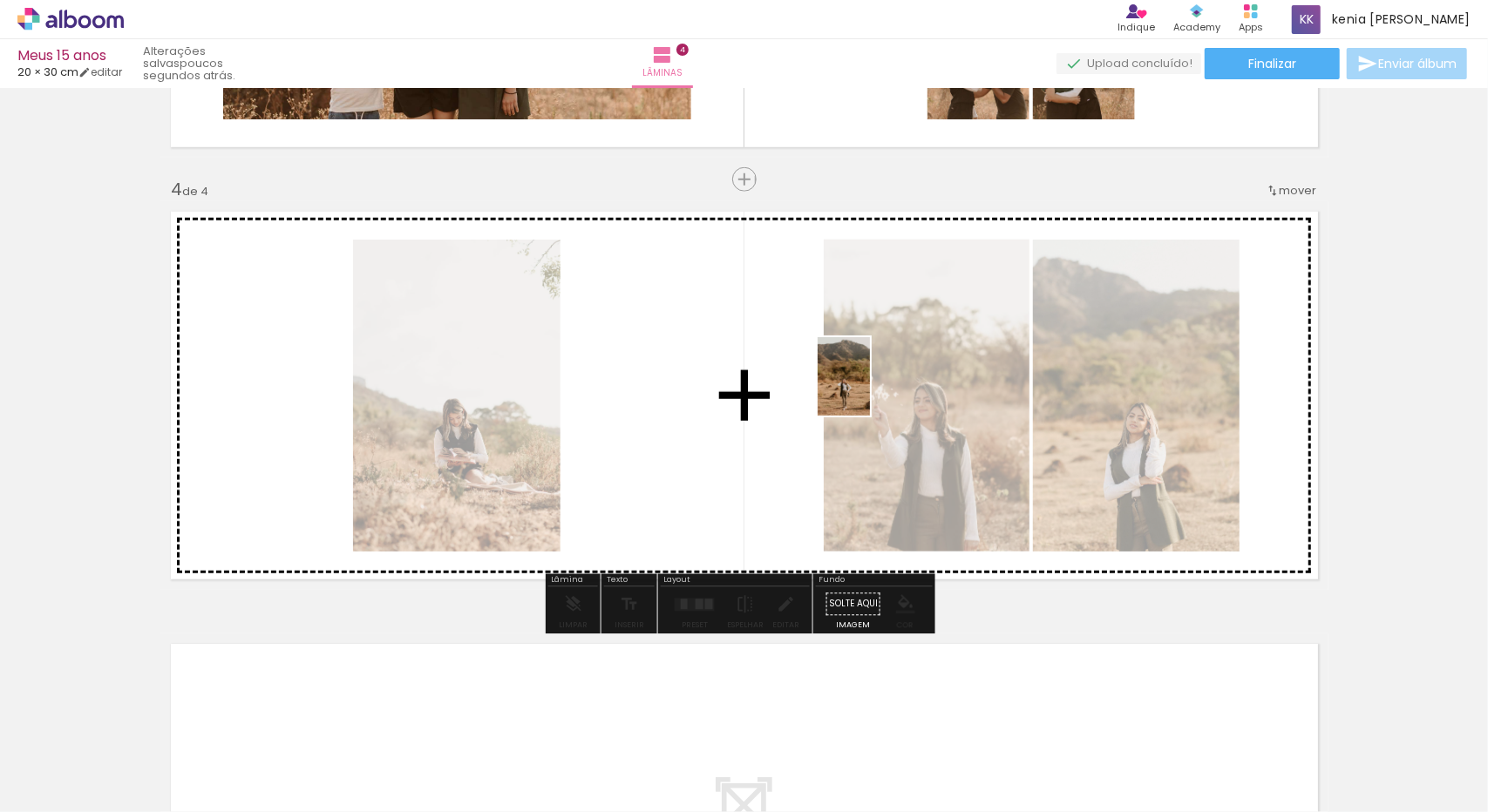
drag, startPoint x: 1063, startPoint y: 769, endPoint x: 870, endPoint y: 390, distance: 425.3
click at [870, 390] on quentale-workspace at bounding box center [744, 406] width 1488 height 812
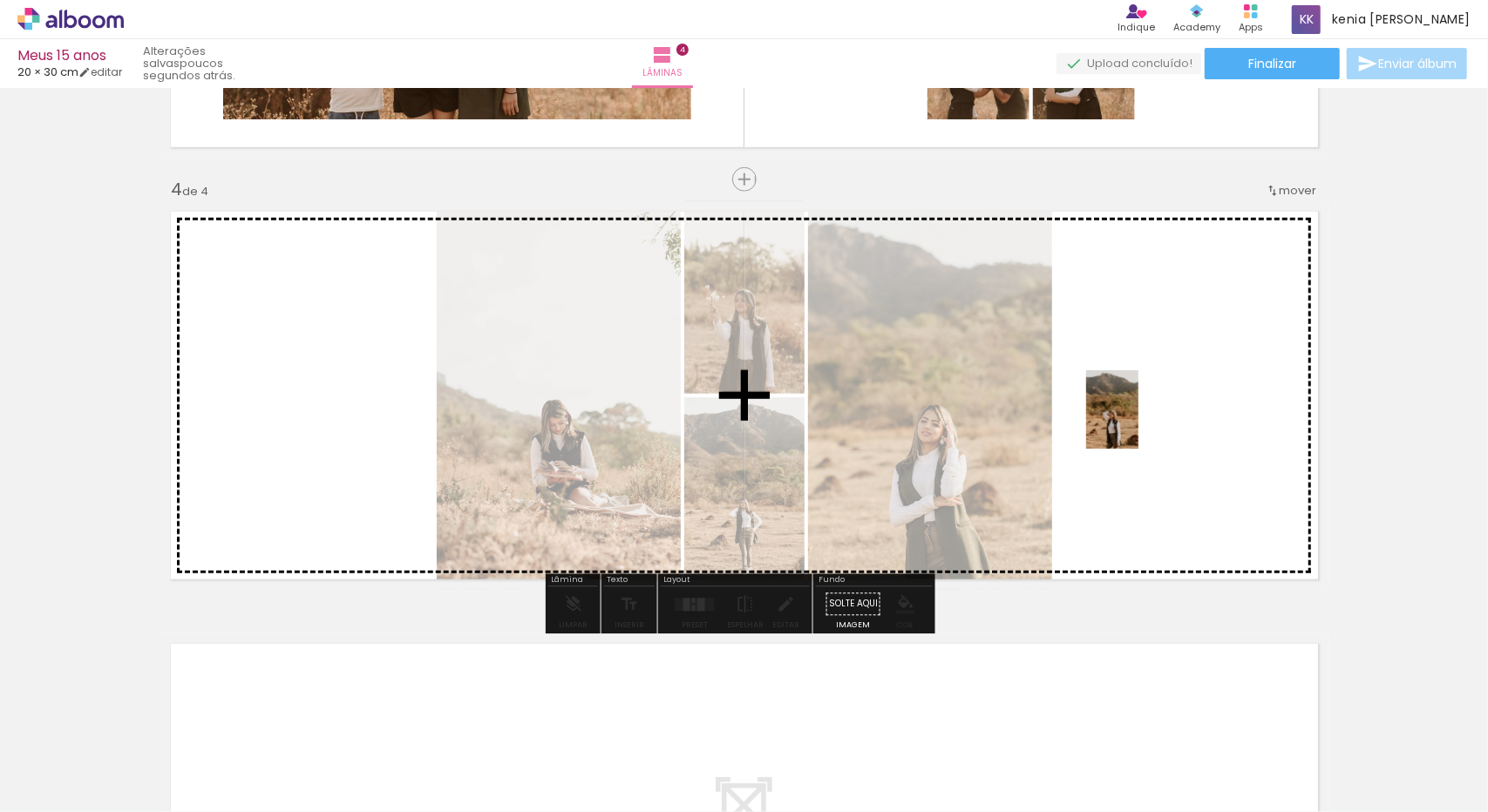
drag, startPoint x: 1156, startPoint y: 789, endPoint x: 1139, endPoint y: 423, distance: 366.4
click at [1139, 423] on quentale-workspace at bounding box center [744, 406] width 1488 height 812
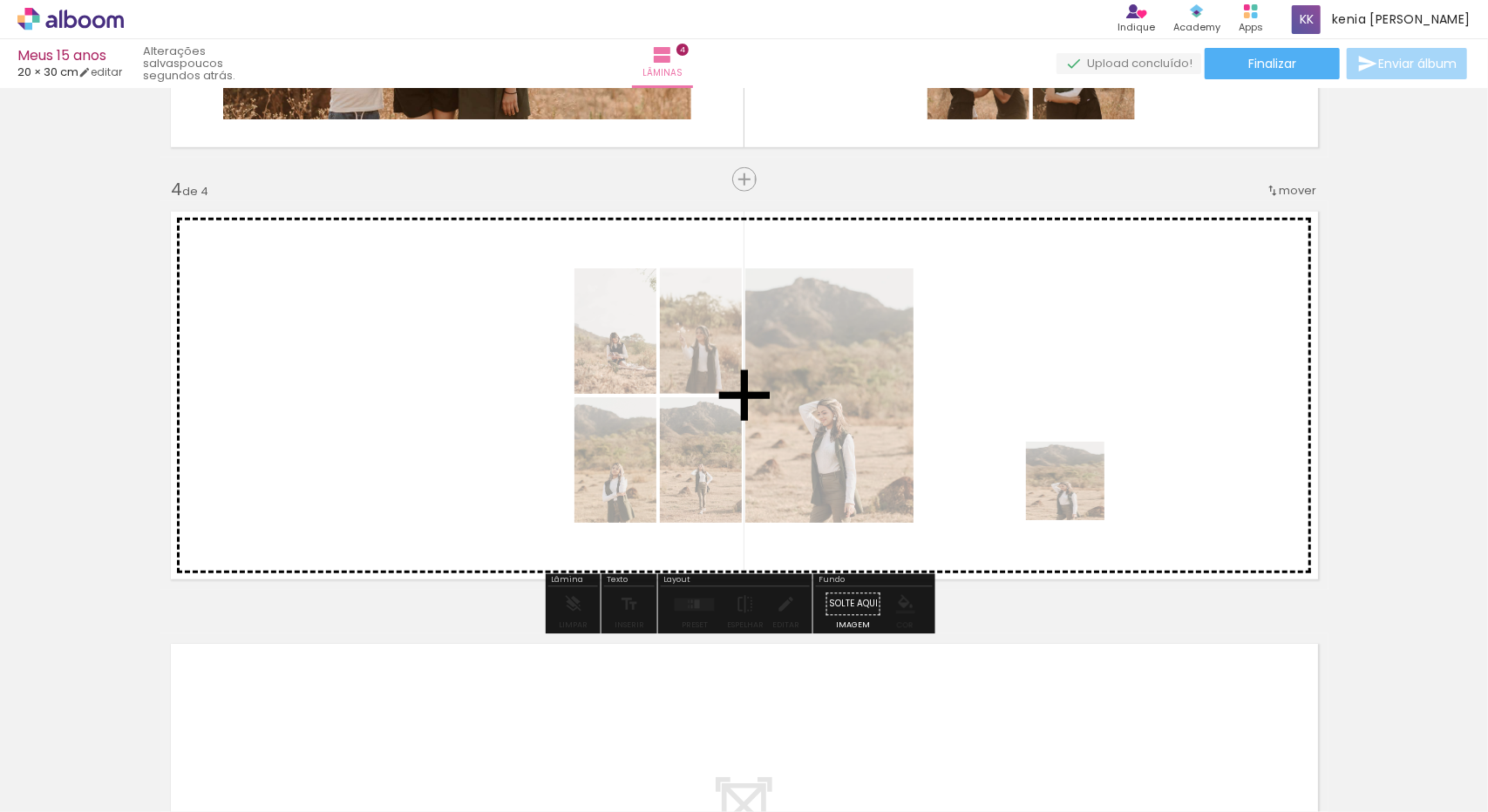
drag, startPoint x: 1168, startPoint y: 773, endPoint x: 1079, endPoint y: 477, distance: 309.1
click at [1079, 477] on quentale-workspace at bounding box center [744, 406] width 1488 height 812
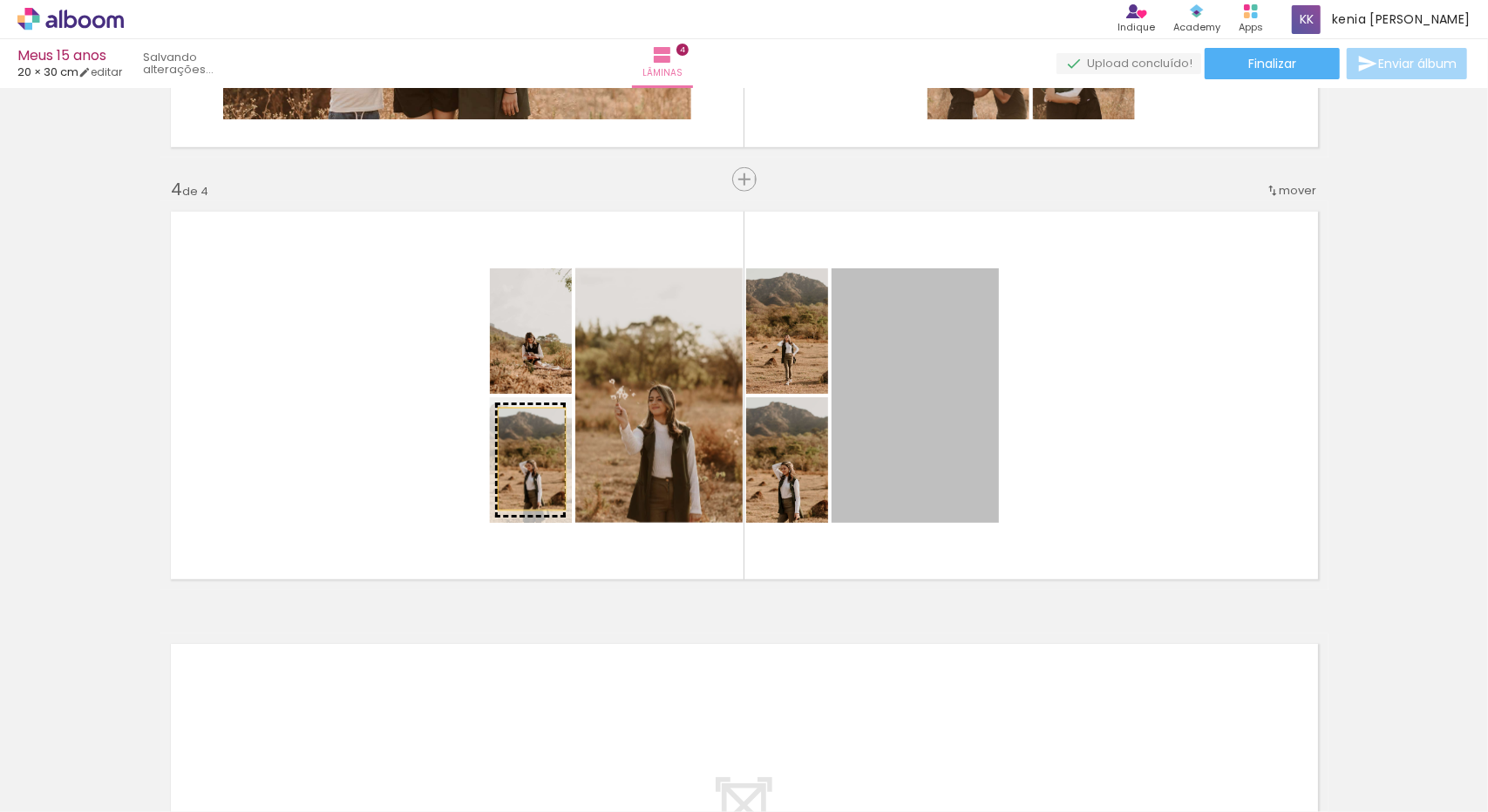
drag, startPoint x: 952, startPoint y: 416, endPoint x: 525, endPoint y: 460, distance: 429.3
click at [0, 0] on slot at bounding box center [0, 0] width 0 height 0
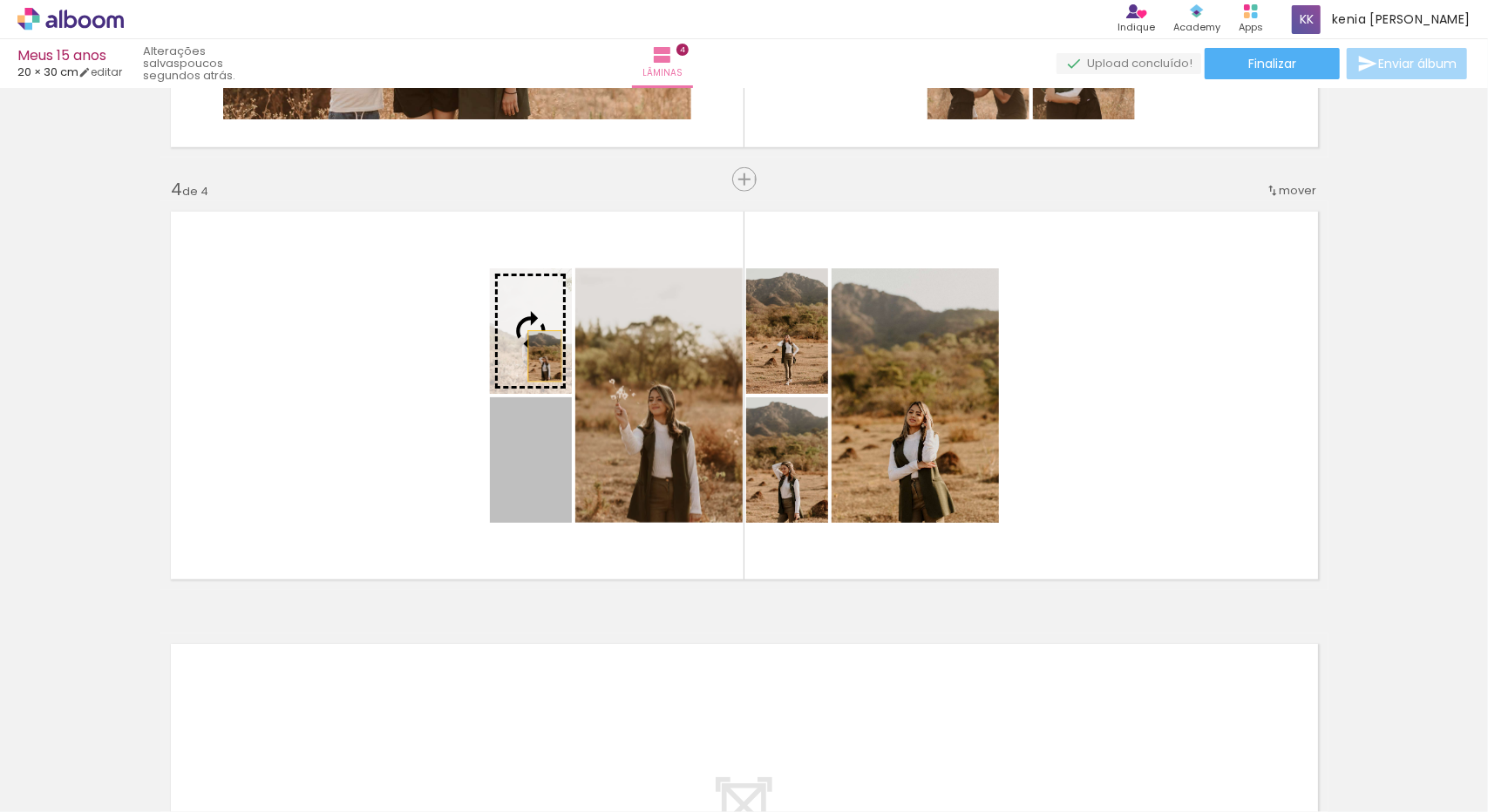
drag, startPoint x: 534, startPoint y: 468, endPoint x: 538, endPoint y: 357, distance: 111.1
click at [0, 0] on slot at bounding box center [0, 0] width 0 height 0
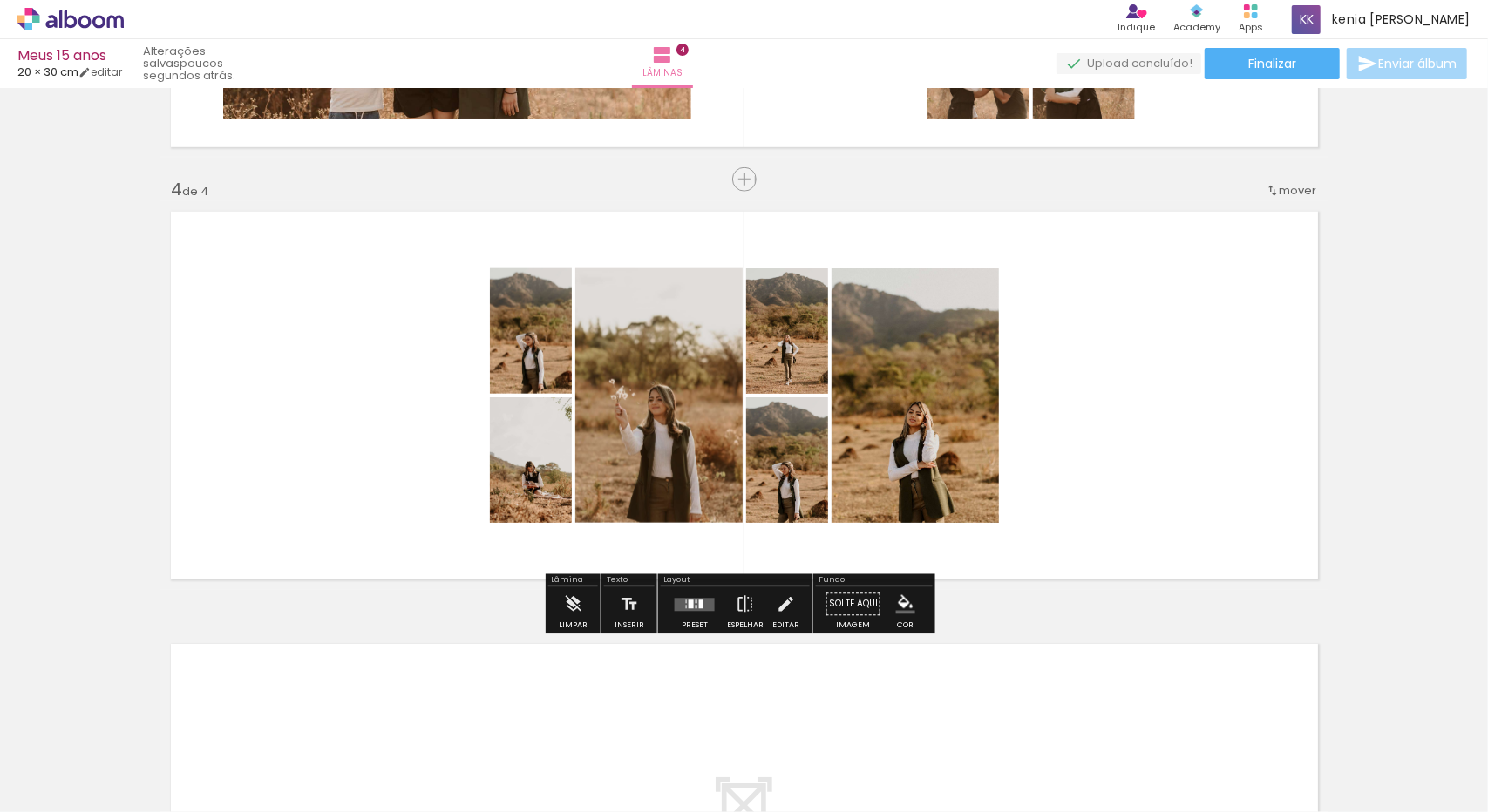
click at [511, 340] on quentale-photo at bounding box center [531, 331] width 82 height 125
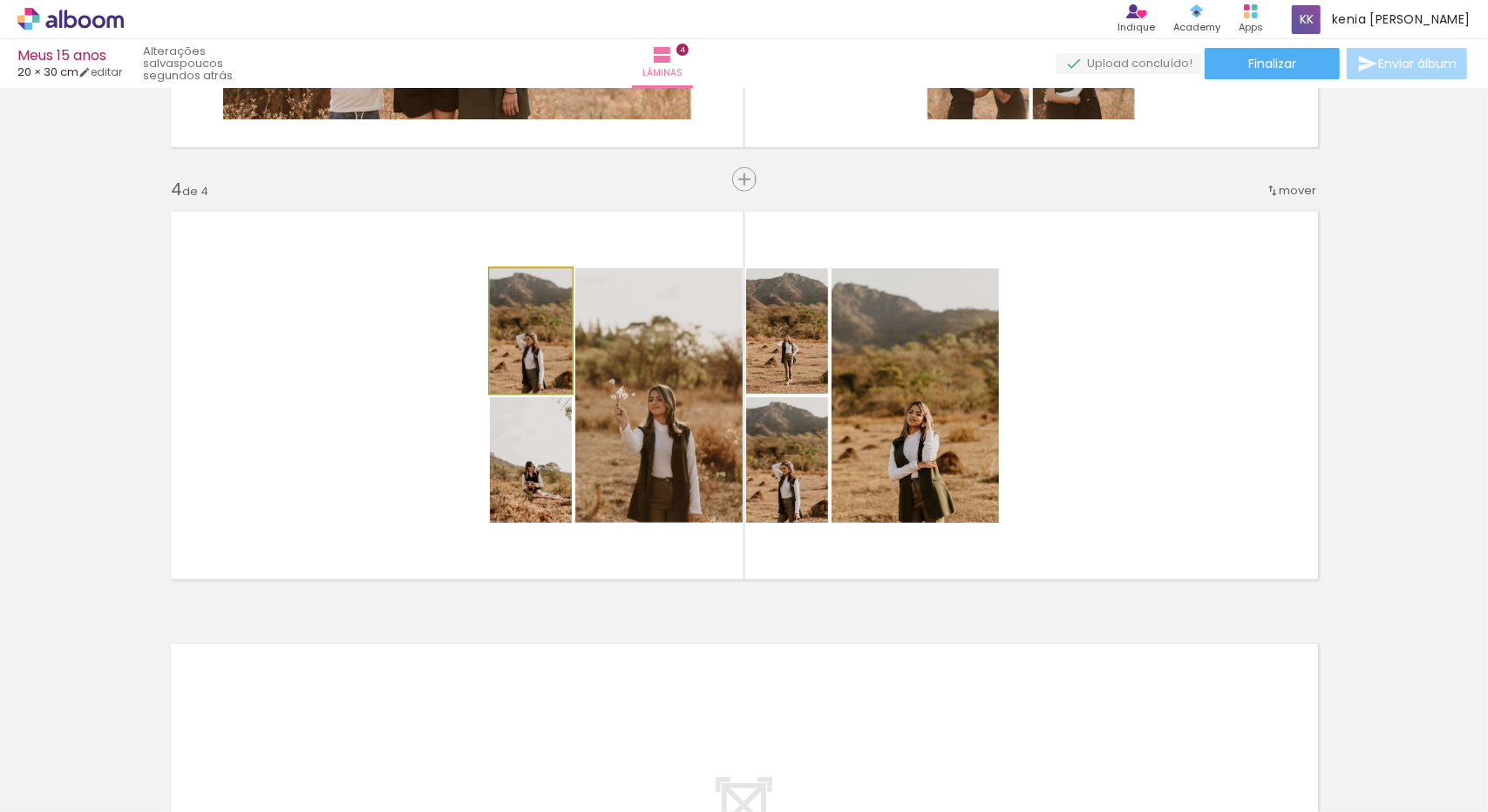
click at [523, 384] on quentale-photo at bounding box center [531, 331] width 82 height 125
drag, startPoint x: 523, startPoint y: 384, endPoint x: 1133, endPoint y: 788, distance: 731.7
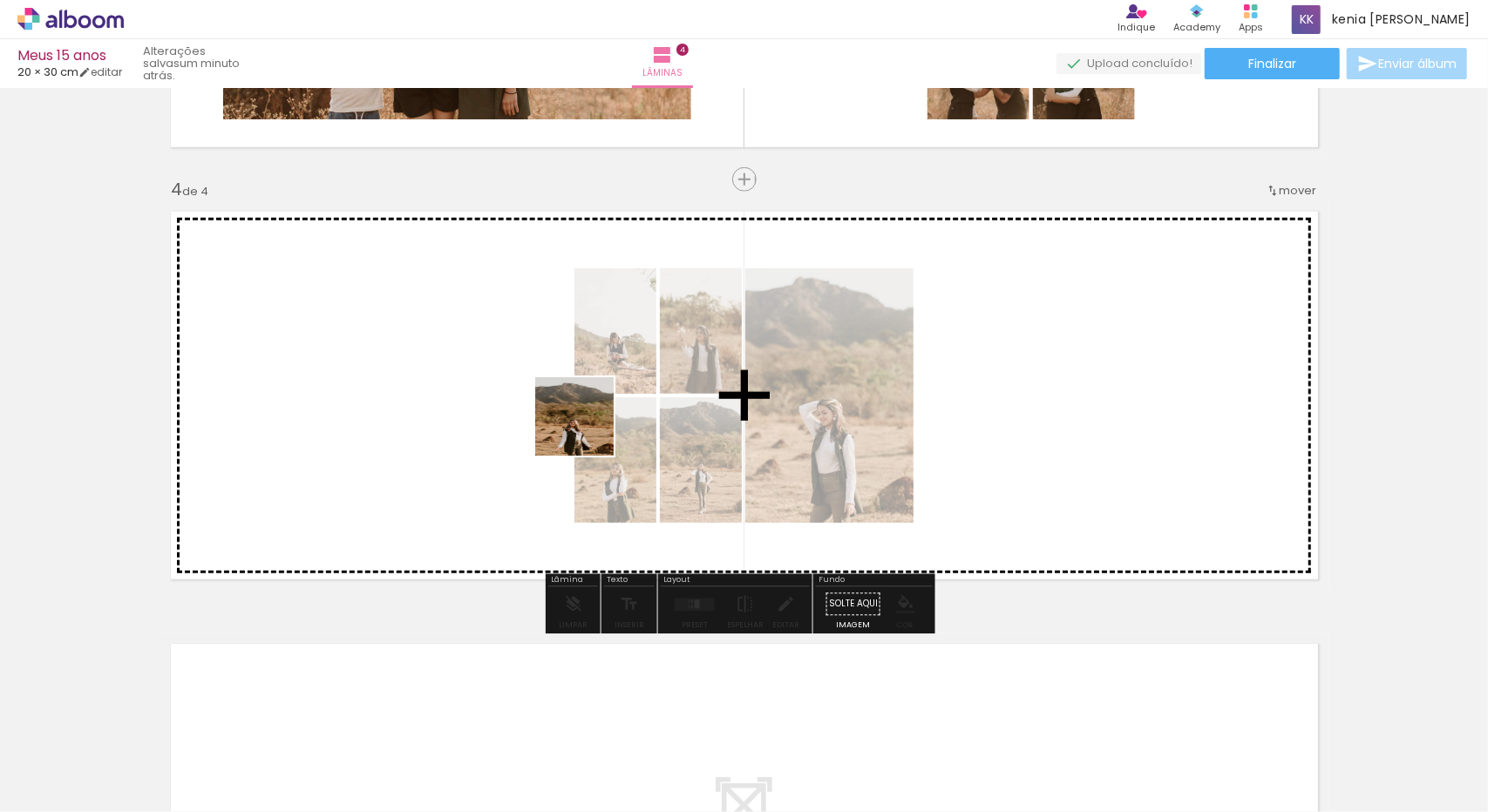
drag, startPoint x: 1250, startPoint y: 759, endPoint x: 534, endPoint y: 400, distance: 801.0
click at [534, 400] on quentale-workspace at bounding box center [744, 406] width 1488 height 812
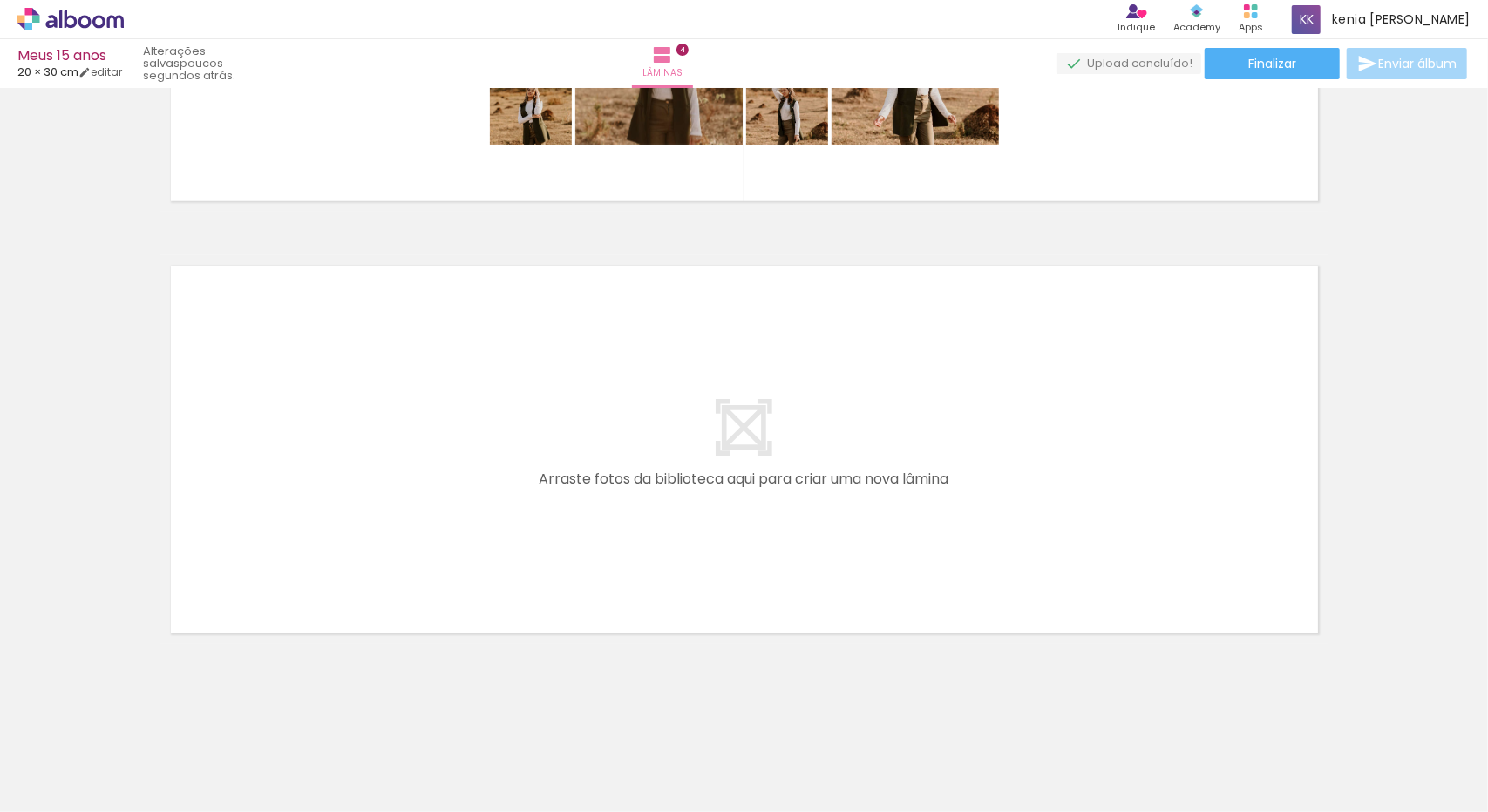
scroll to position [1614, 0]
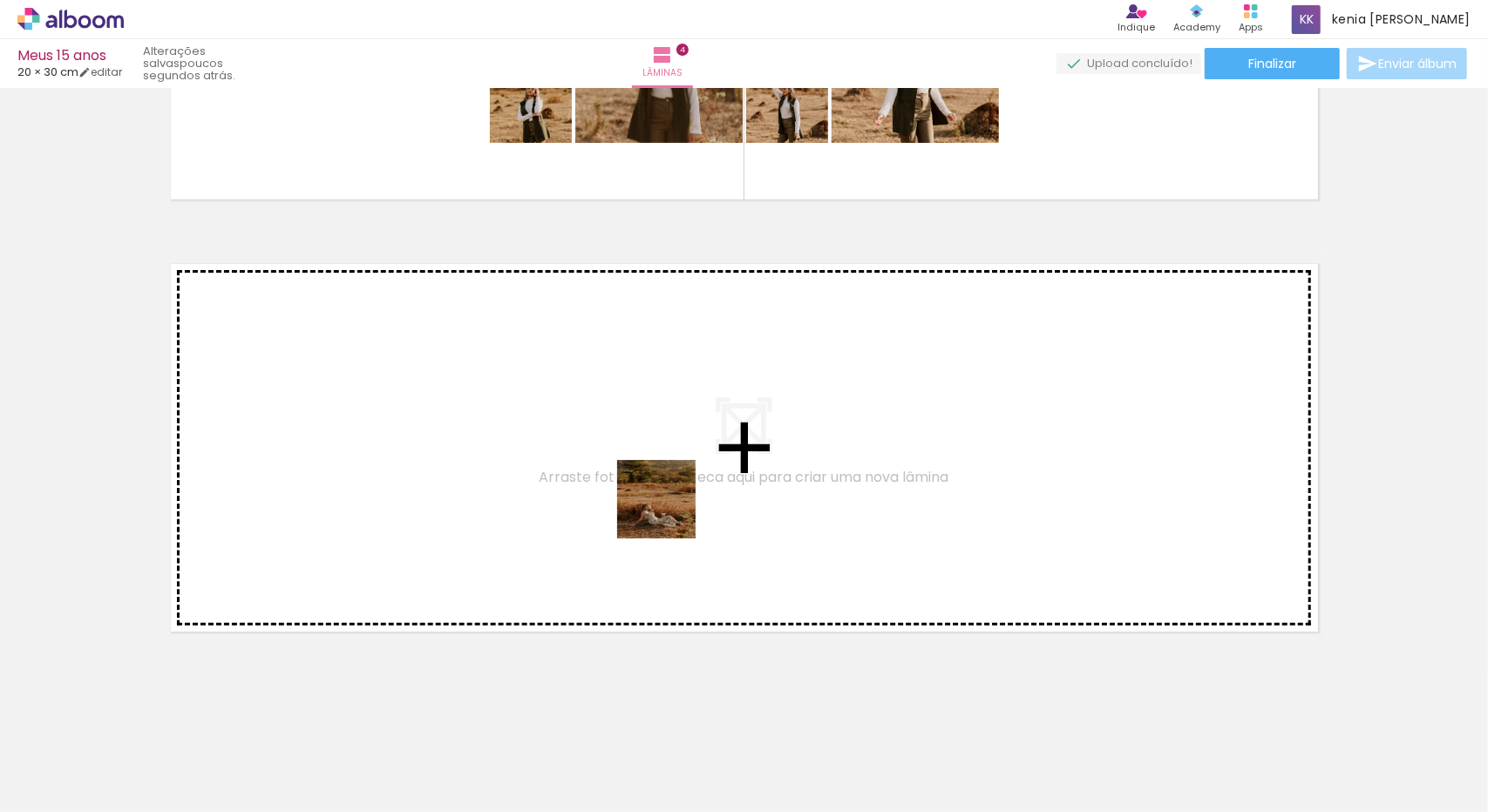
drag, startPoint x: 762, startPoint y: 784, endPoint x: 660, endPoint y: 498, distance: 303.6
click at [660, 498] on quentale-workspace at bounding box center [744, 406] width 1488 height 812
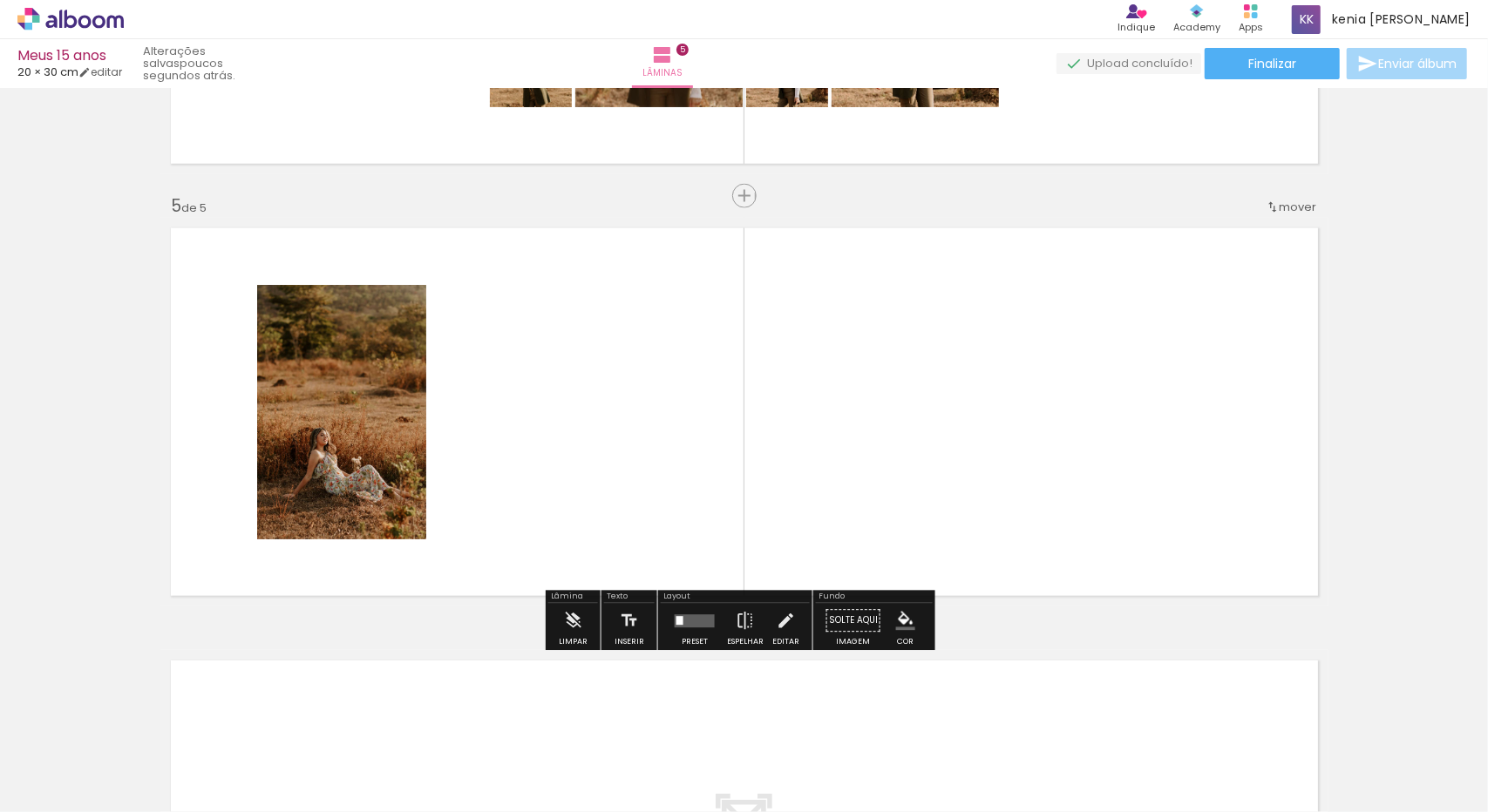
scroll to position [1667, 0]
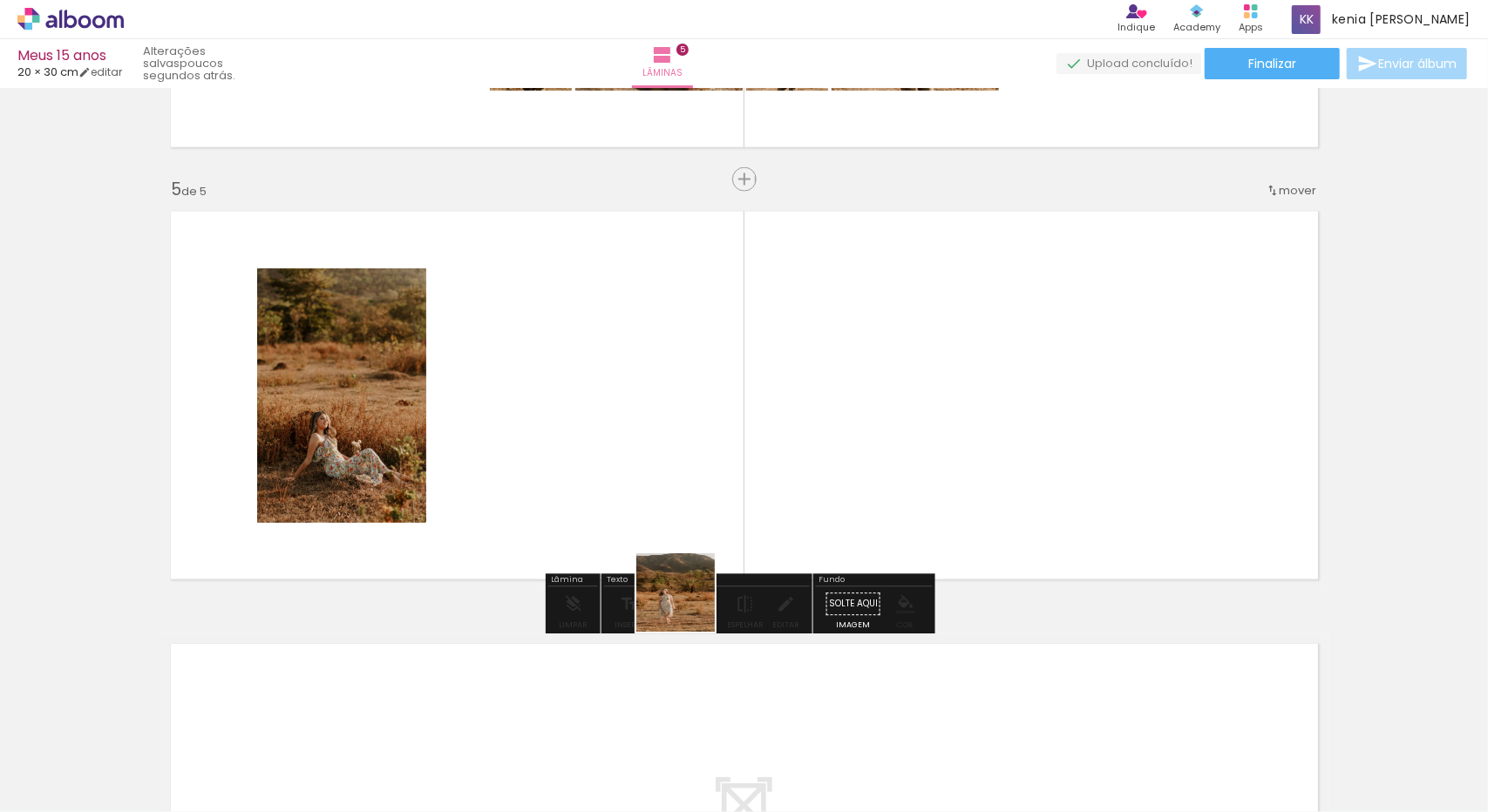
drag, startPoint x: 823, startPoint y: 763, endPoint x: 576, endPoint y: 439, distance: 407.4
click at [576, 439] on quentale-workspace at bounding box center [744, 406] width 1488 height 812
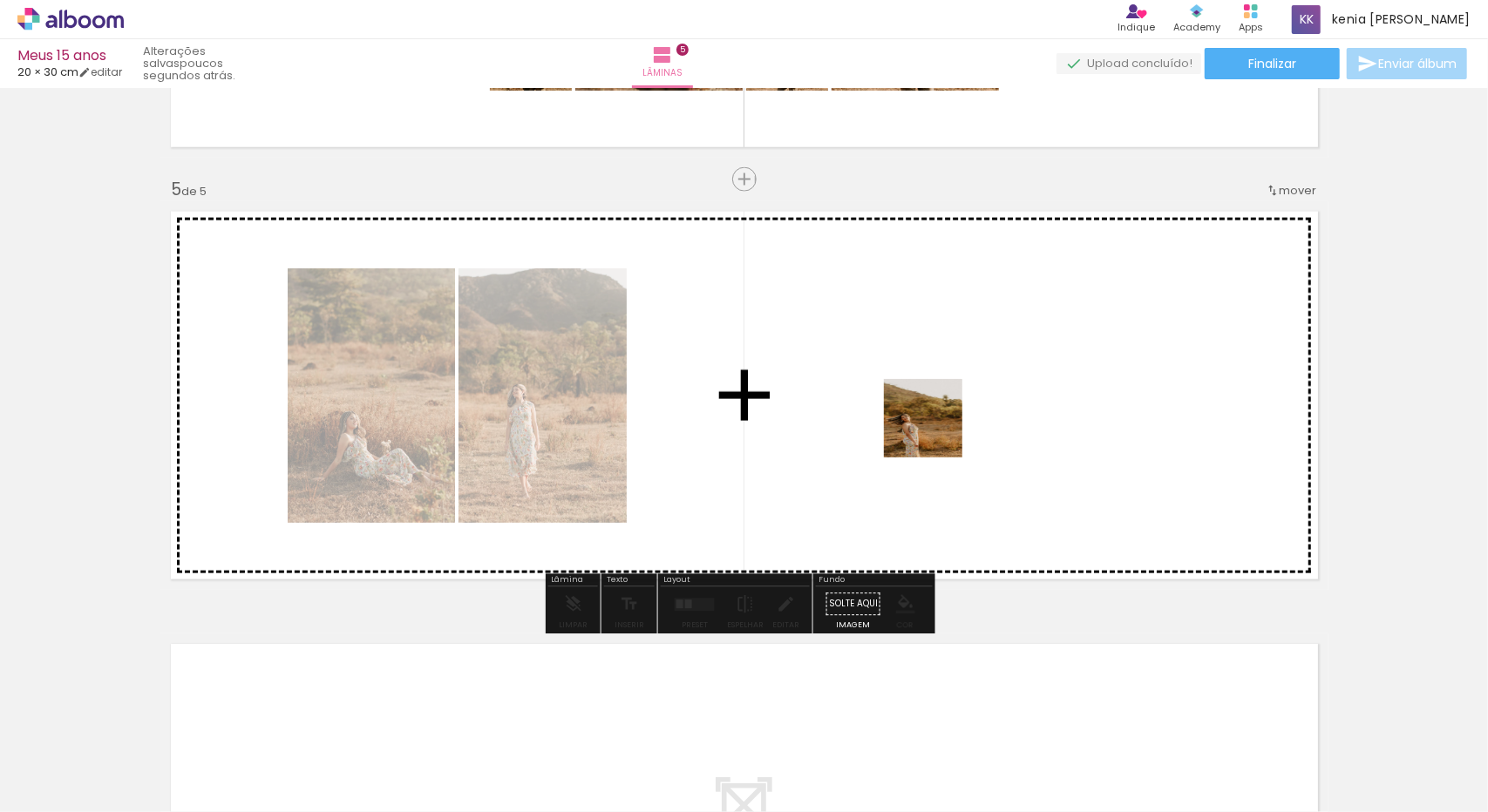
drag, startPoint x: 946, startPoint y: 768, endPoint x: 931, endPoint y: 375, distance: 393.3
click at [931, 375] on quentale-workspace at bounding box center [744, 406] width 1488 height 812
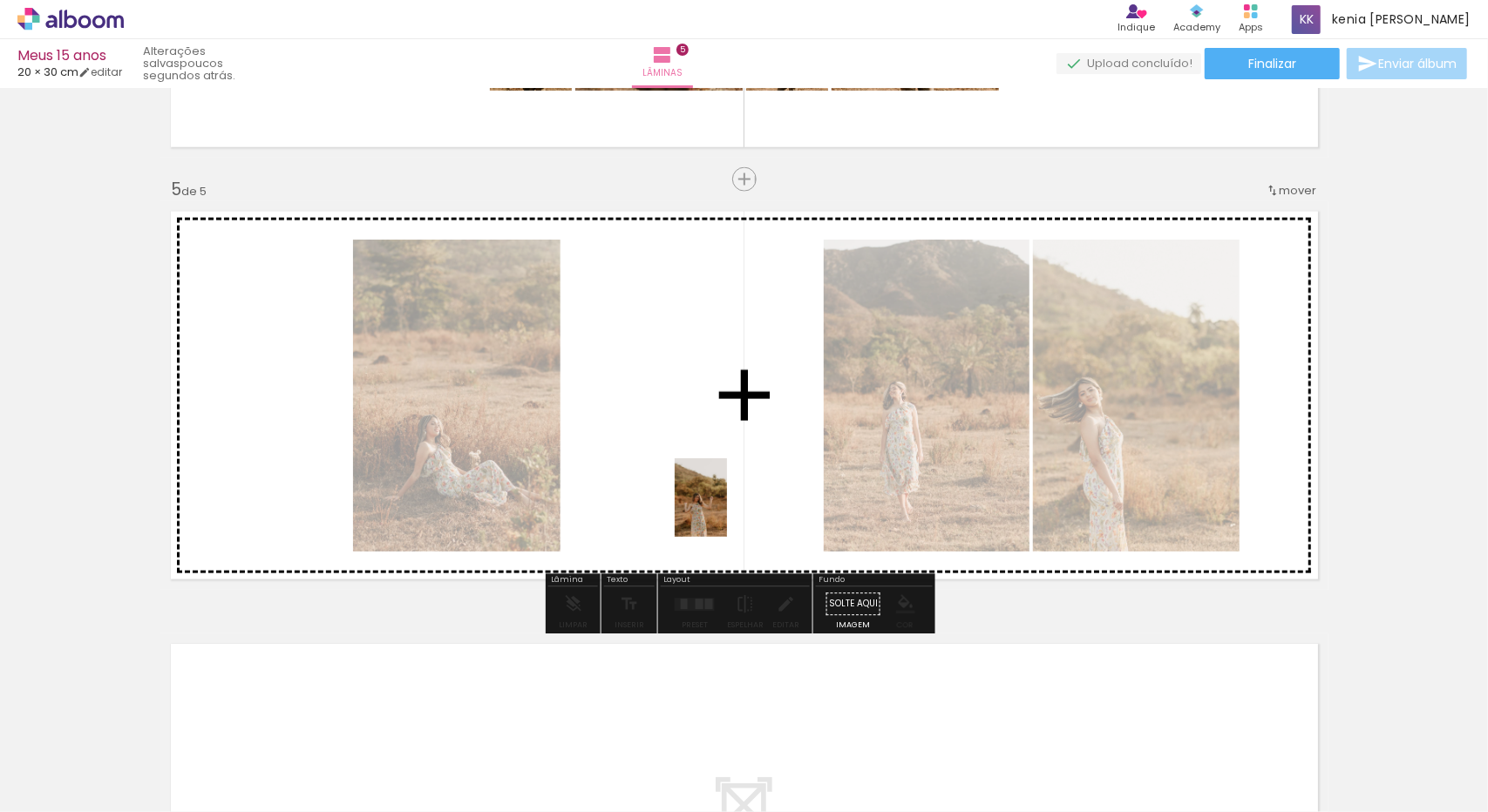
drag, startPoint x: 1025, startPoint y: 778, endPoint x: 726, endPoint y: 510, distance: 401.5
click at [726, 510] on quentale-workspace at bounding box center [744, 406] width 1488 height 812
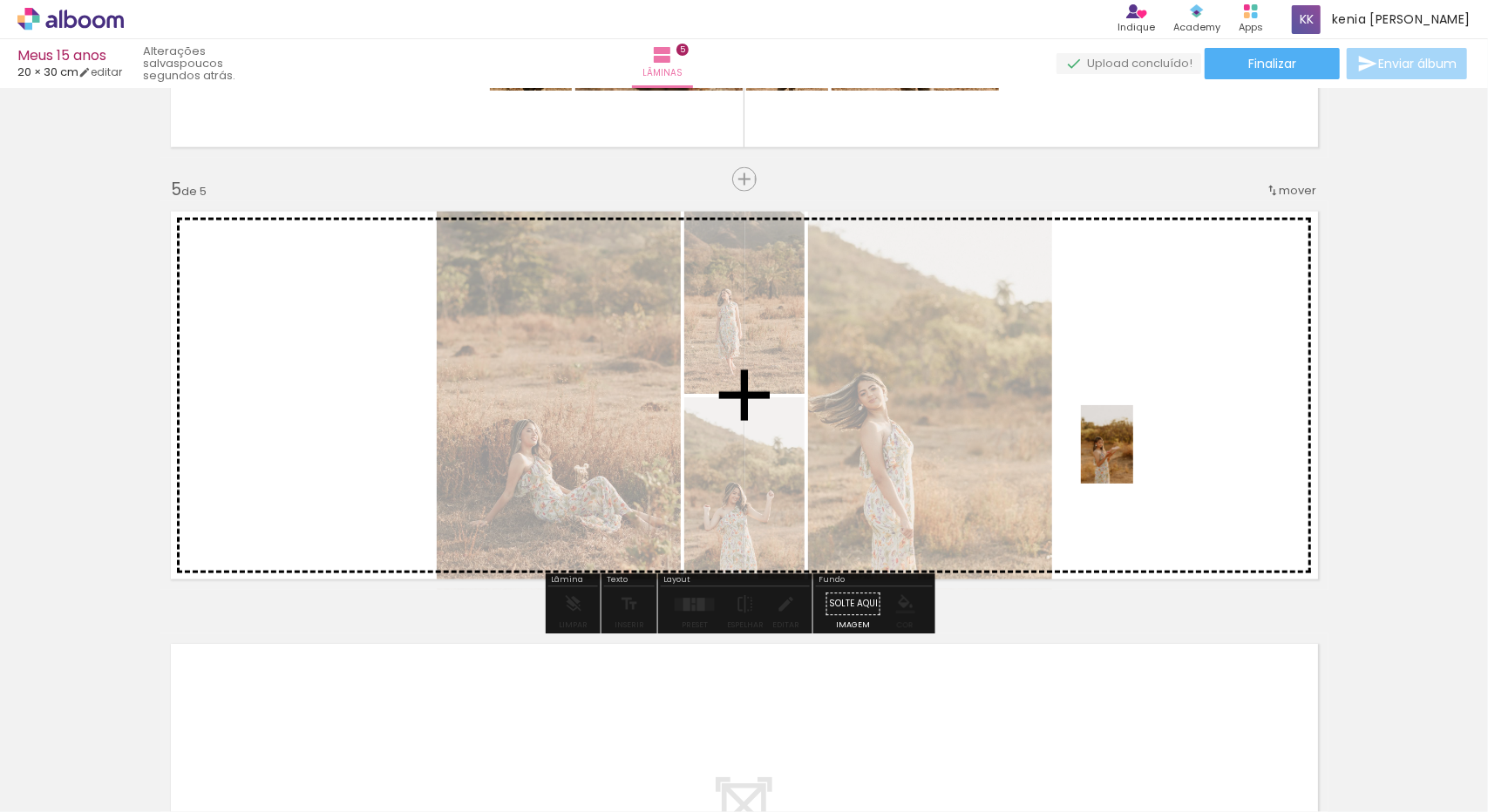
drag, startPoint x: 1134, startPoint y: 784, endPoint x: 1133, endPoint y: 459, distance: 325.0
click at [1133, 459] on quentale-workspace at bounding box center [744, 406] width 1488 height 812
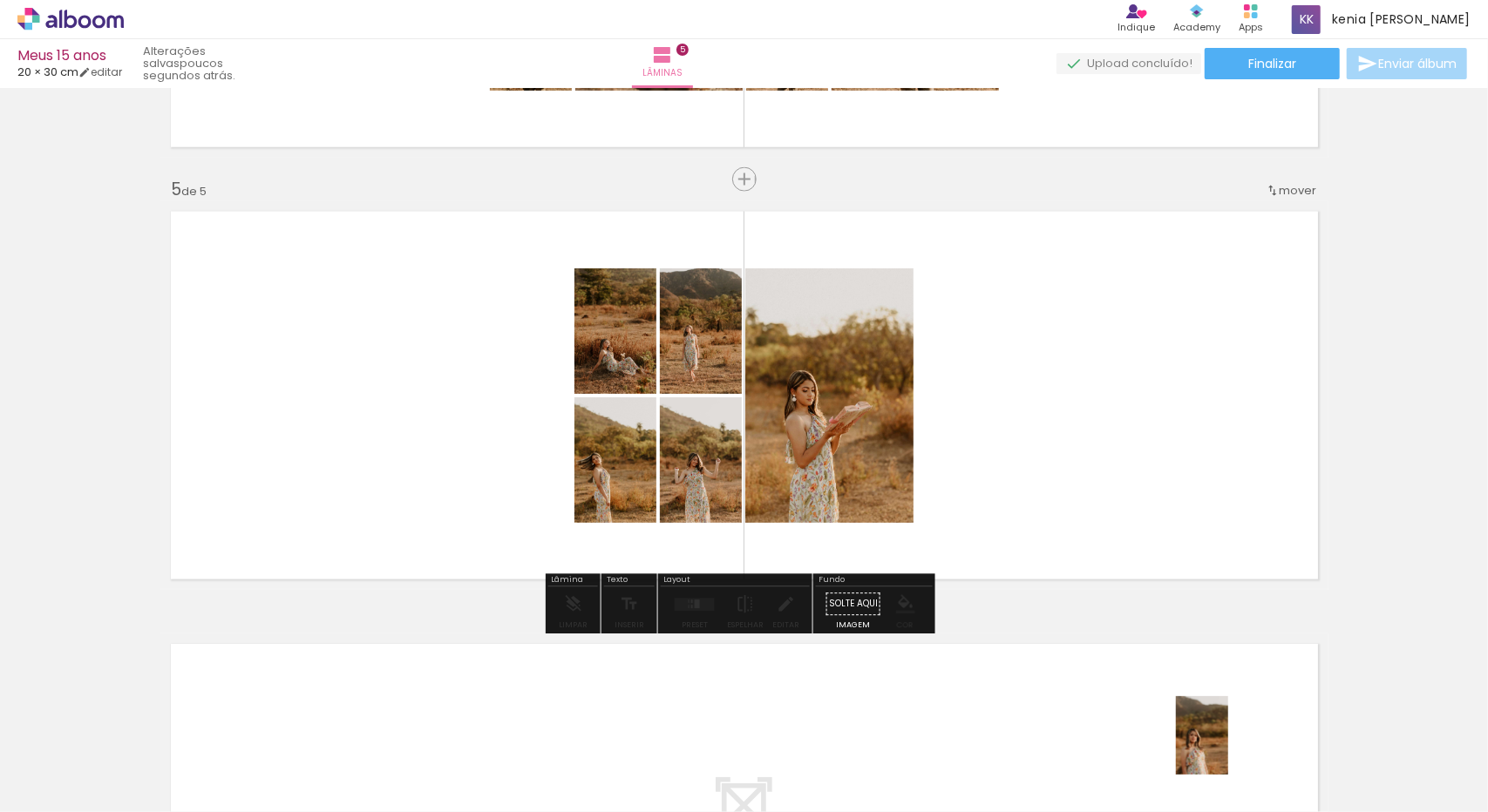
drag, startPoint x: 1241, startPoint y: 770, endPoint x: 1231, endPoint y: 753, distance: 19.7
click at [1231, 753] on div at bounding box center [1222, 753] width 57 height 87
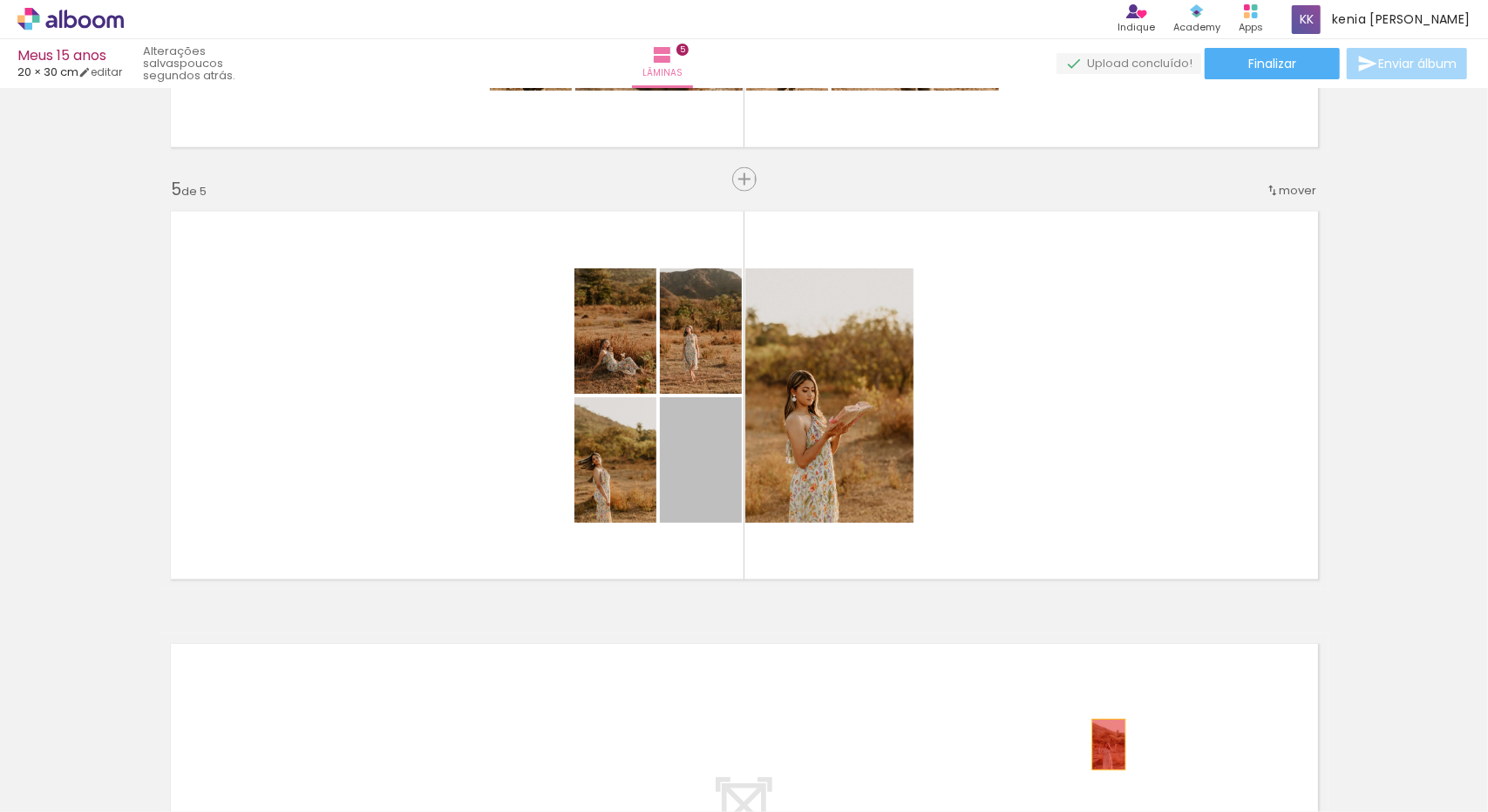
drag, startPoint x: 665, startPoint y: 484, endPoint x: 1114, endPoint y: 759, distance: 526.5
click at [1114, 759] on quentale-workspace at bounding box center [744, 406] width 1488 height 812
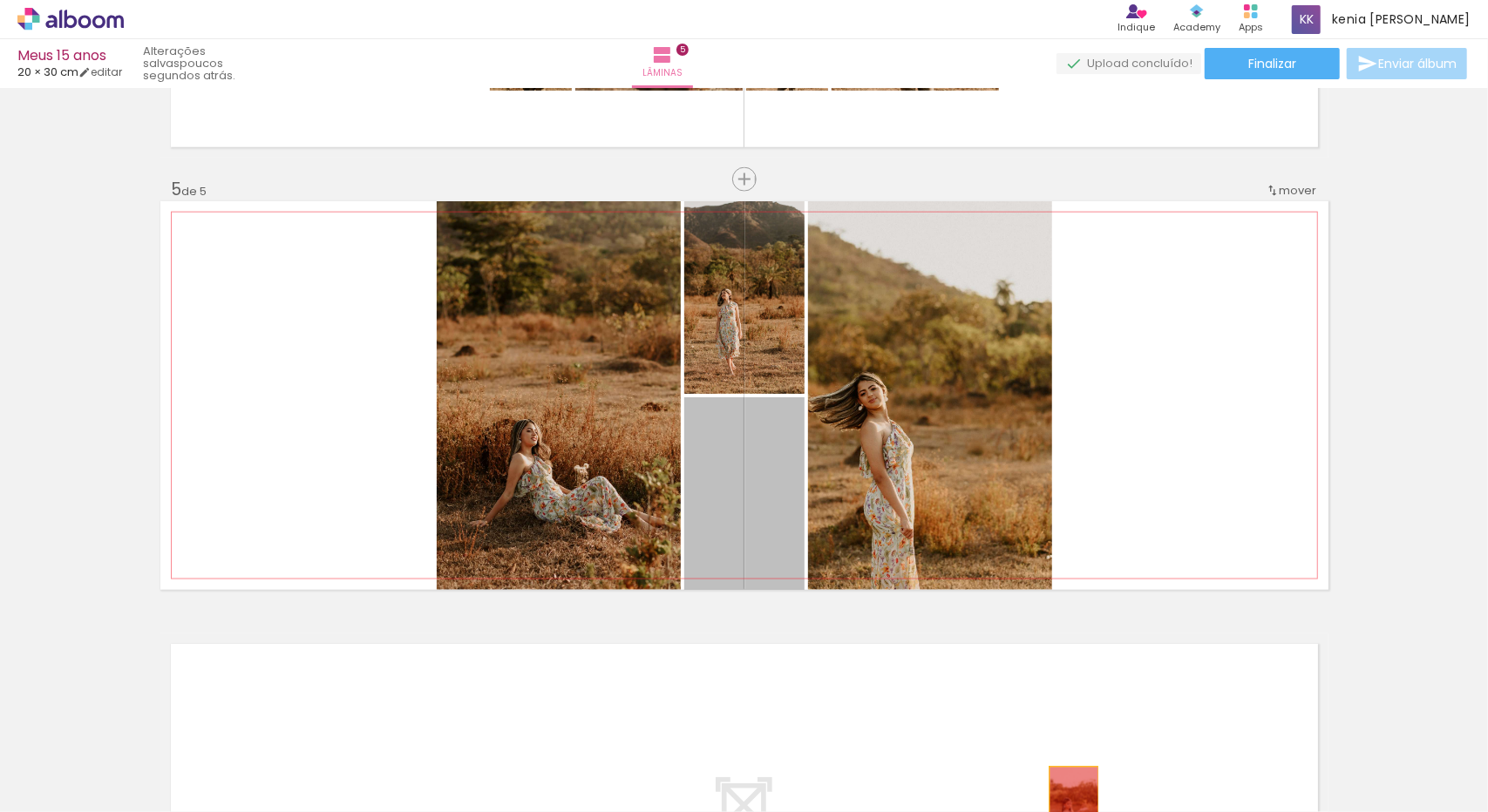
drag, startPoint x: 710, startPoint y: 545, endPoint x: 1089, endPoint y: 821, distance: 468.8
click at [1089, 811] on html "link( href="../../bower_components/polymer/polymer.html" rel="import" ) picture…" at bounding box center [744, 406] width 1488 height 812
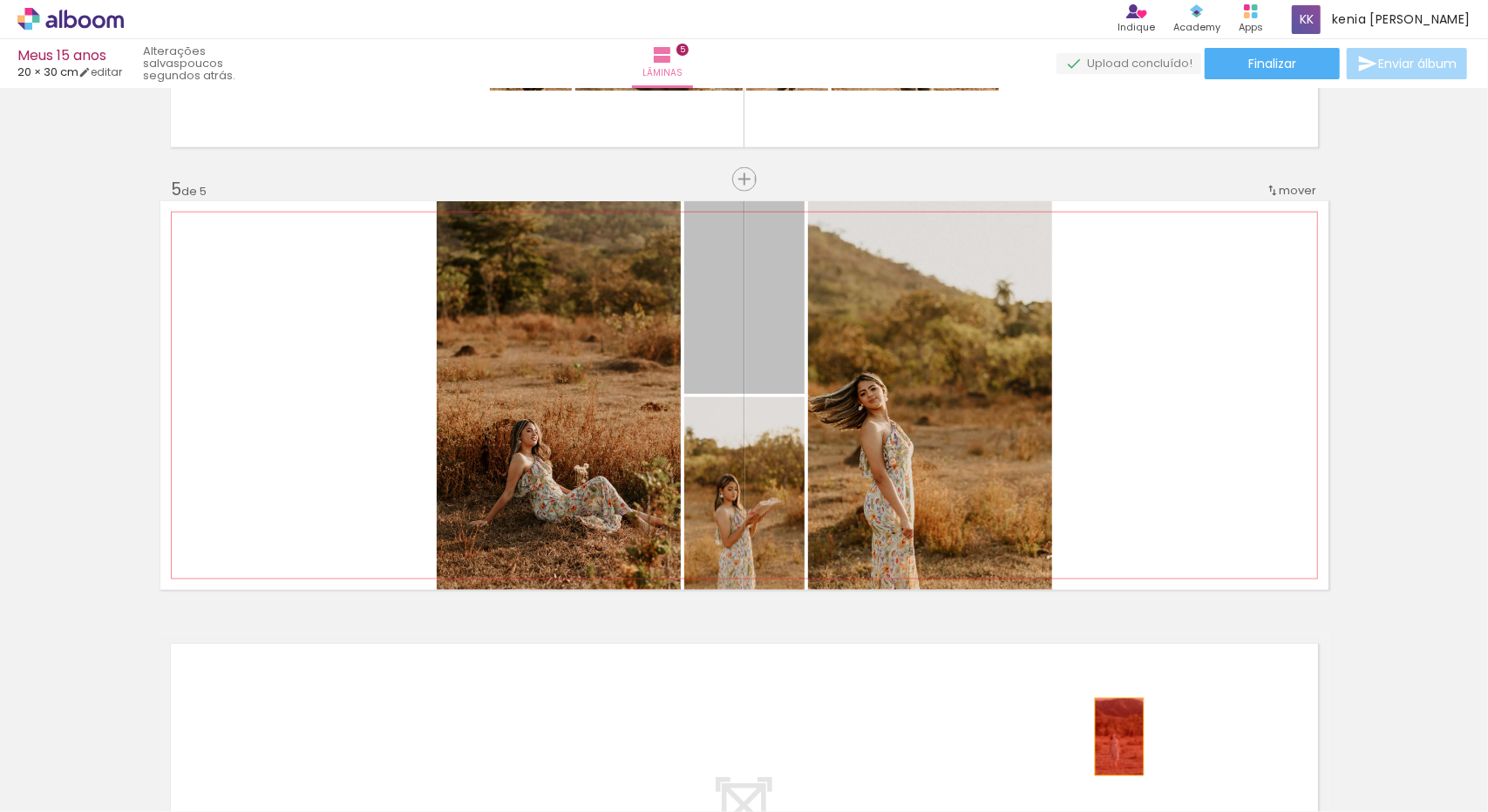
drag, startPoint x: 886, startPoint y: 432, endPoint x: 1113, endPoint y: 737, distance: 380.2
click at [1113, 737] on quentale-workspace at bounding box center [744, 406] width 1488 height 812
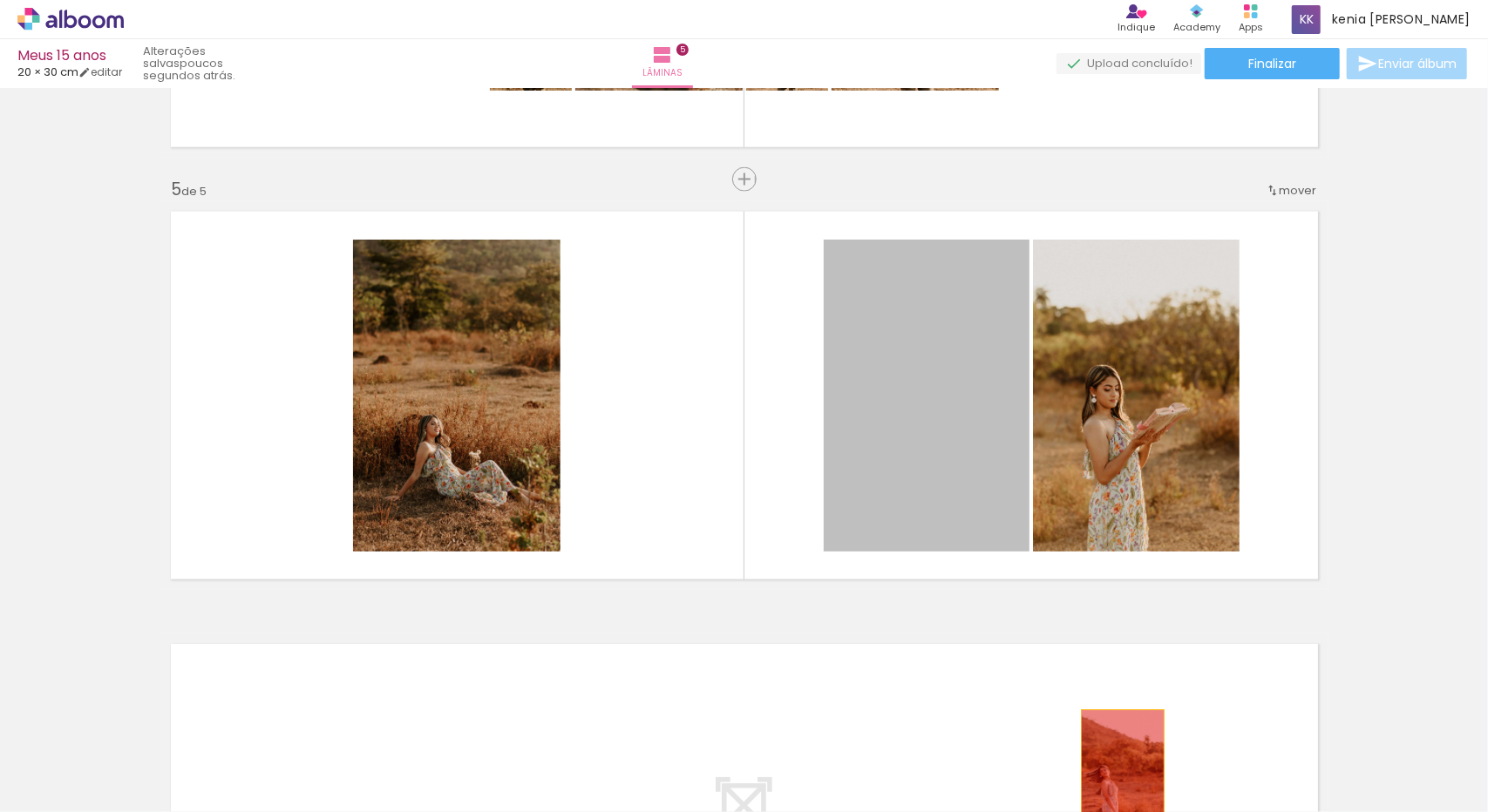
drag, startPoint x: 873, startPoint y: 443, endPoint x: 1116, endPoint y: 772, distance: 409.0
click at [1116, 772] on quentale-workspace at bounding box center [744, 406] width 1488 height 812
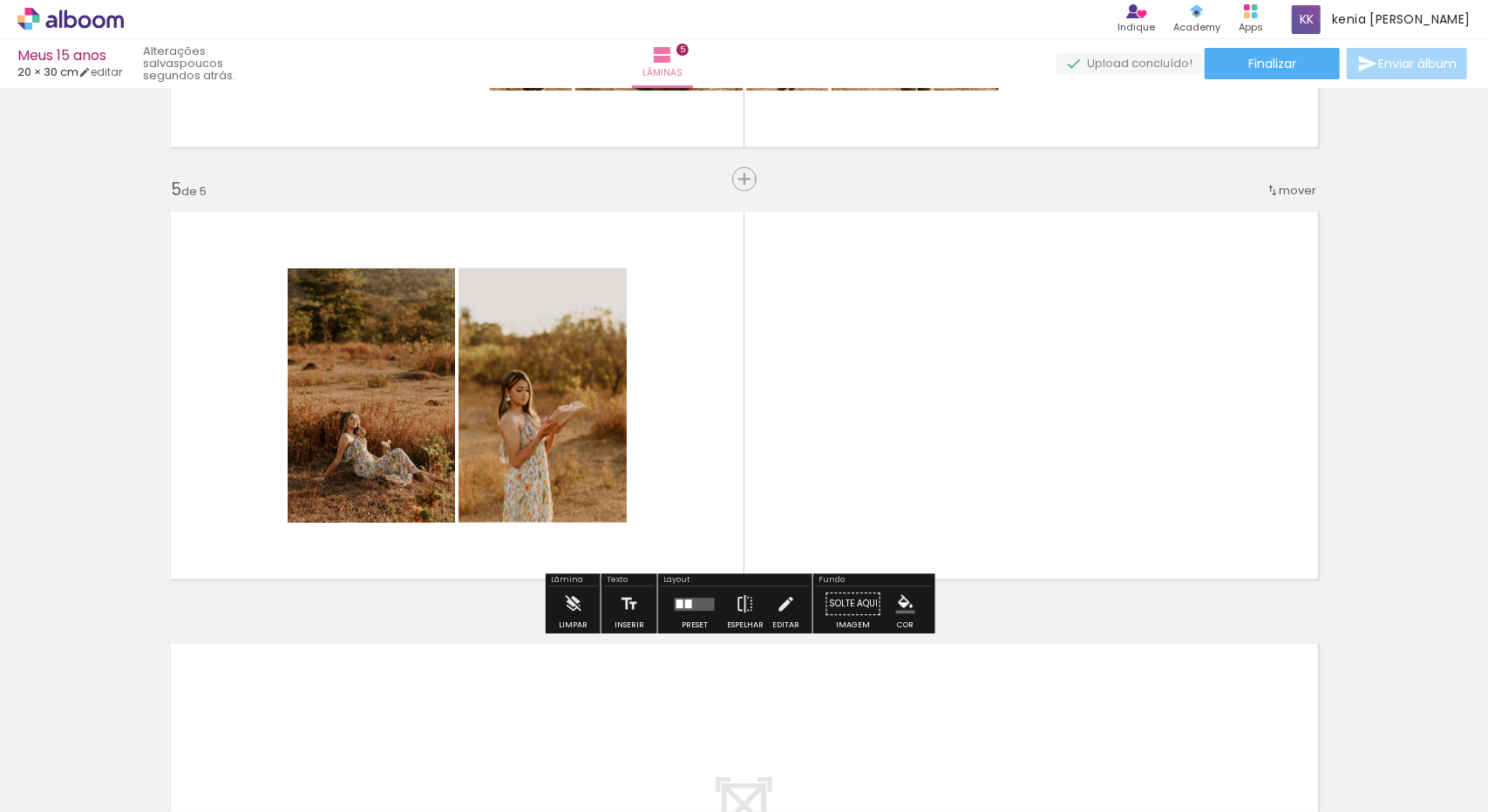
click at [690, 610] on quentale-layouter at bounding box center [694, 604] width 40 height 13
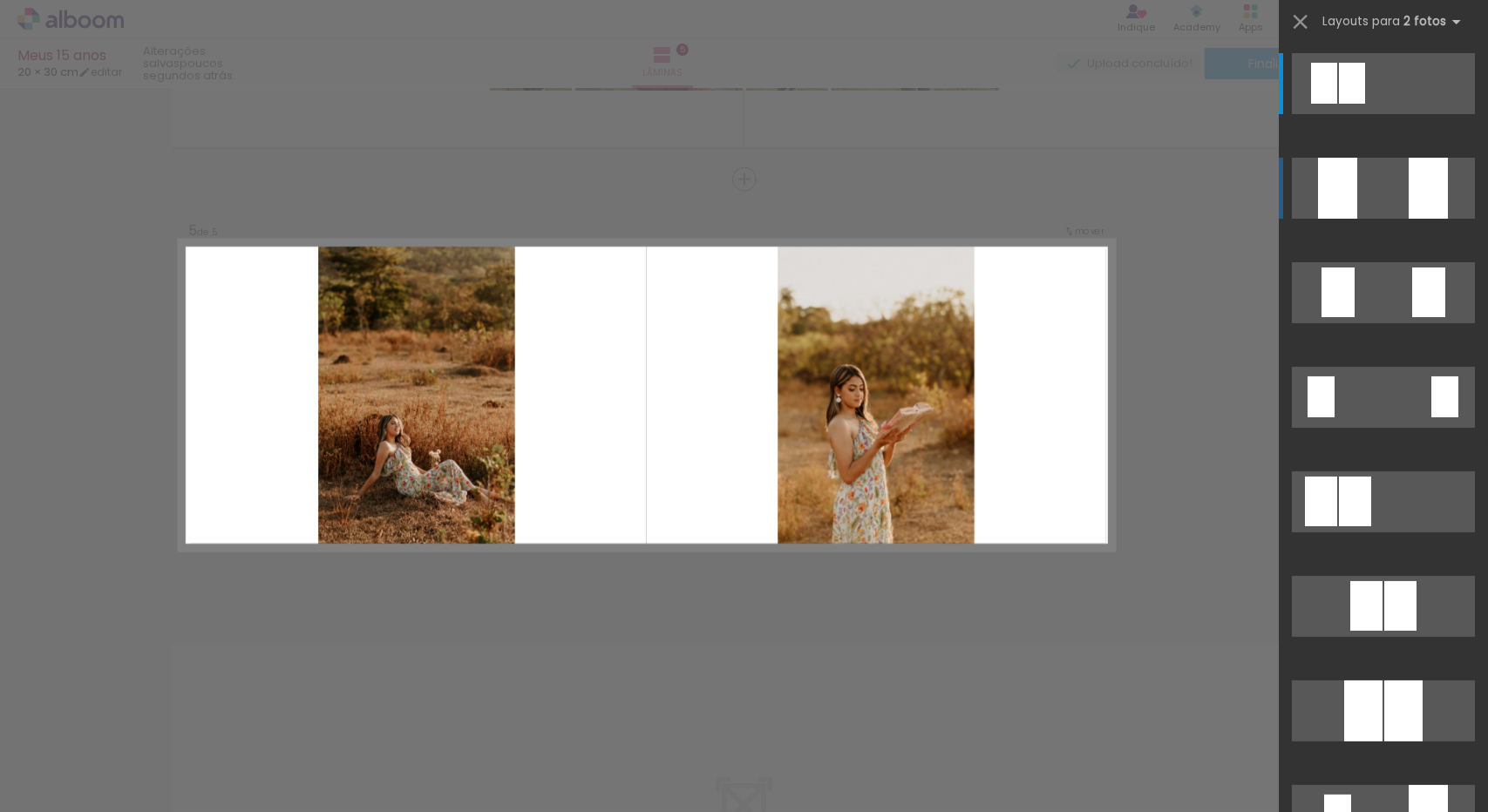
click at [1401, 189] on quentale-layouter at bounding box center [1383, 188] width 183 height 61
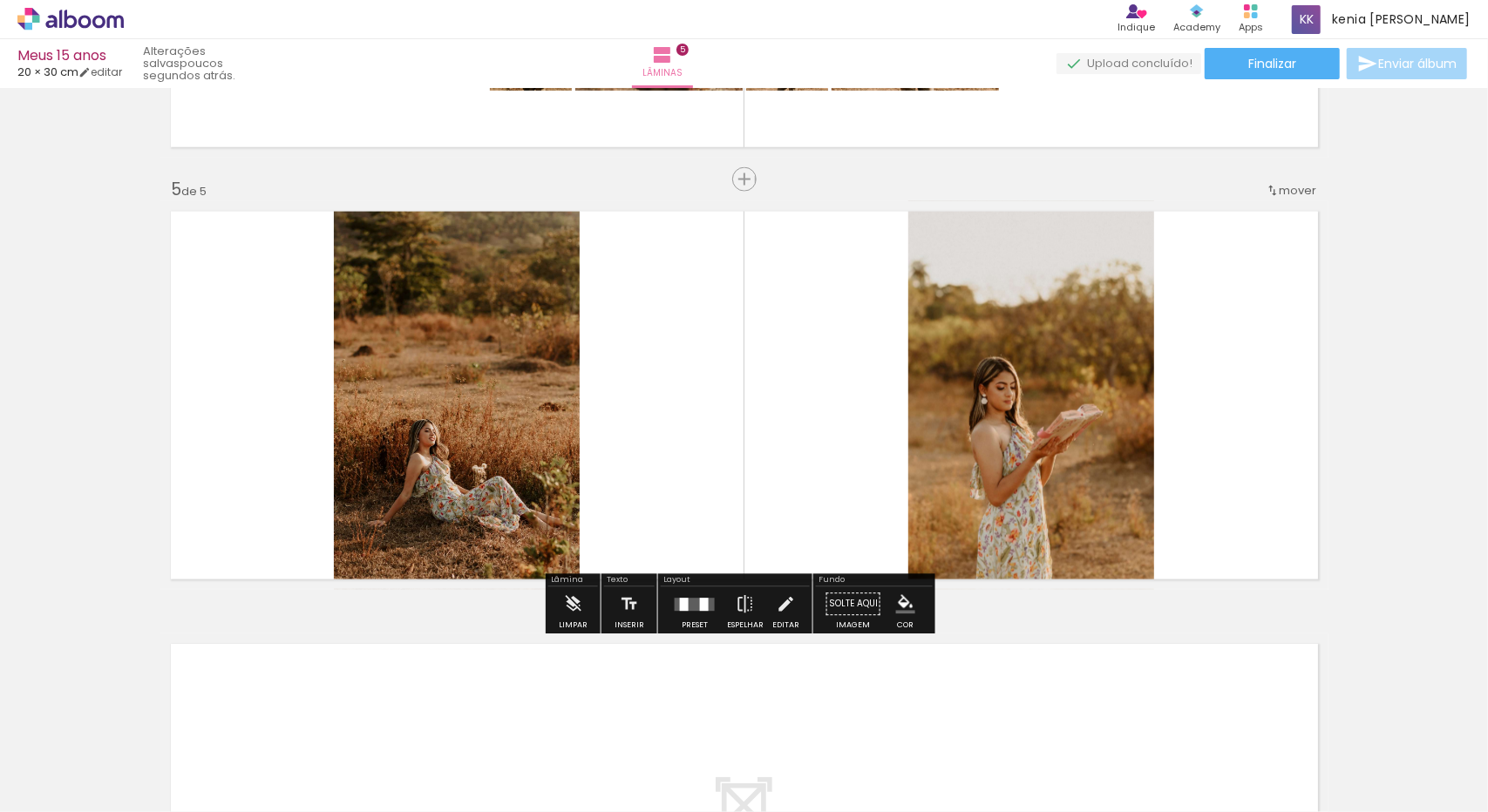
click at [685, 633] on div "Layout Preset Espelhar Editar" at bounding box center [735, 605] width 155 height 60
click at [692, 606] on quentale-layouter at bounding box center [694, 604] width 40 height 13
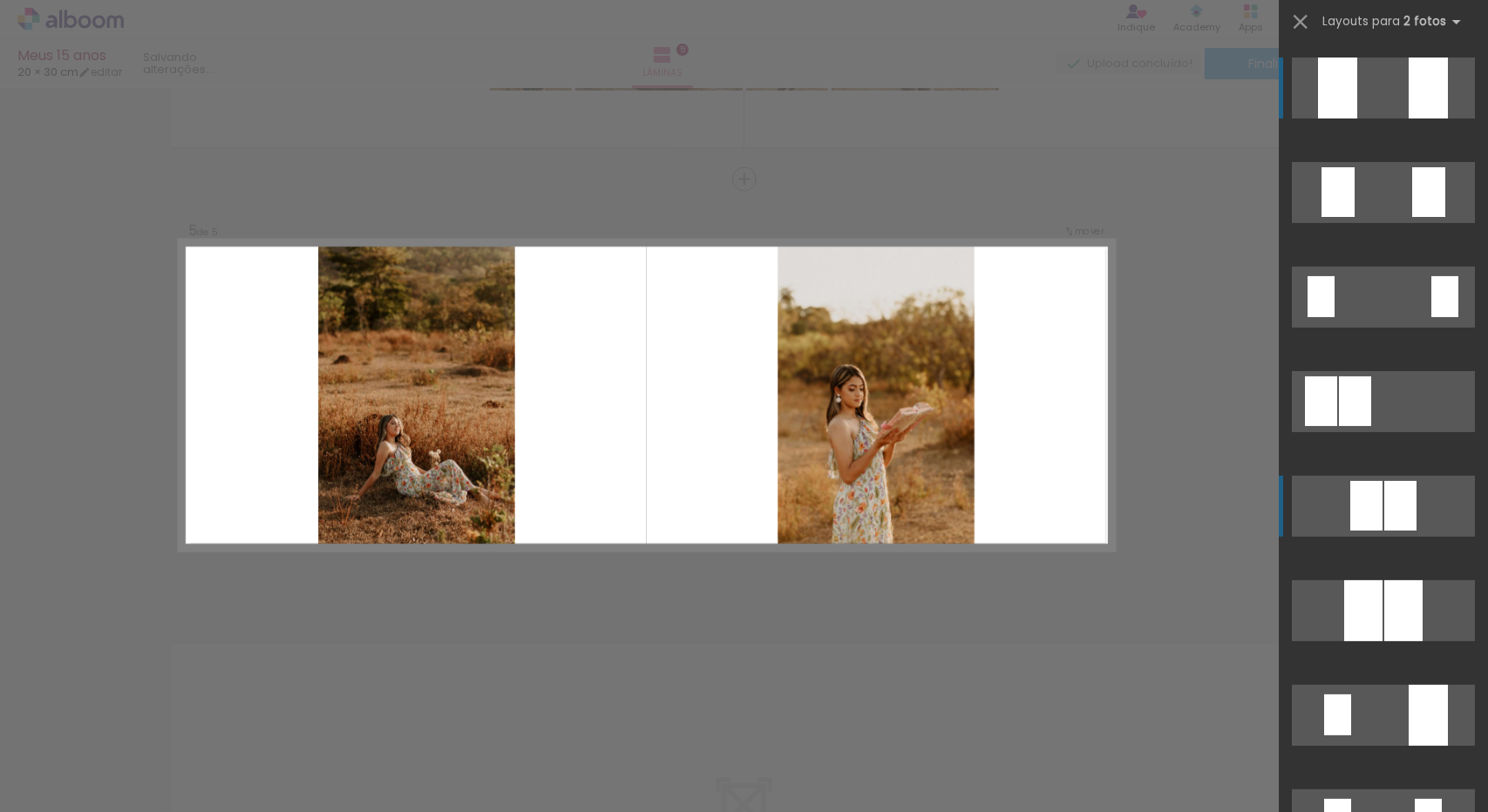
scroll to position [99, 0]
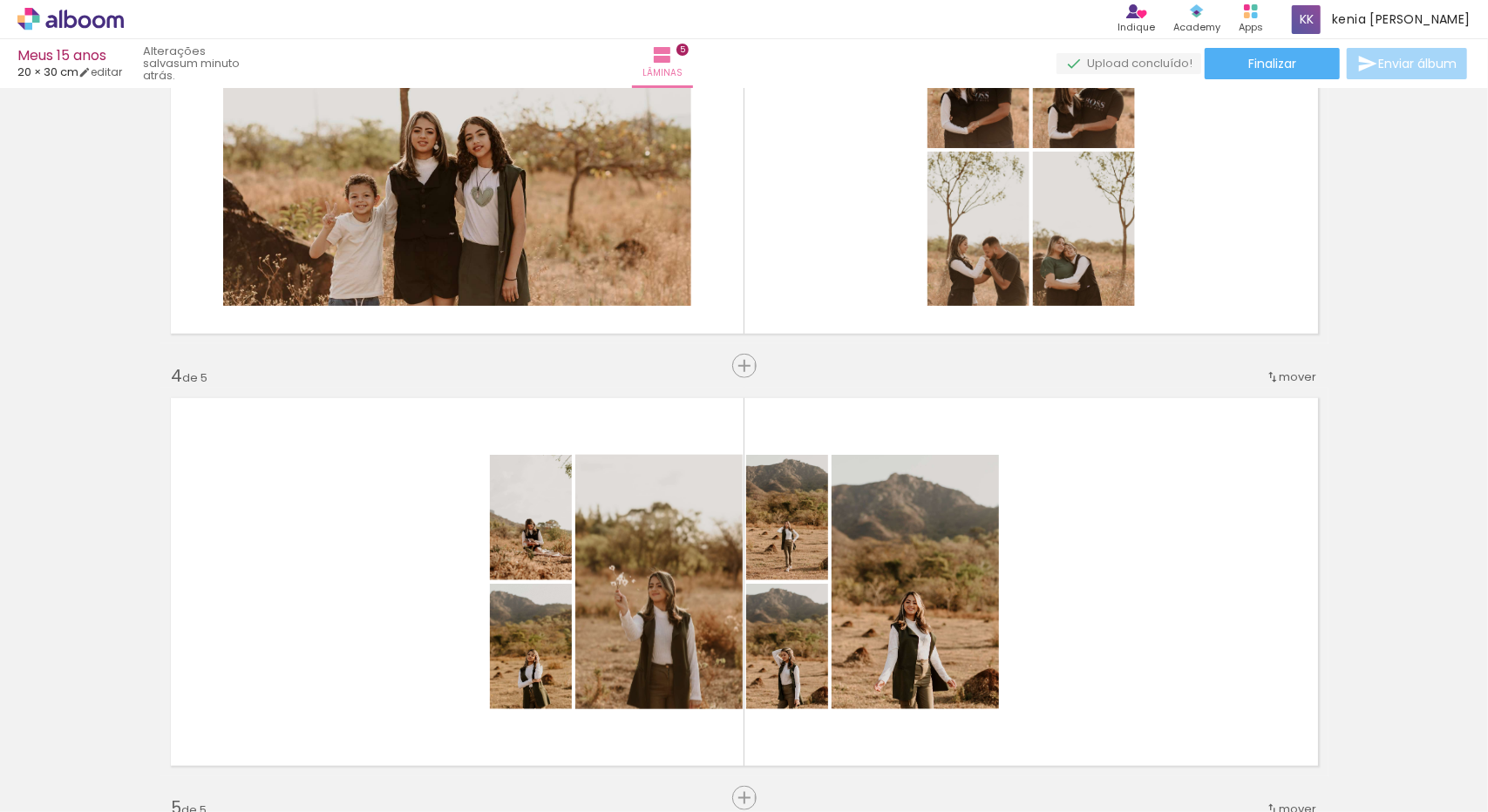
scroll to position [1048, 0]
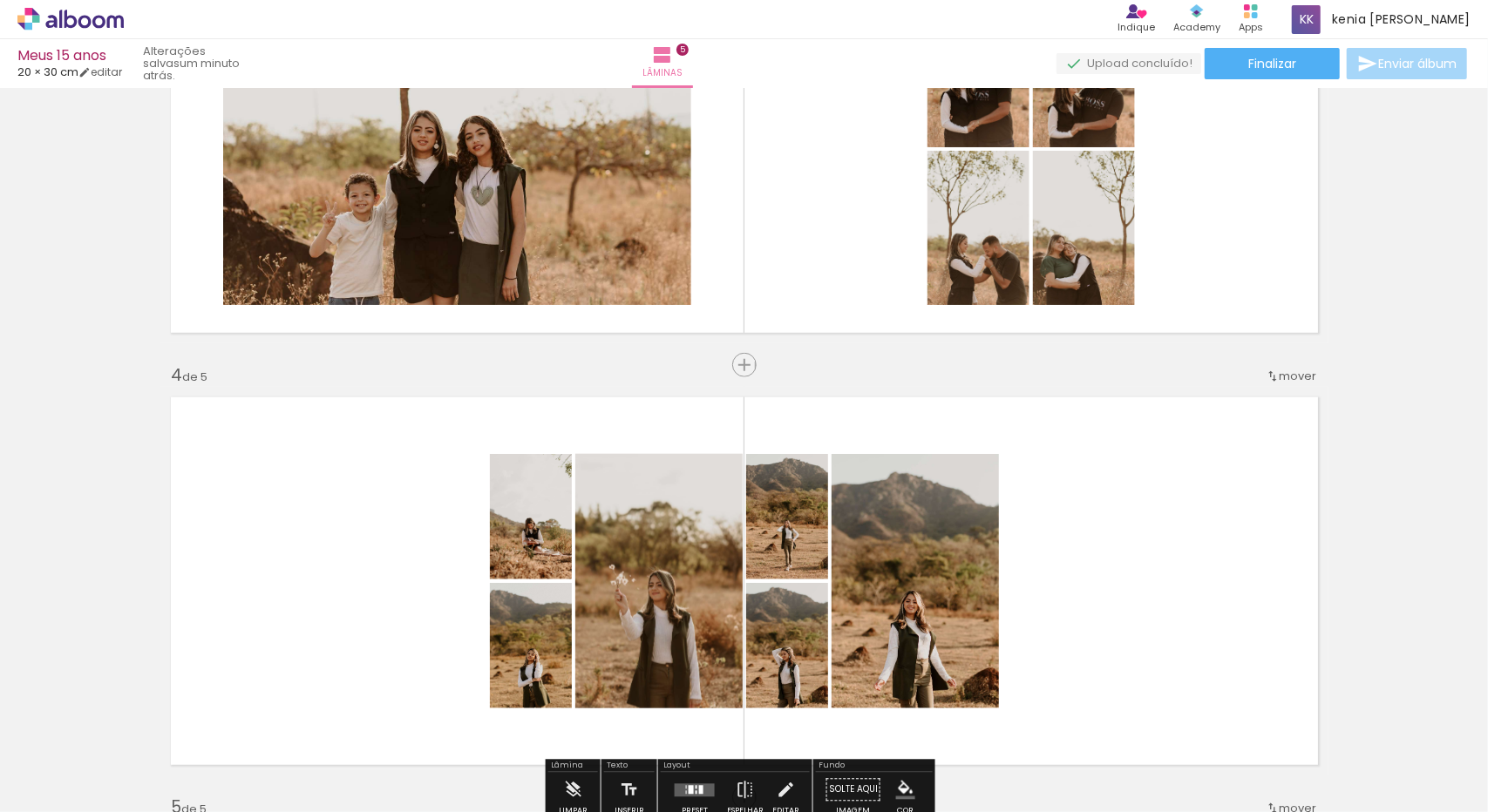
click at [1172, 539] on quentale-layouter at bounding box center [744, 582] width 1168 height 389
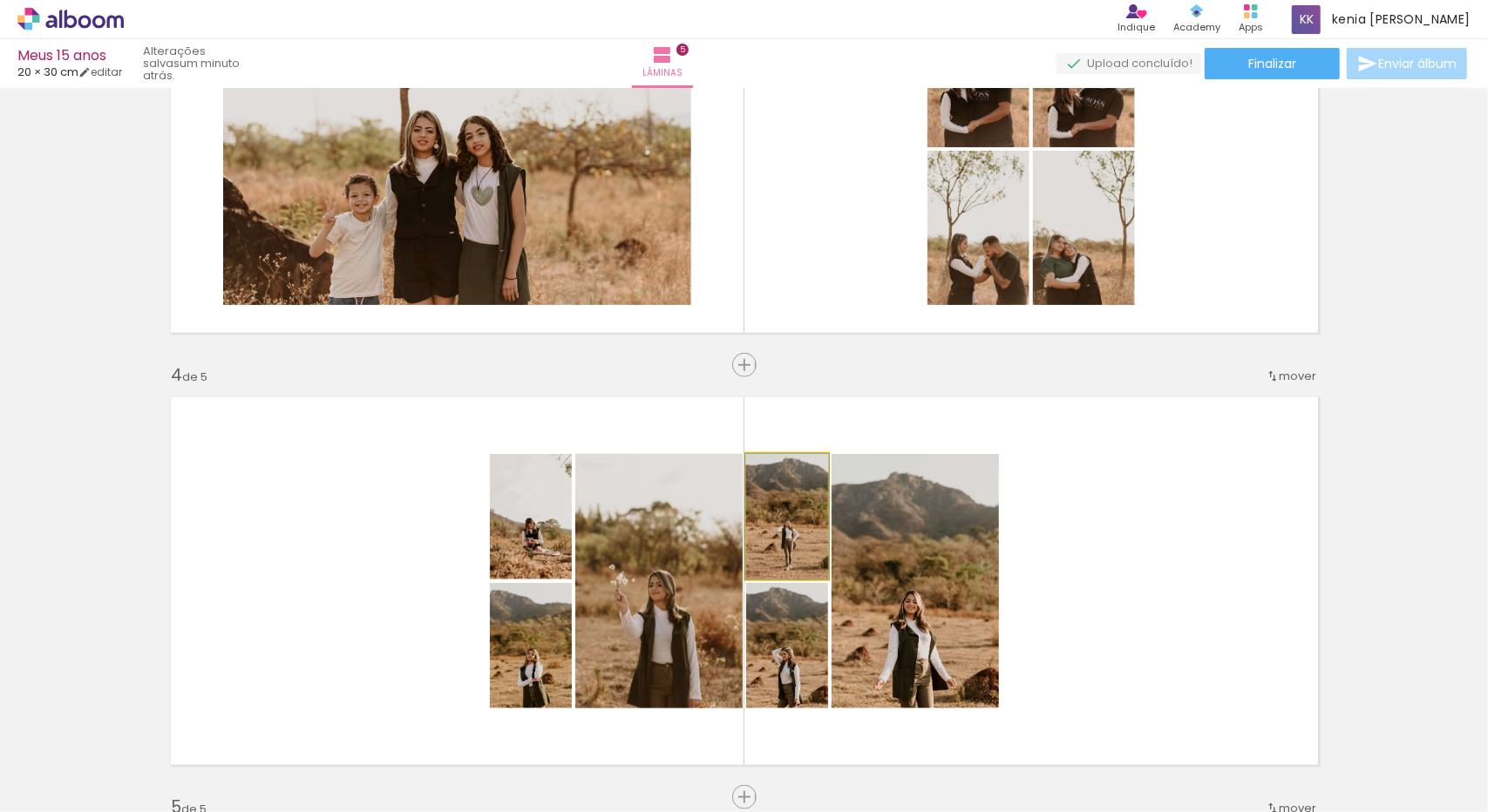
click at [746, 557] on quentale-photo at bounding box center [787, 516] width 82 height 125
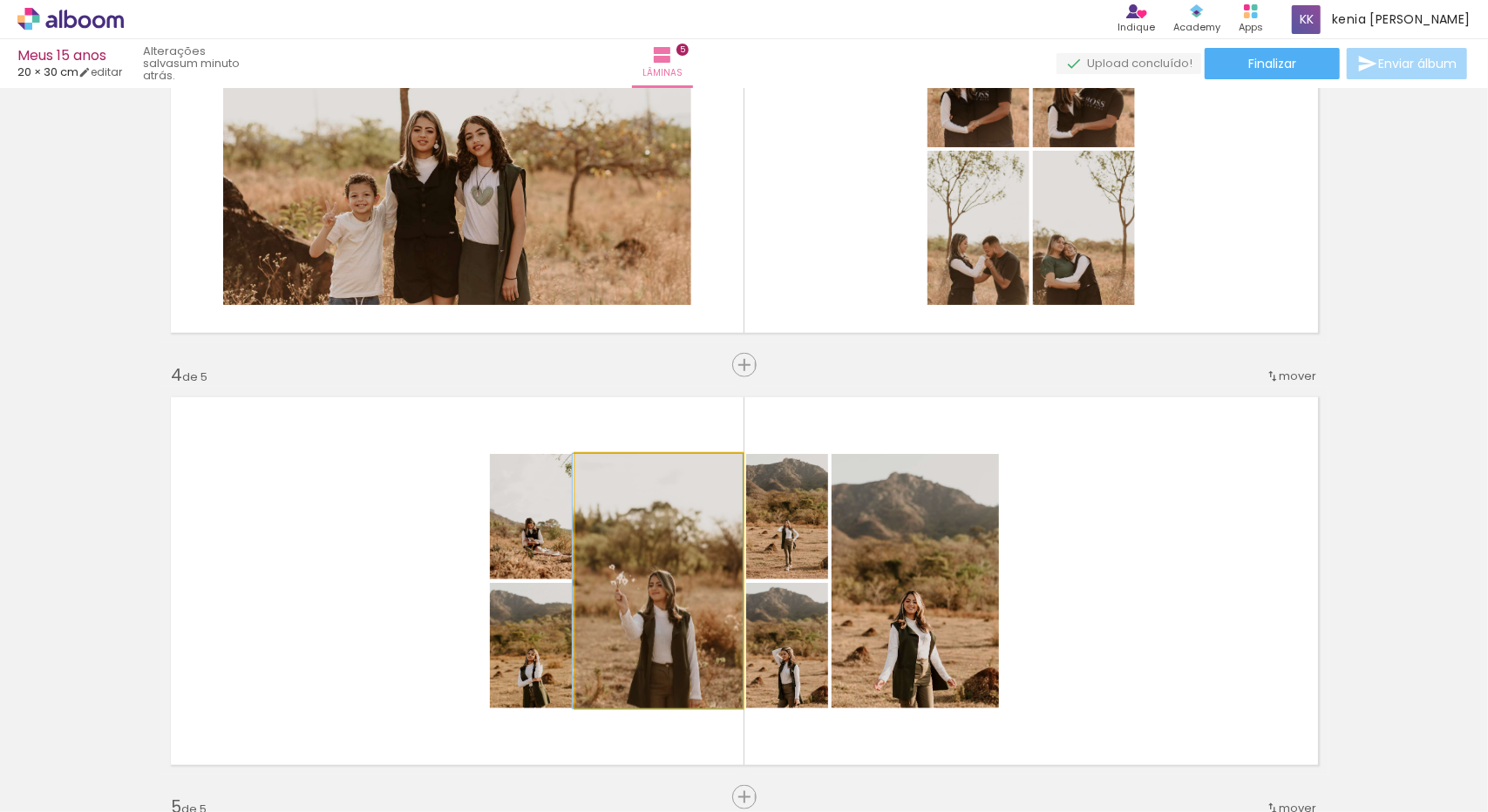
click at [657, 592] on quentale-photo at bounding box center [659, 582] width 167 height 255
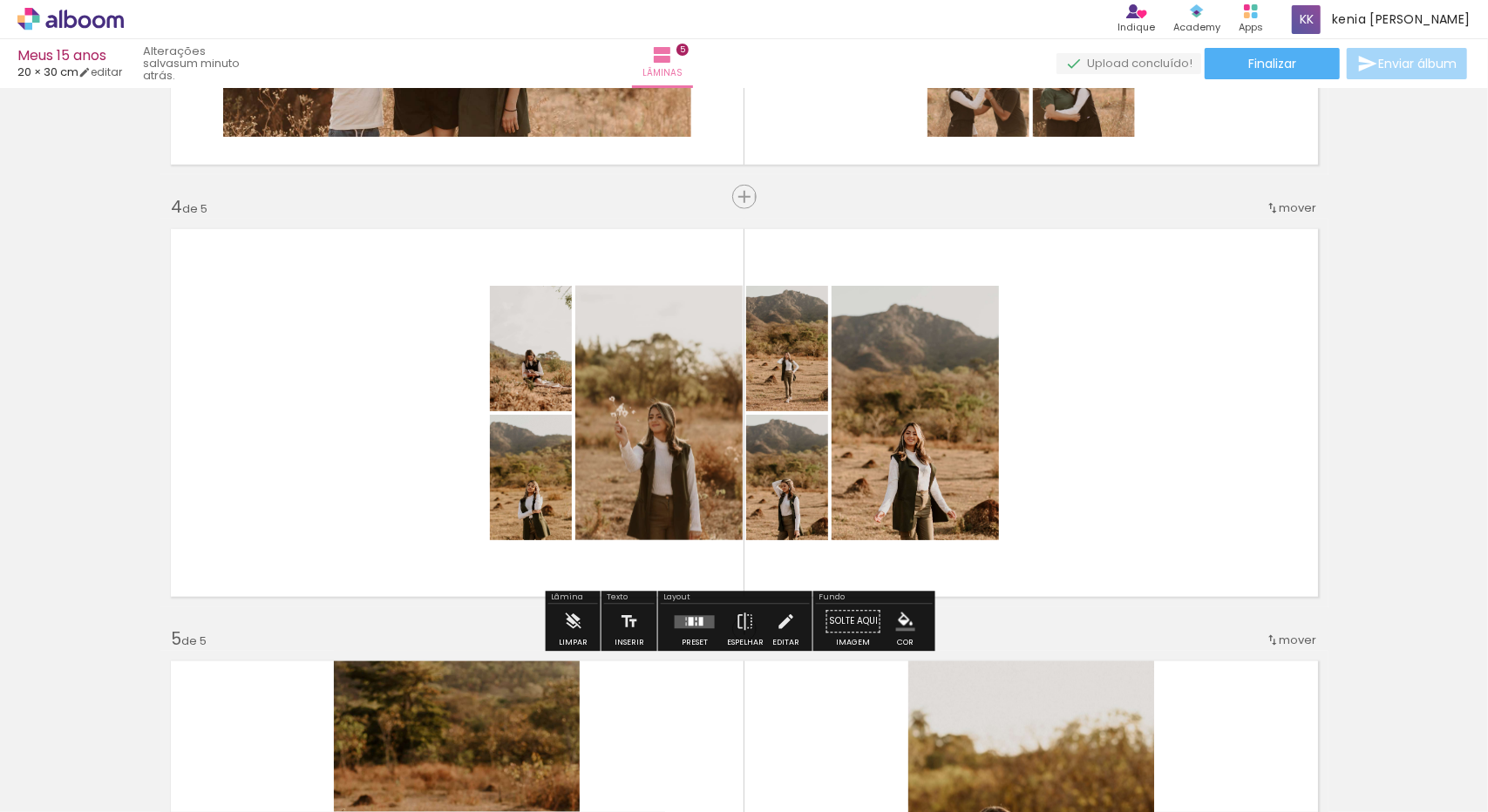
scroll to position [1218, 0]
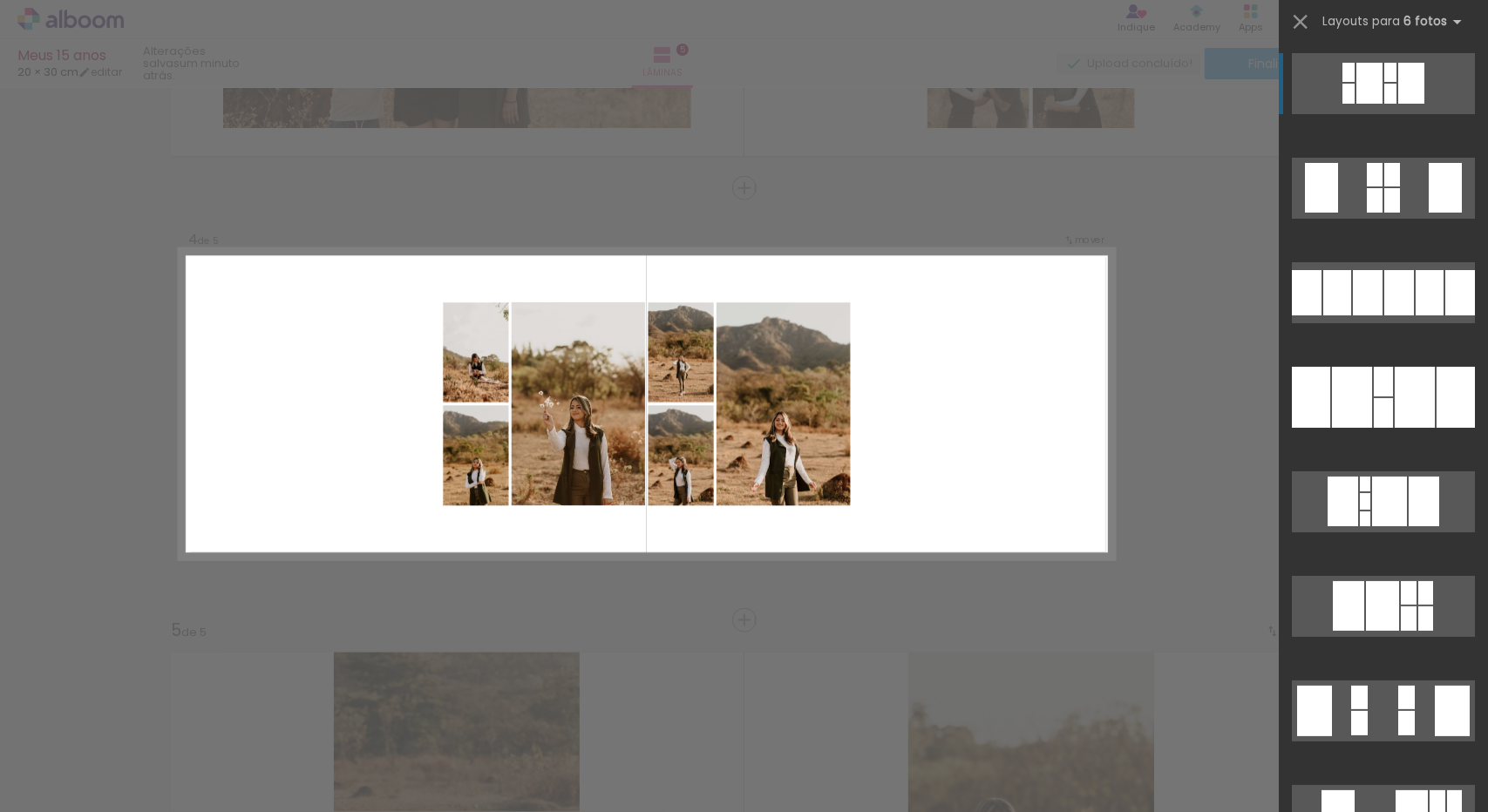
scroll to position [1234, 0]
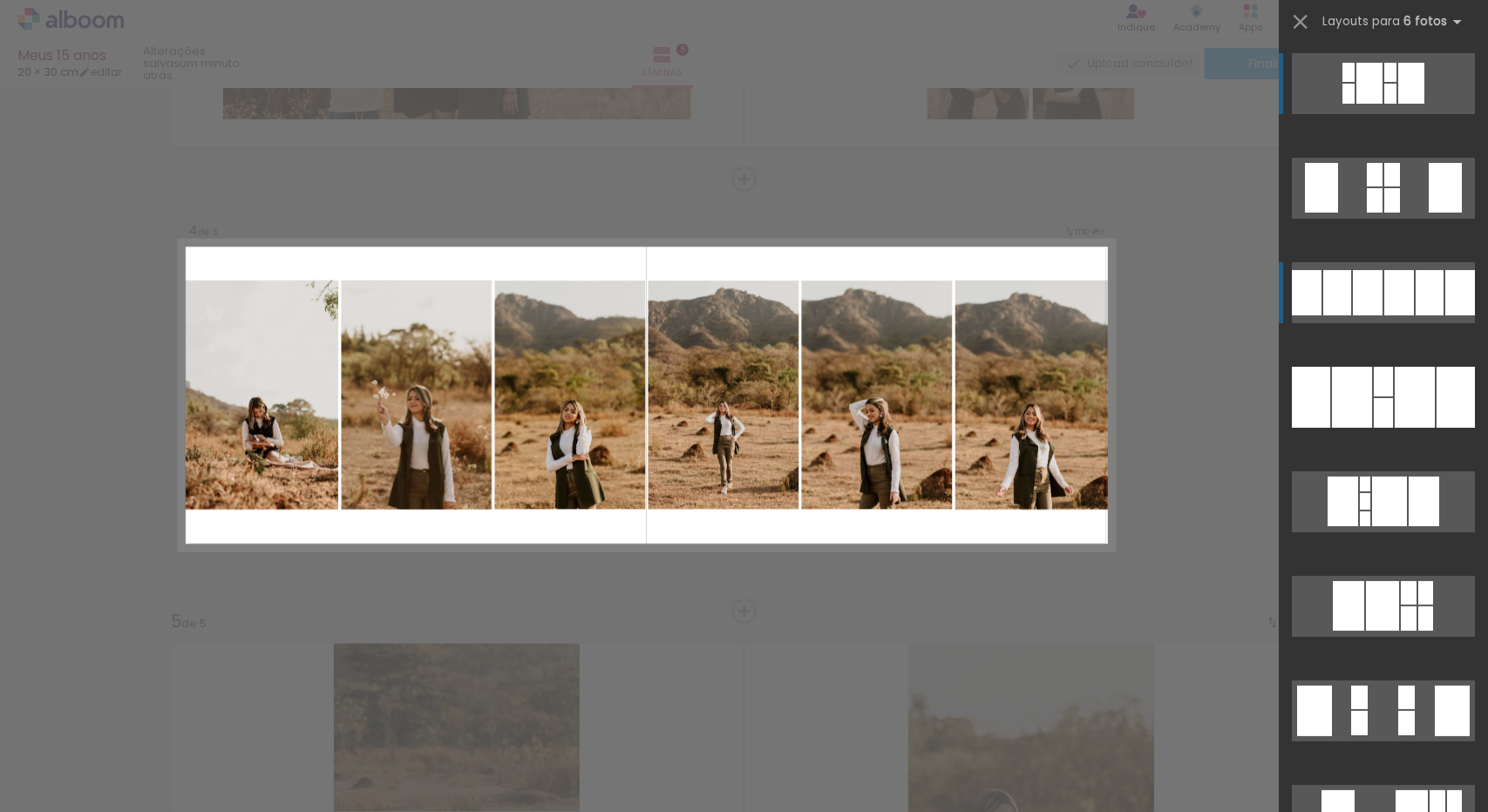
click at [1399, 294] on div at bounding box center [1399, 293] width 29 height 46
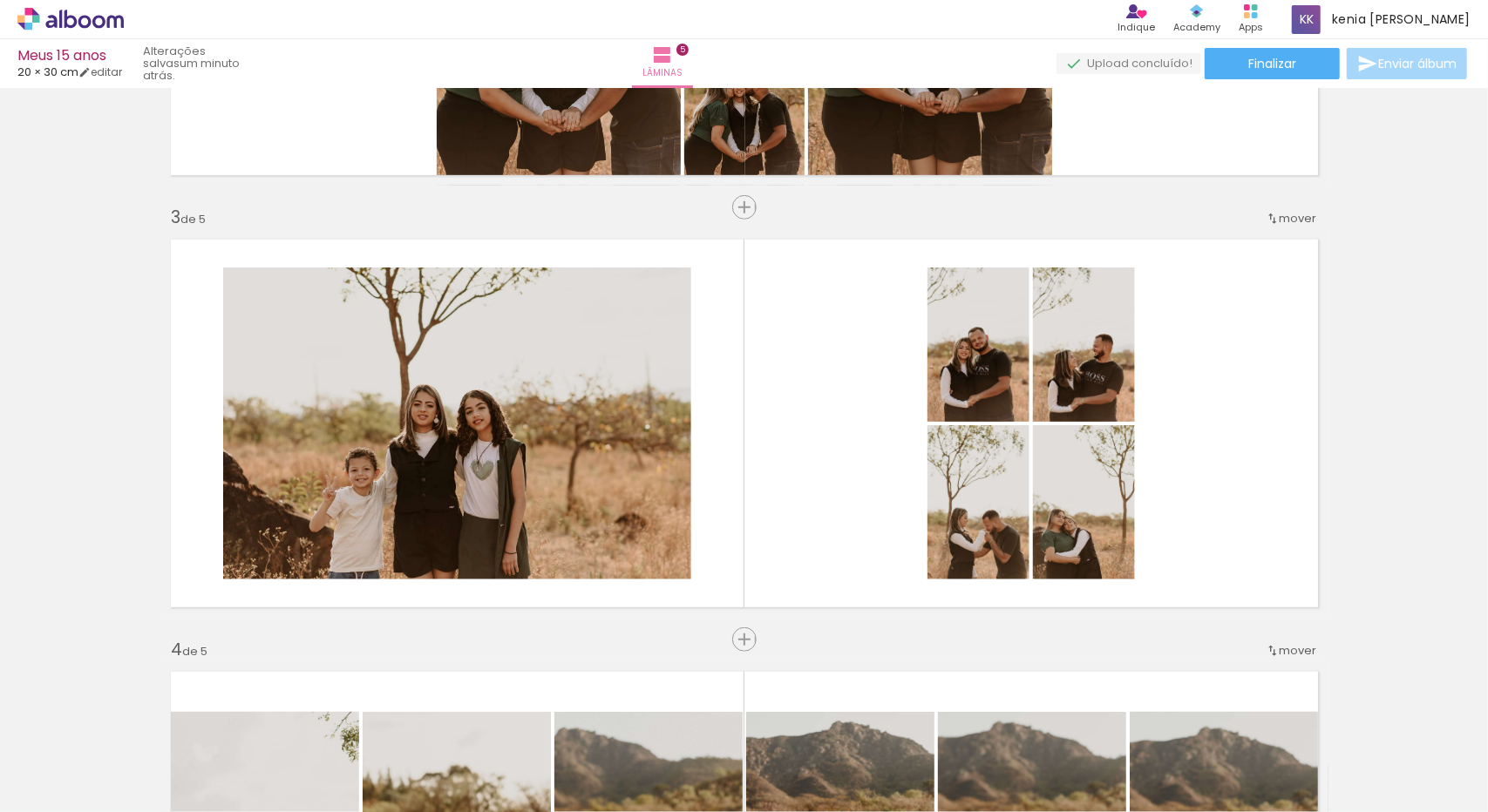
scroll to position [779, 0]
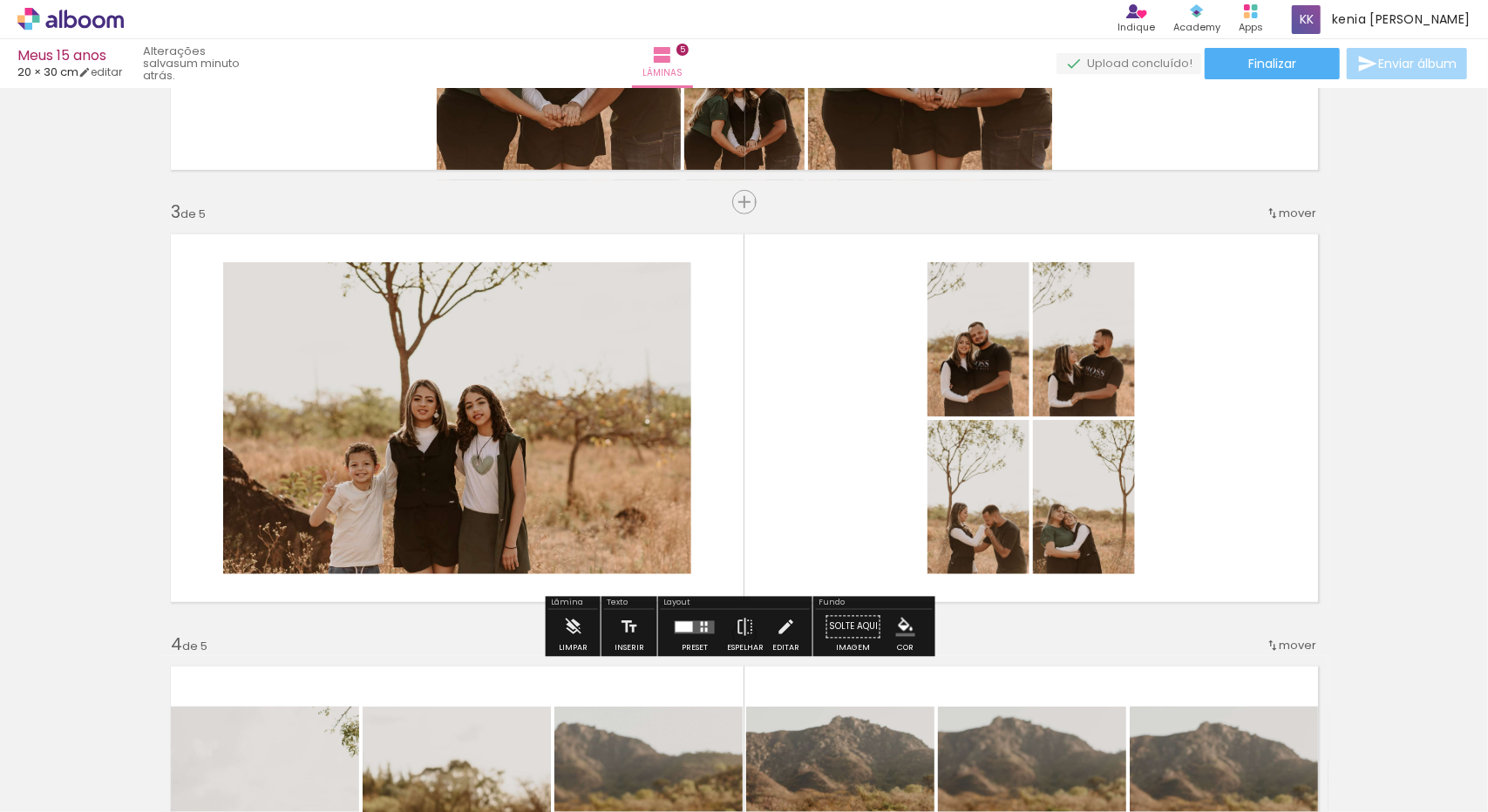
click at [638, 441] on quentale-photo at bounding box center [456, 418] width 468 height 312
click at [694, 648] on div "Preset" at bounding box center [694, 649] width 26 height 8
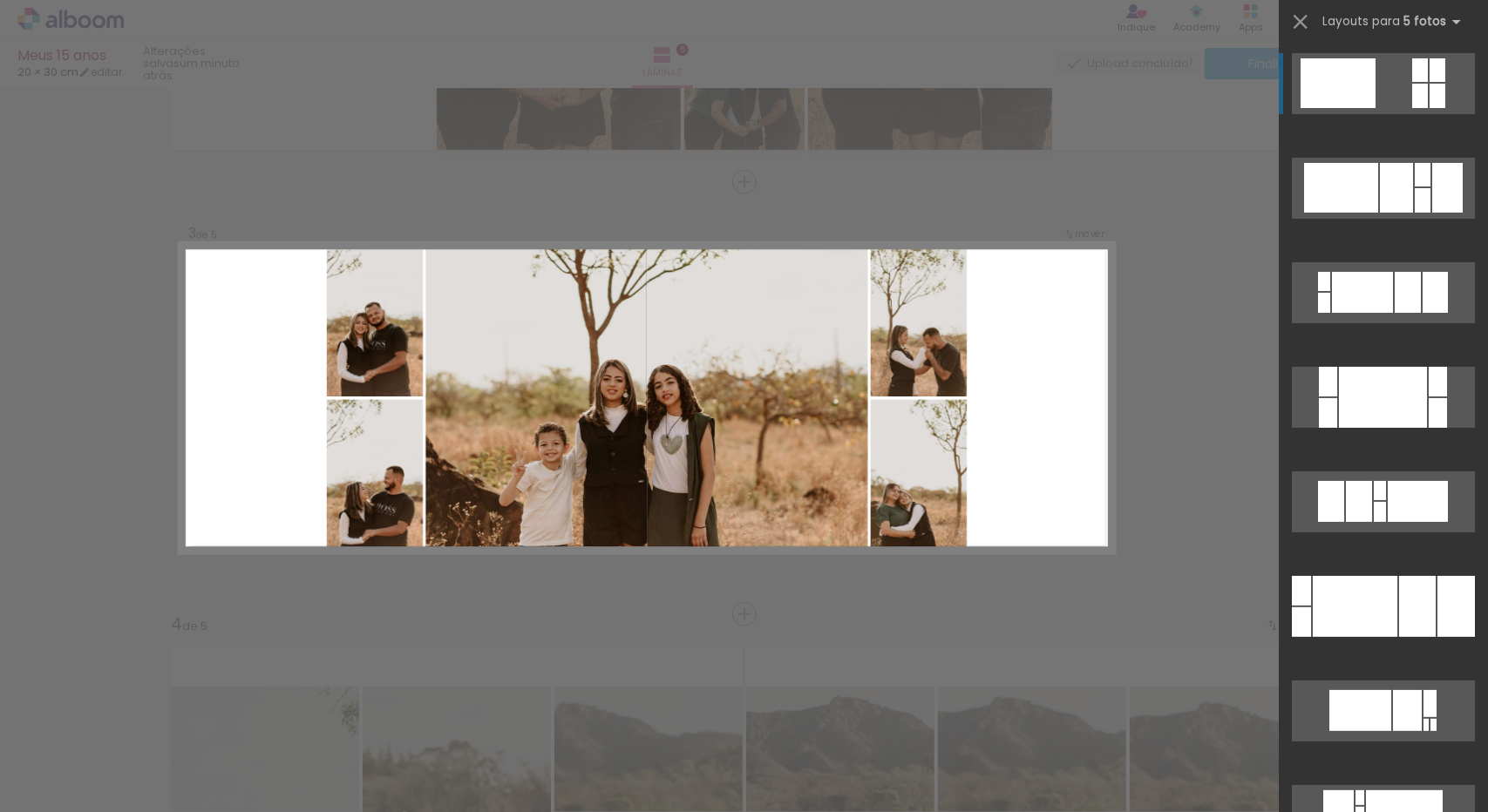
scroll to position [802, 0]
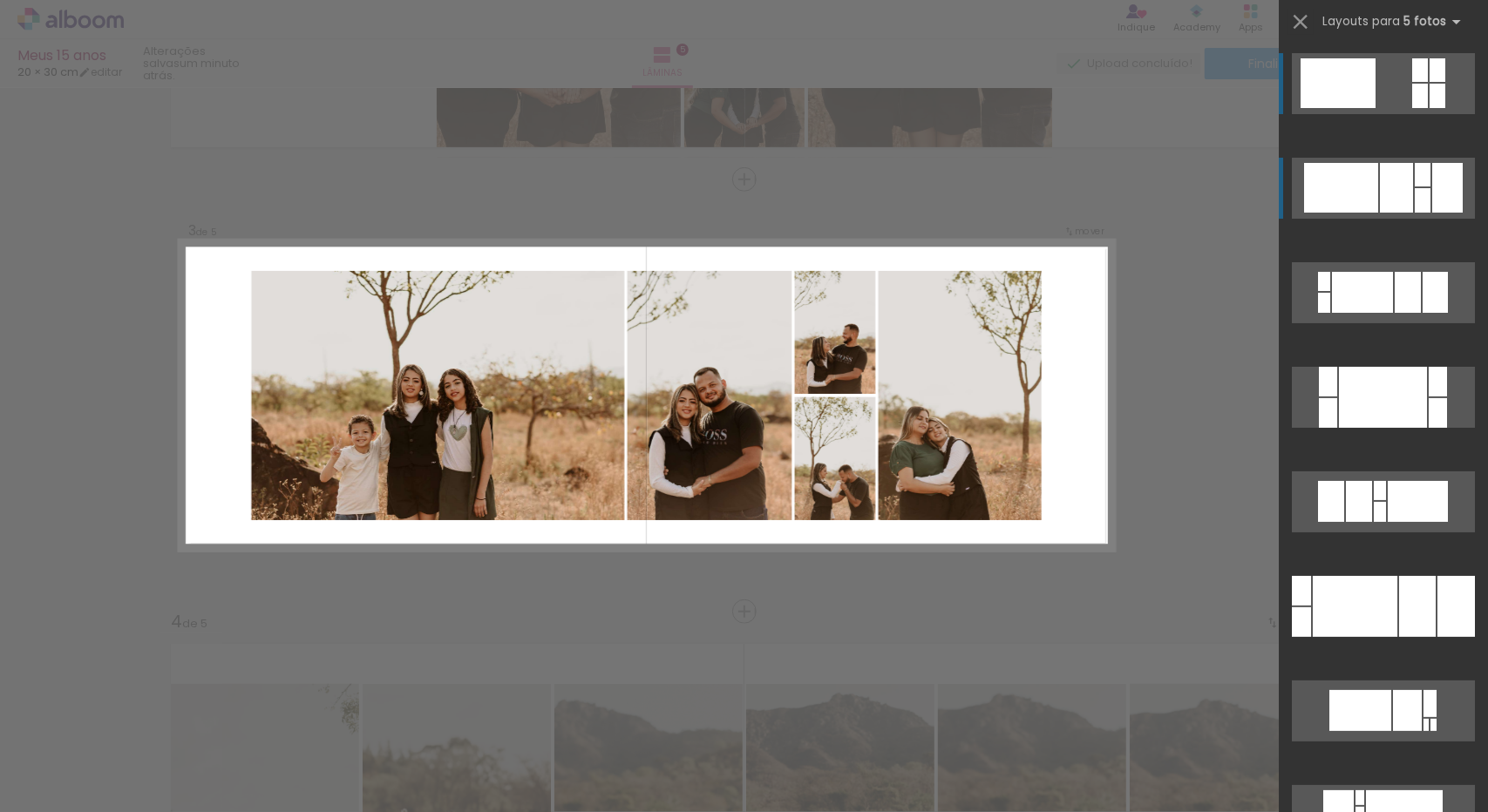
click at [1404, 180] on div at bounding box center [1397, 188] width 33 height 50
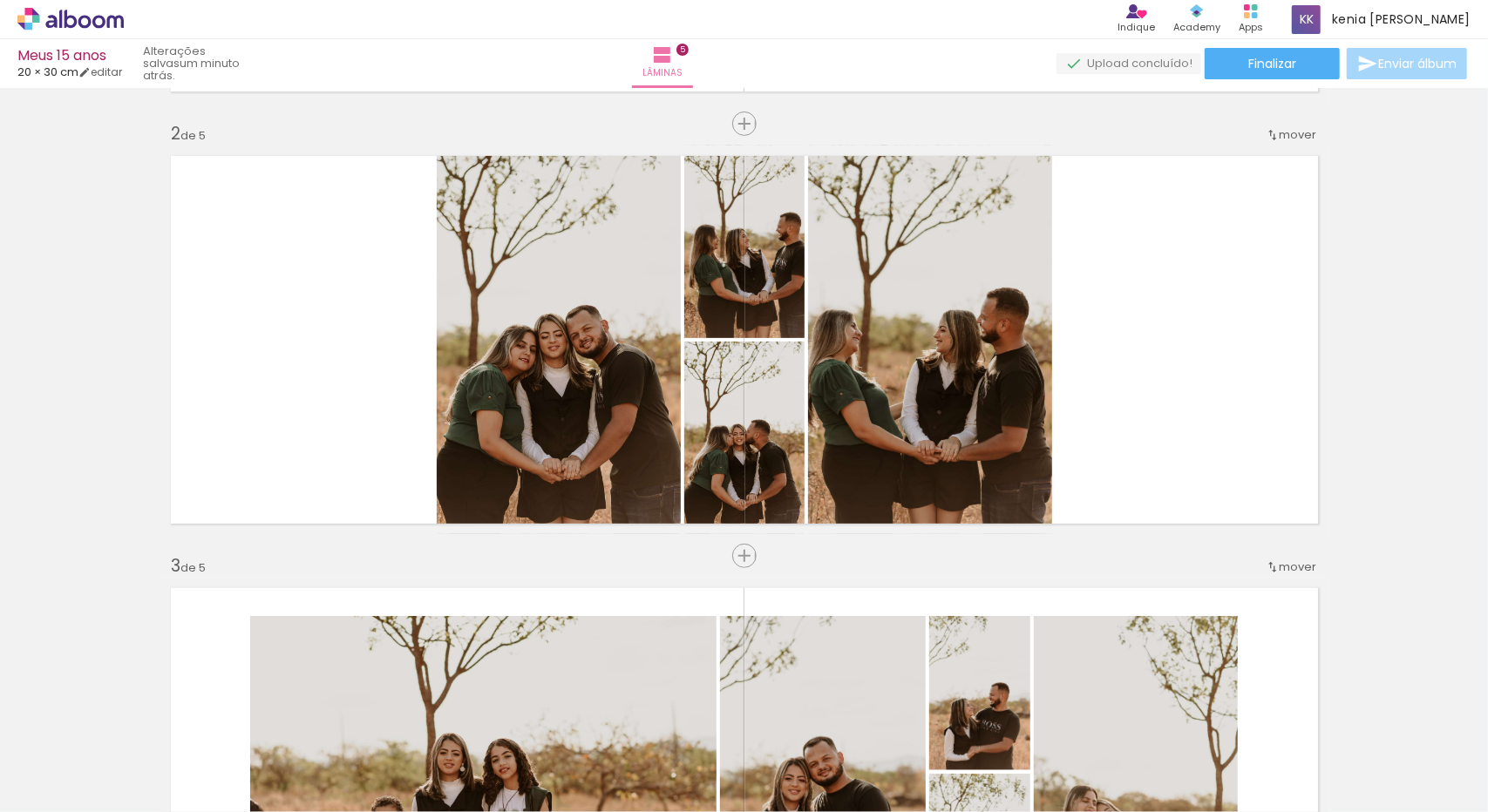
scroll to position [425, 0]
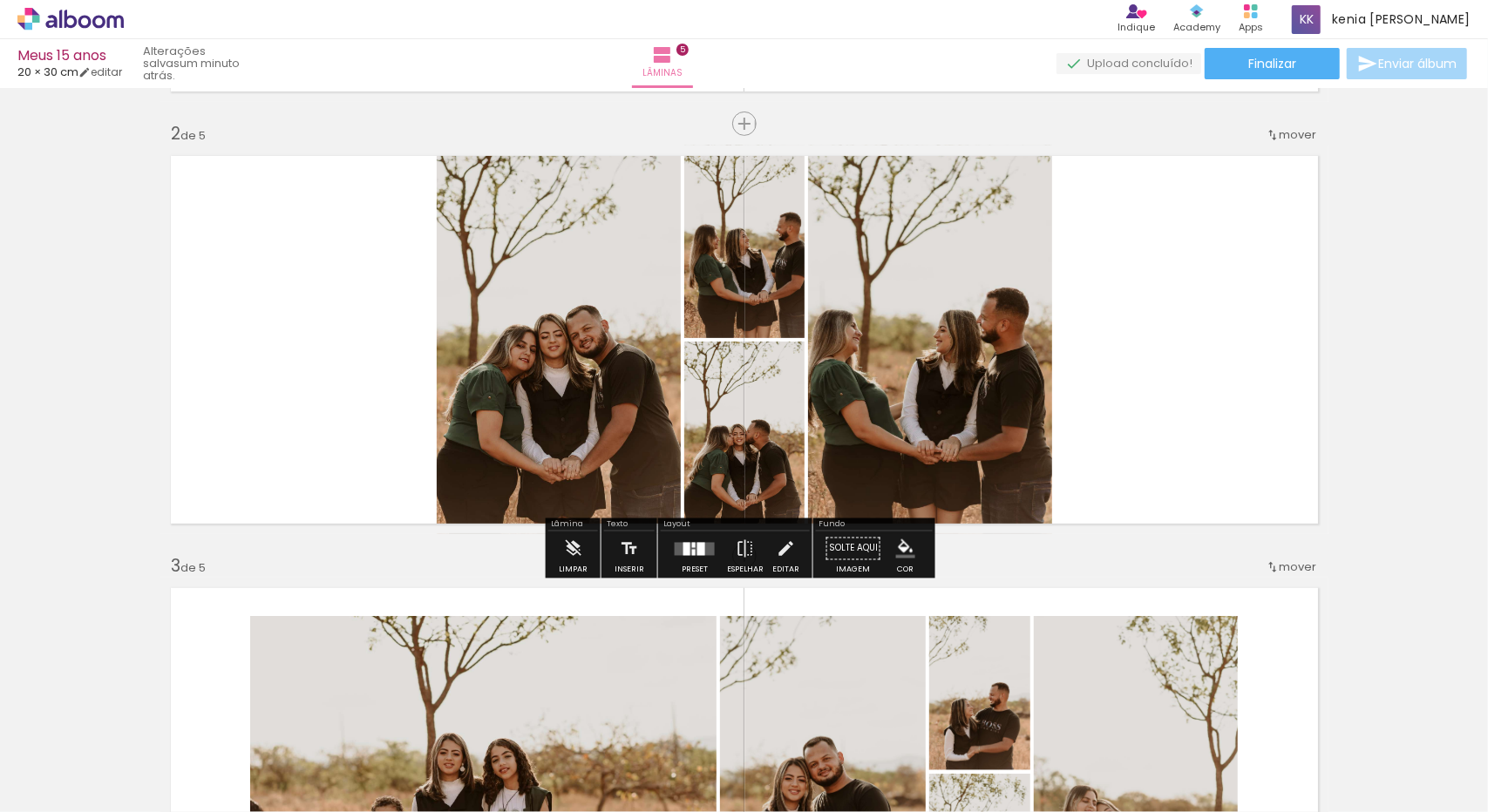
click at [989, 385] on quentale-photo at bounding box center [930, 340] width 244 height 389
click at [685, 557] on div at bounding box center [694, 549] width 47 height 35
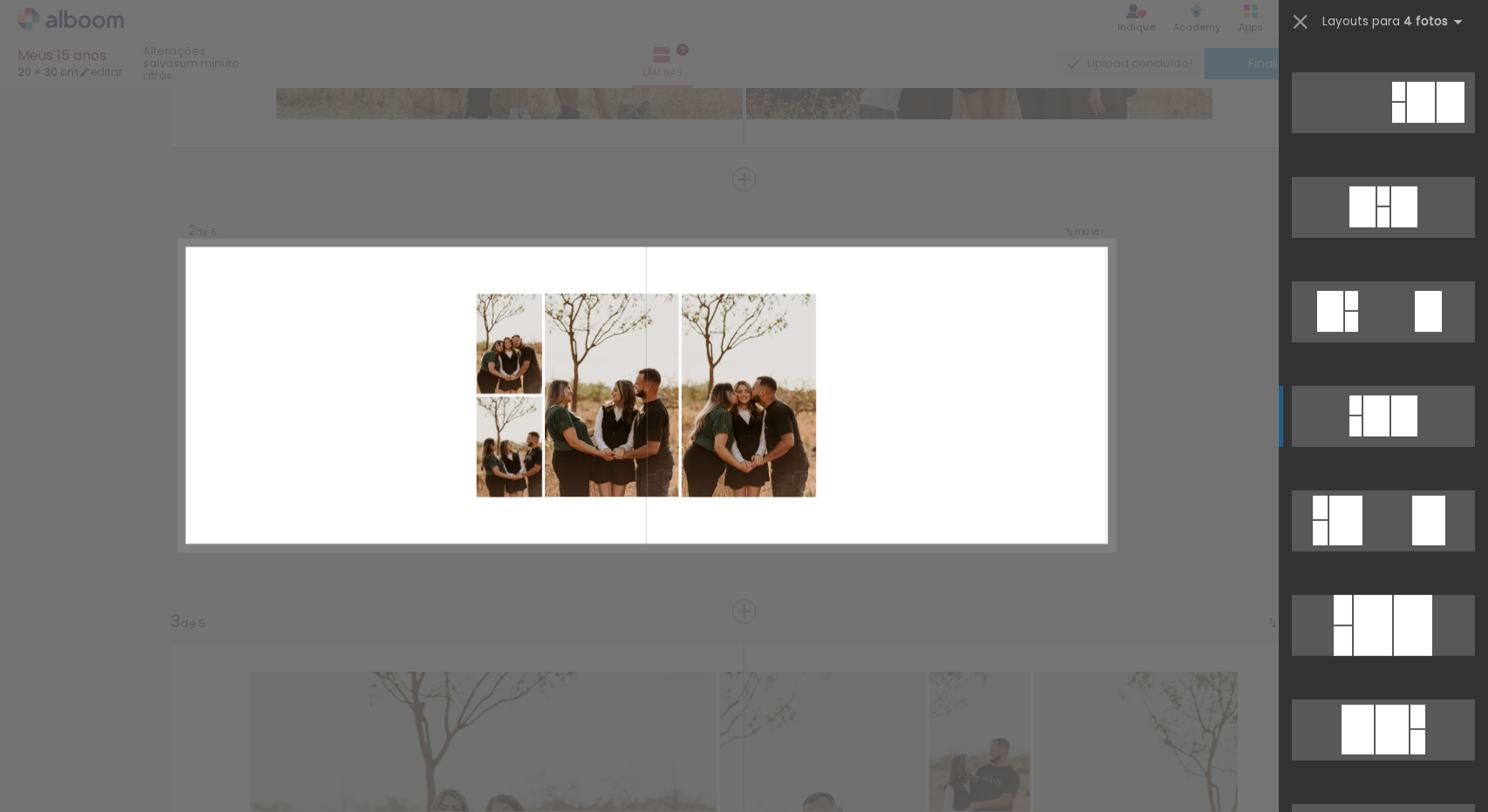
scroll to position [297, 0]
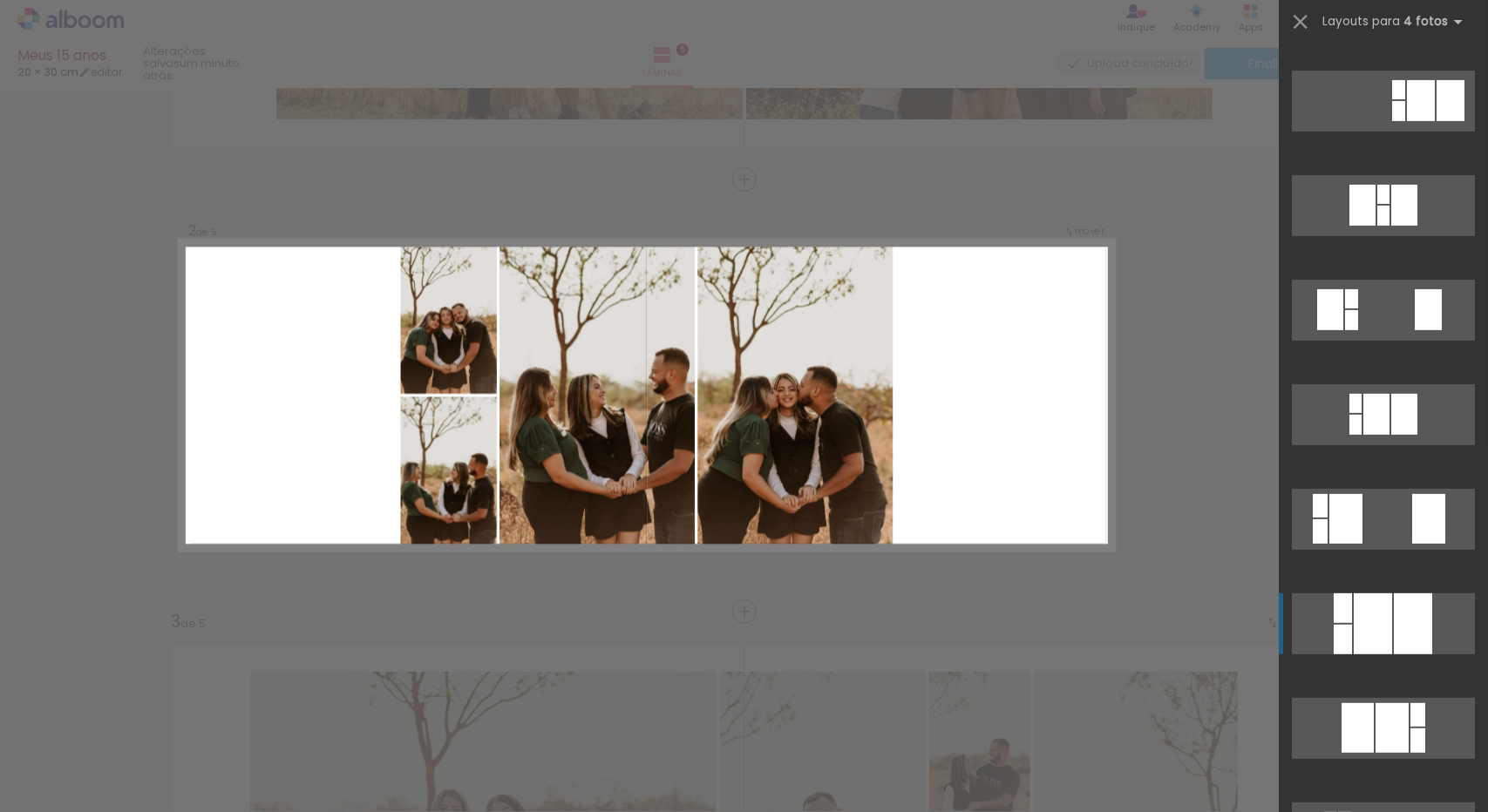
click at [1394, 623] on div at bounding box center [1412, 623] width 38 height 61
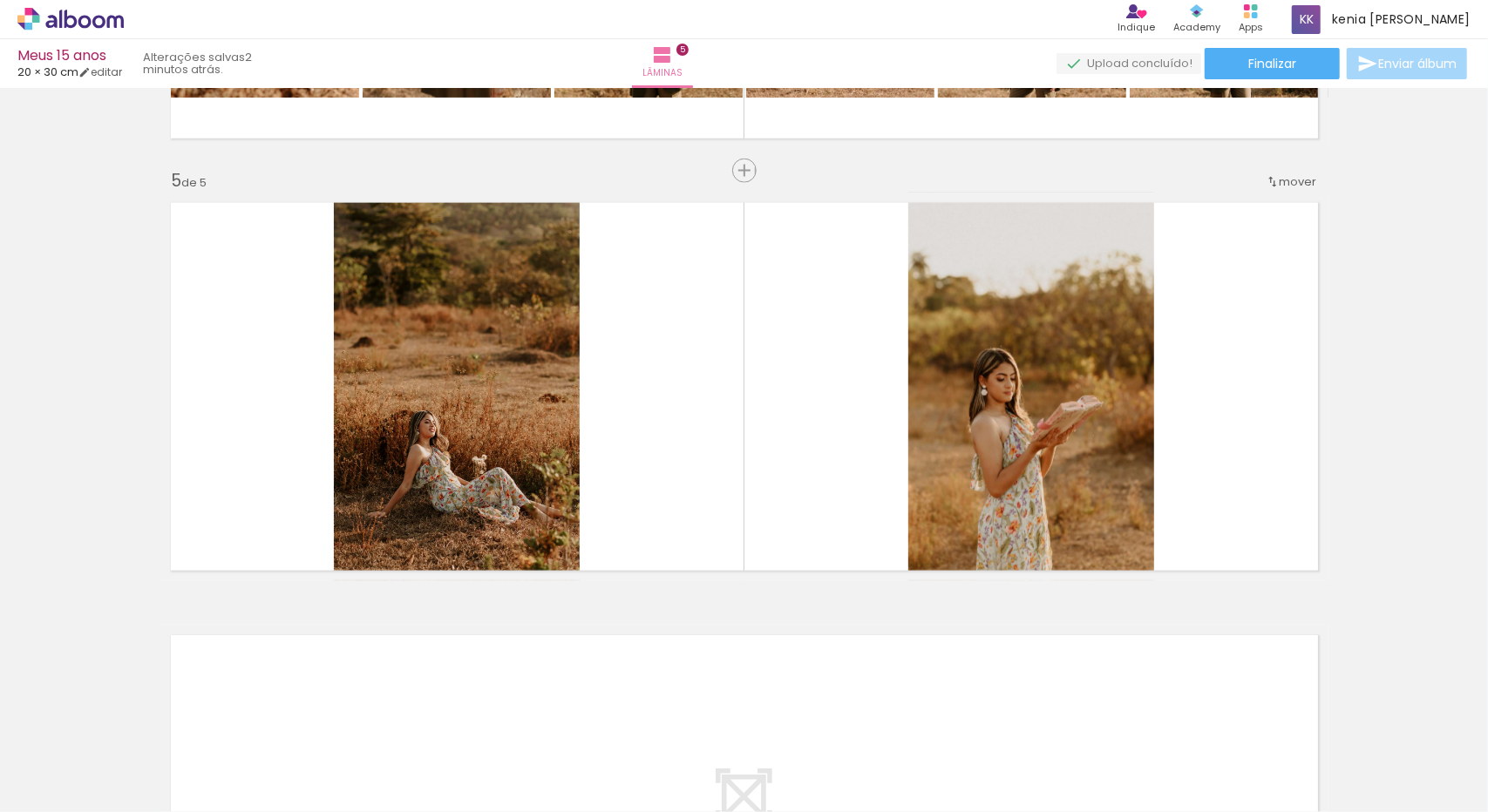
scroll to position [2047, 0]
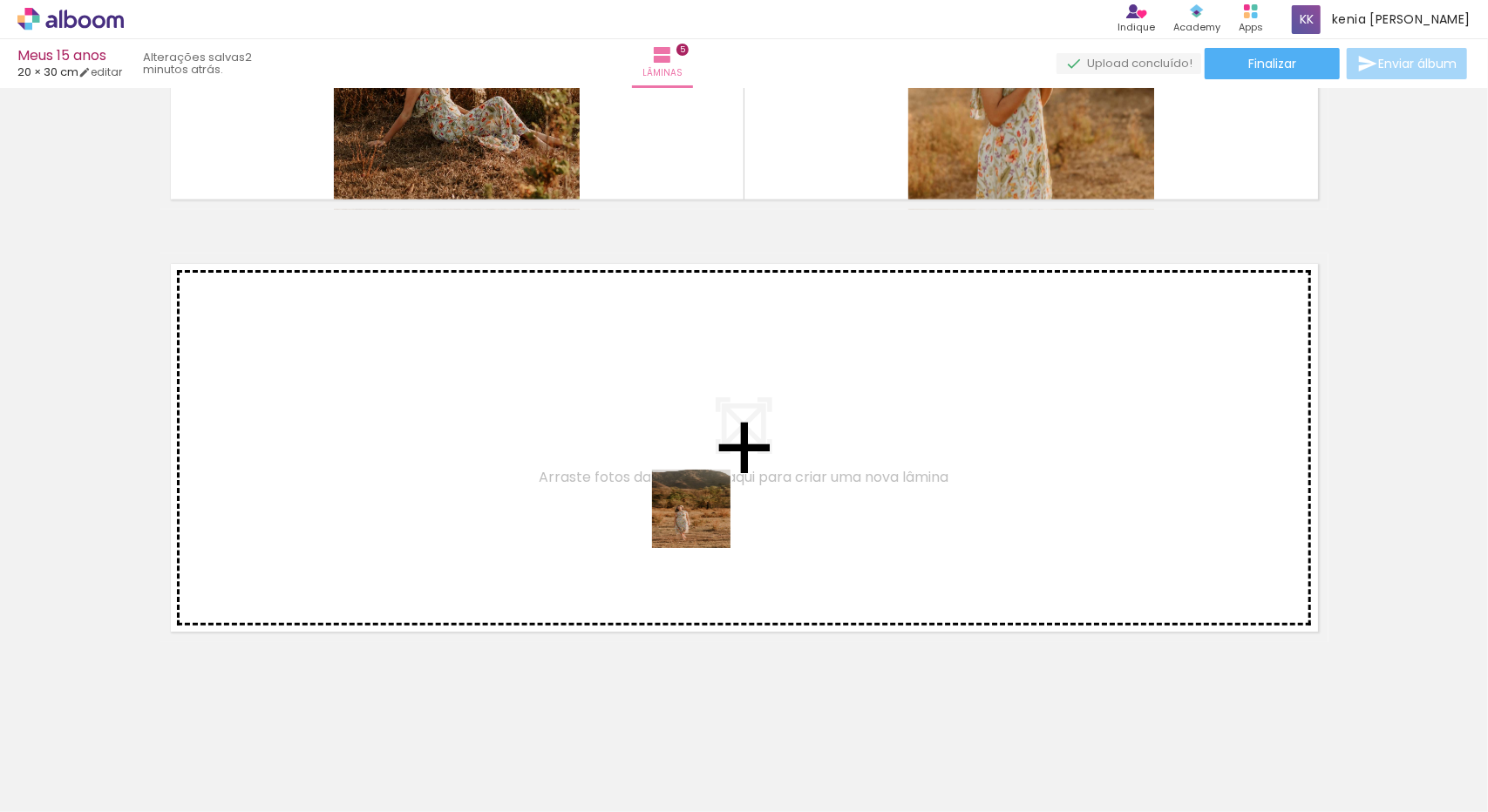
drag, startPoint x: 841, startPoint y: 774, endPoint x: 703, endPoint y: 520, distance: 289.1
click at [703, 520] on quentale-workspace at bounding box center [744, 406] width 1488 height 812
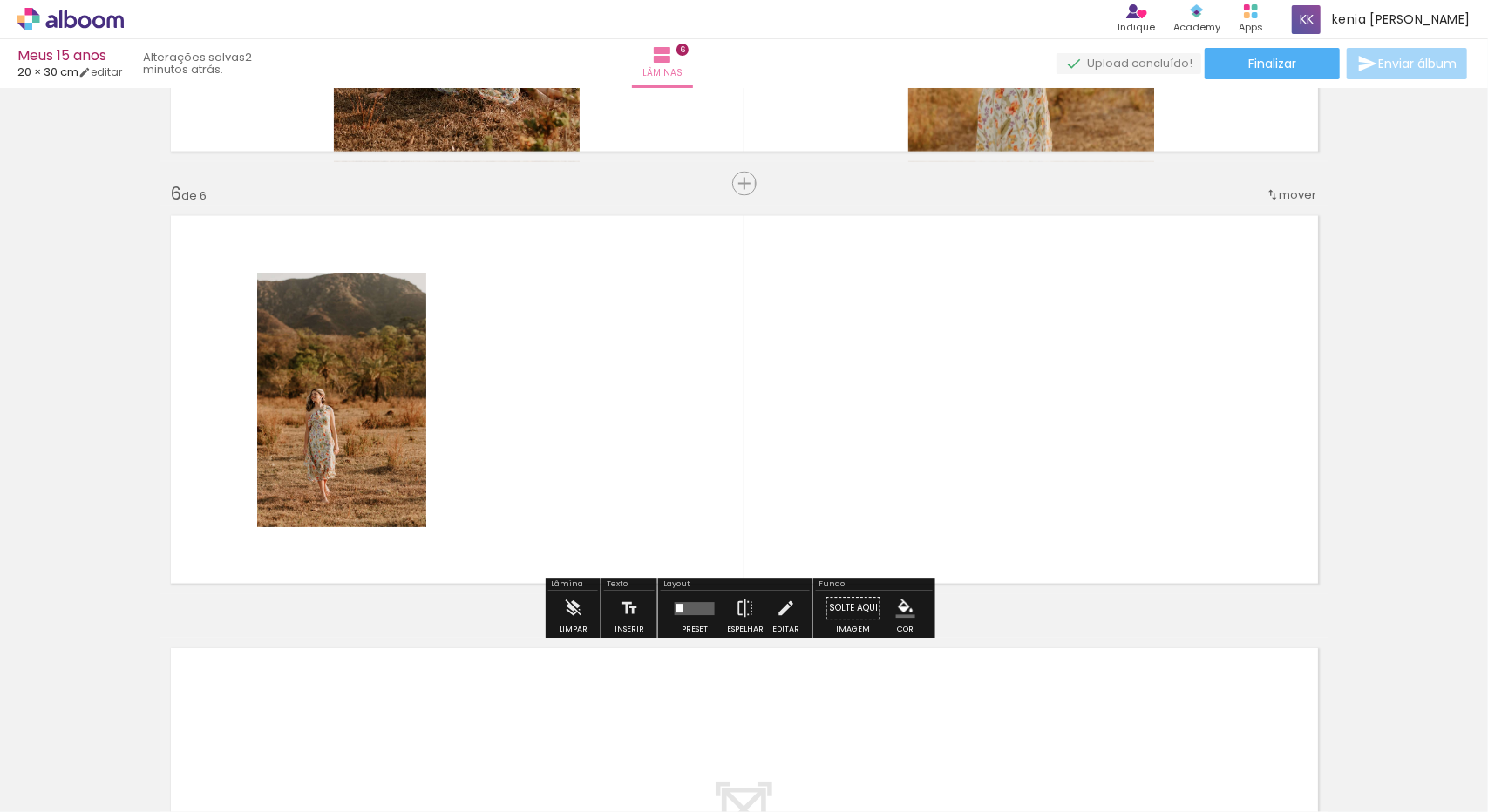
scroll to position [2099, 0]
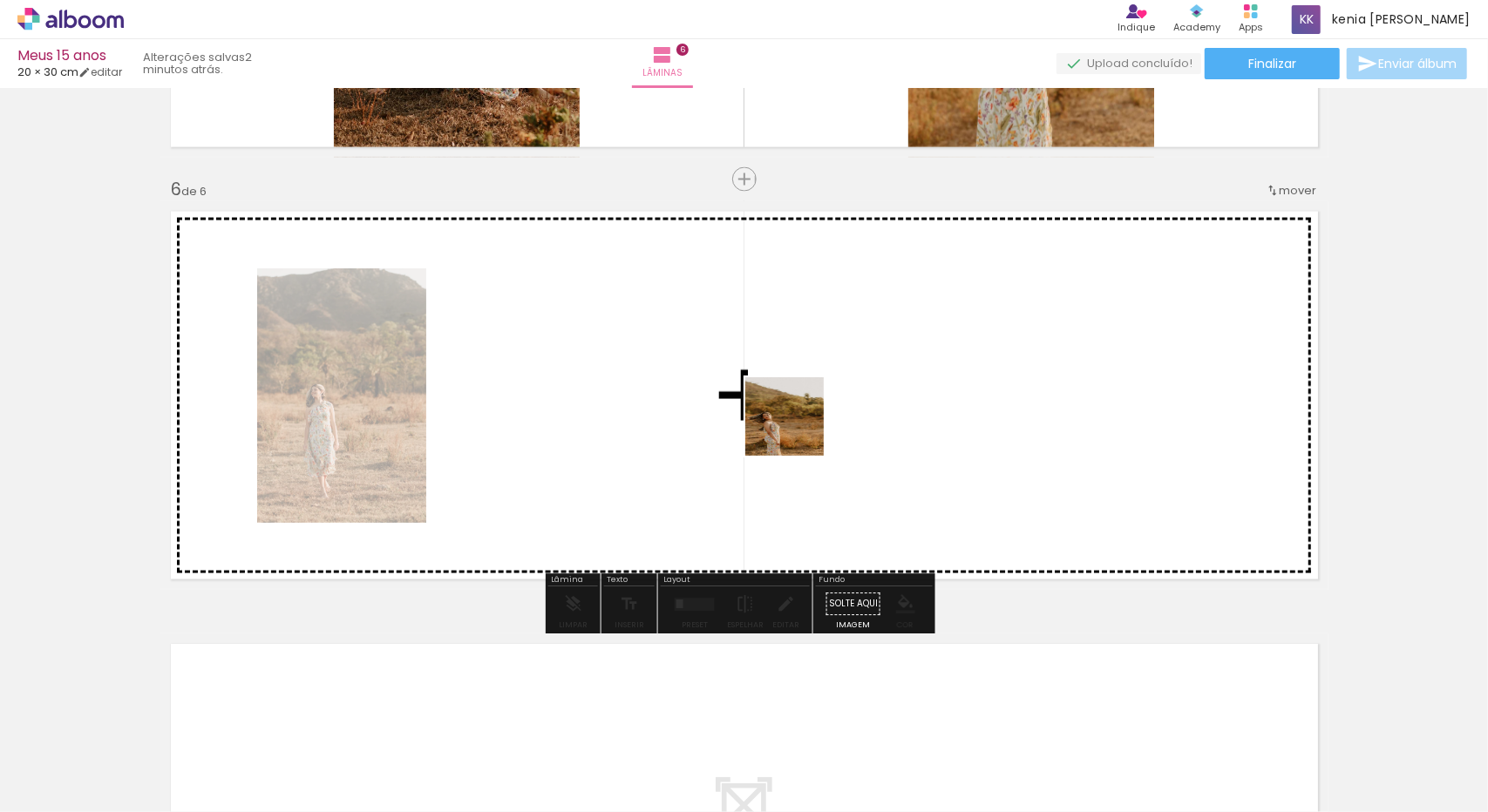
drag, startPoint x: 946, startPoint y: 769, endPoint x: 796, endPoint y: 428, distance: 372.5
click at [796, 428] on quentale-workspace at bounding box center [744, 406] width 1488 height 812
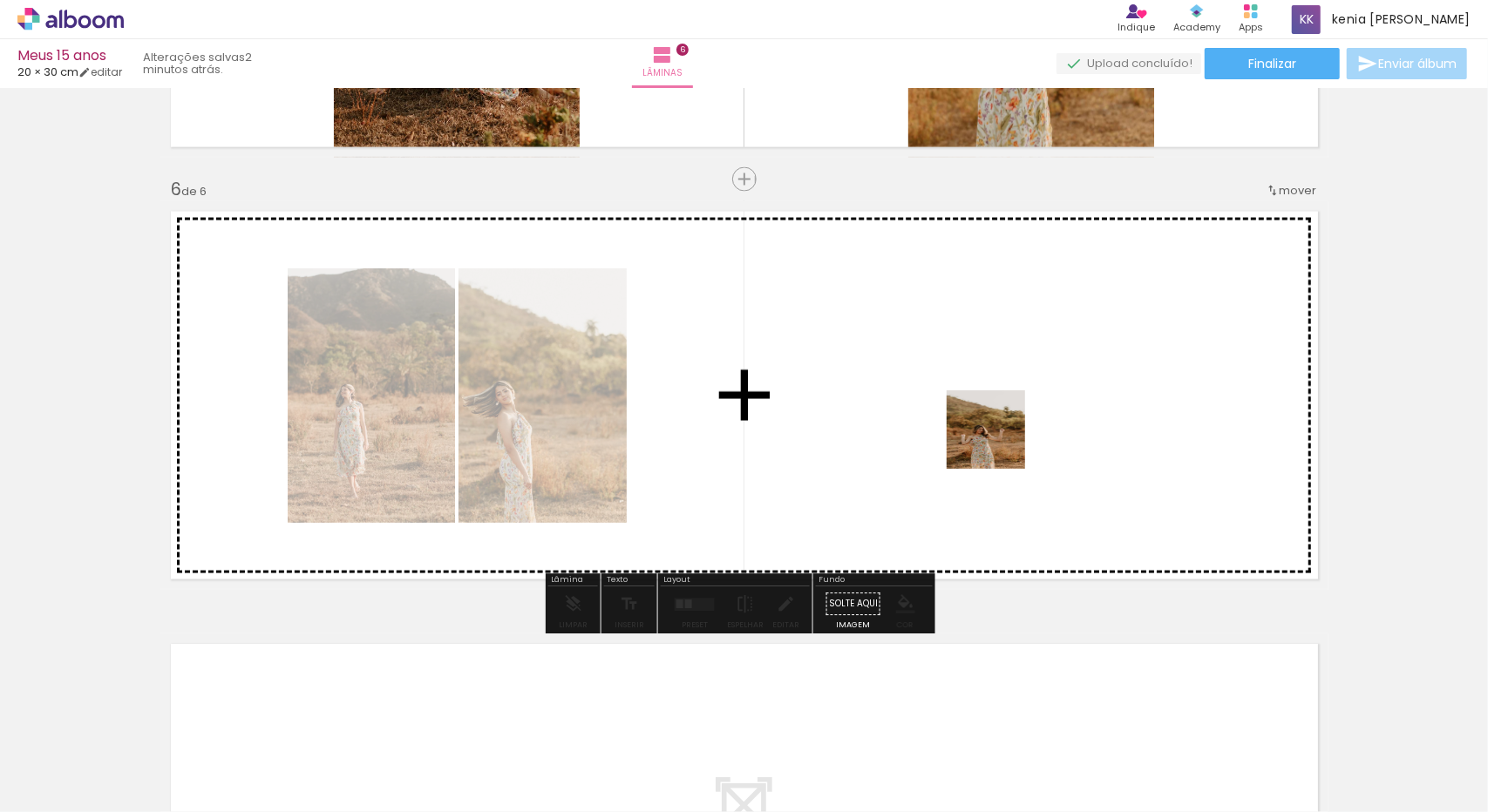
drag, startPoint x: 1029, startPoint y: 777, endPoint x: 999, endPoint y: 441, distance: 337.3
click at [999, 441] on quentale-workspace at bounding box center [744, 406] width 1488 height 812
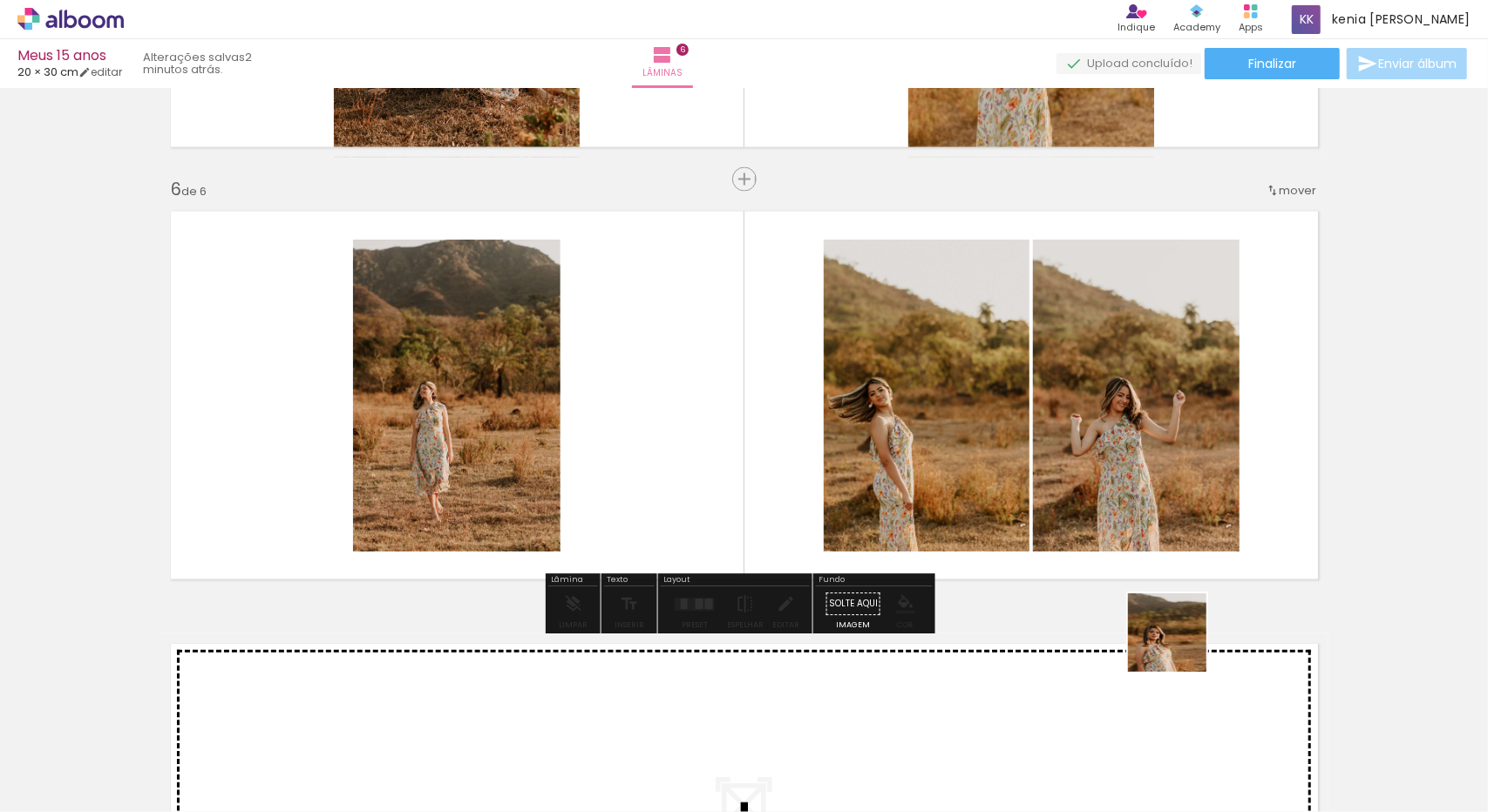
drag, startPoint x: 1238, startPoint y: 765, endPoint x: 1136, endPoint y: 514, distance: 270.9
click at [1136, 514] on quentale-workspace at bounding box center [744, 406] width 1488 height 812
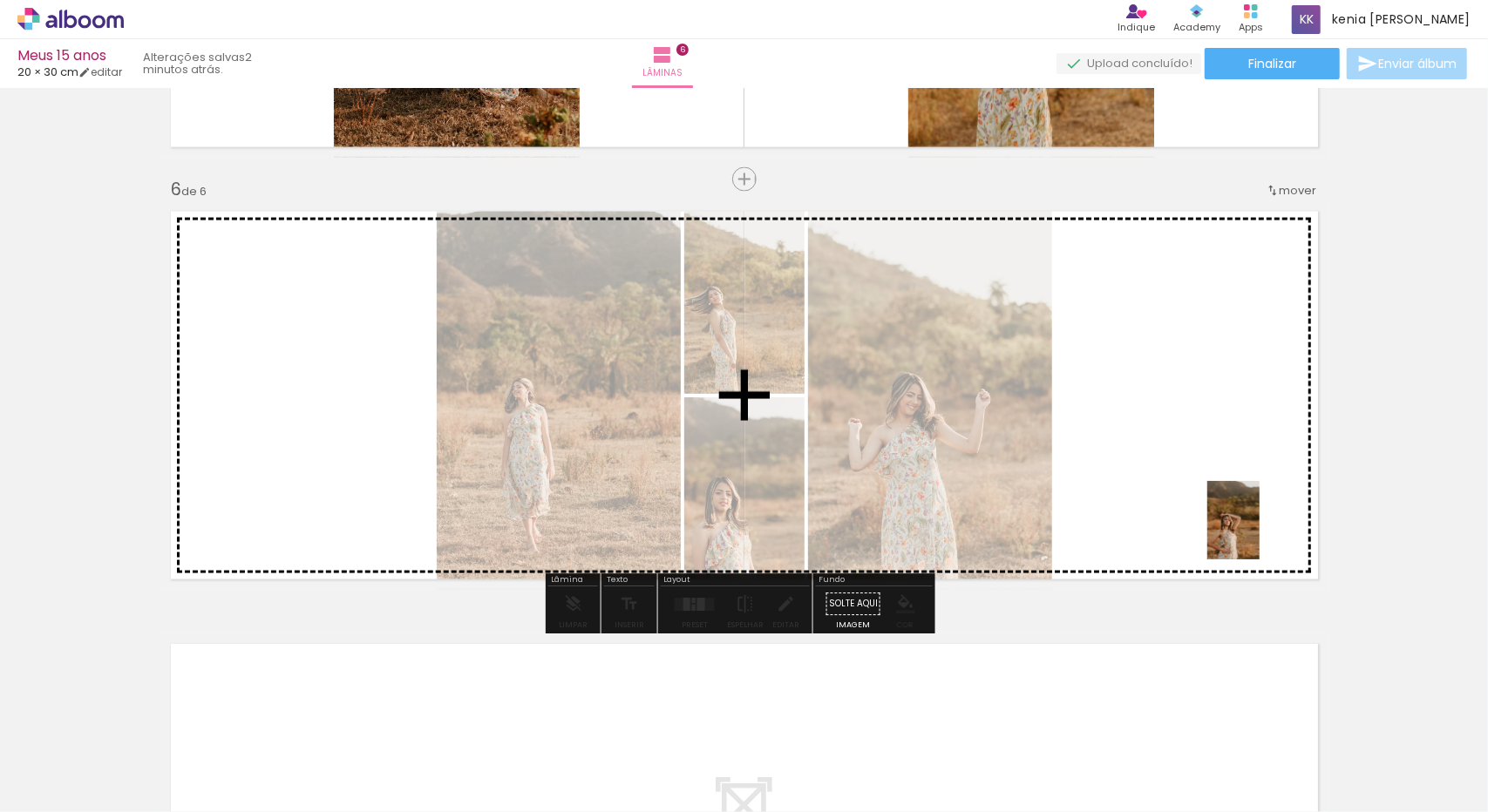
drag, startPoint x: 1332, startPoint y: 761, endPoint x: 1257, endPoint y: 532, distance: 241.0
click at [1257, 532] on quentale-workspace at bounding box center [744, 406] width 1488 height 812
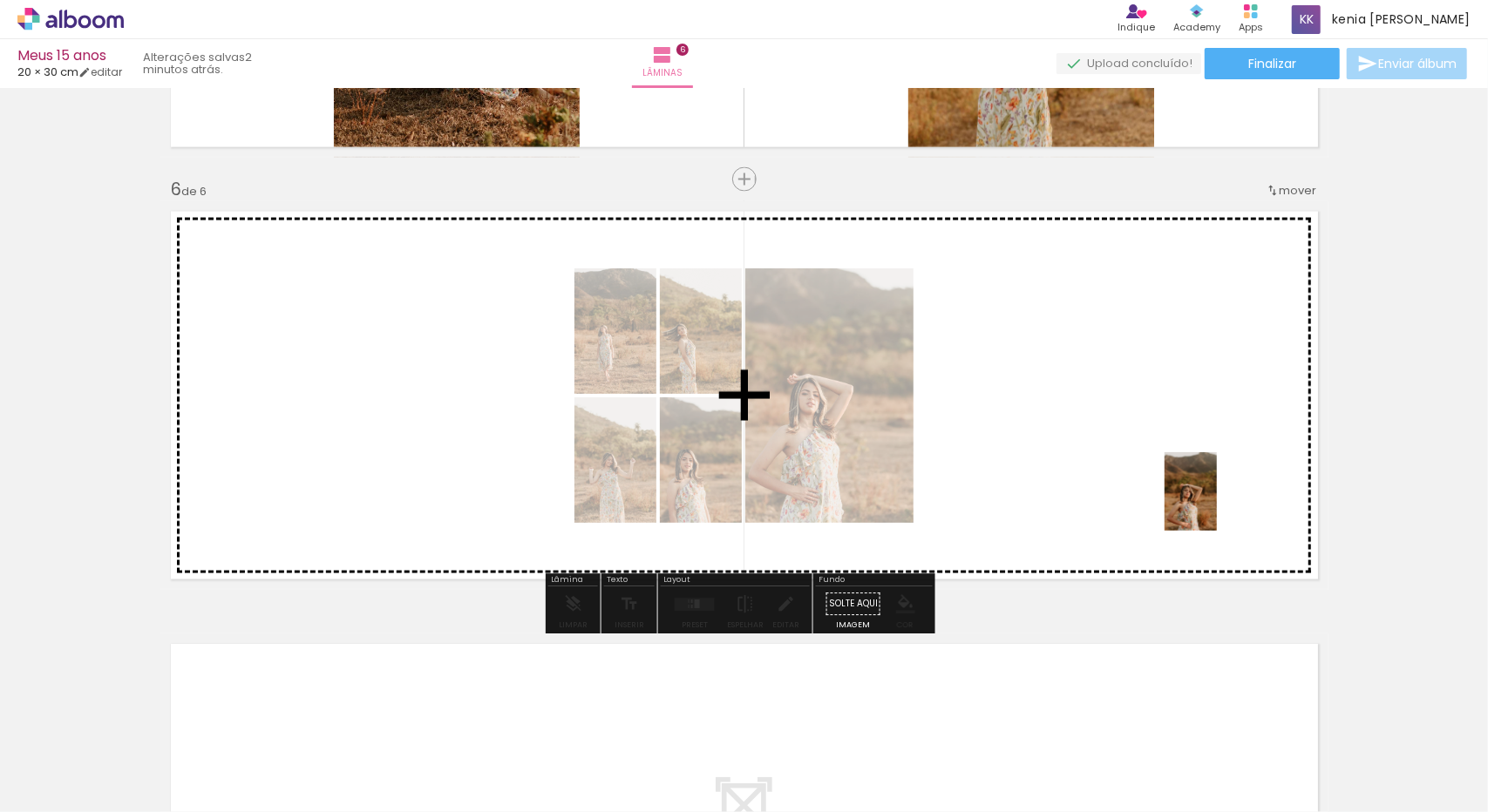
drag, startPoint x: 1440, startPoint y: 778, endPoint x: 1215, endPoint y: 505, distance: 353.8
click at [1215, 505] on quentale-workspace at bounding box center [744, 406] width 1488 height 812
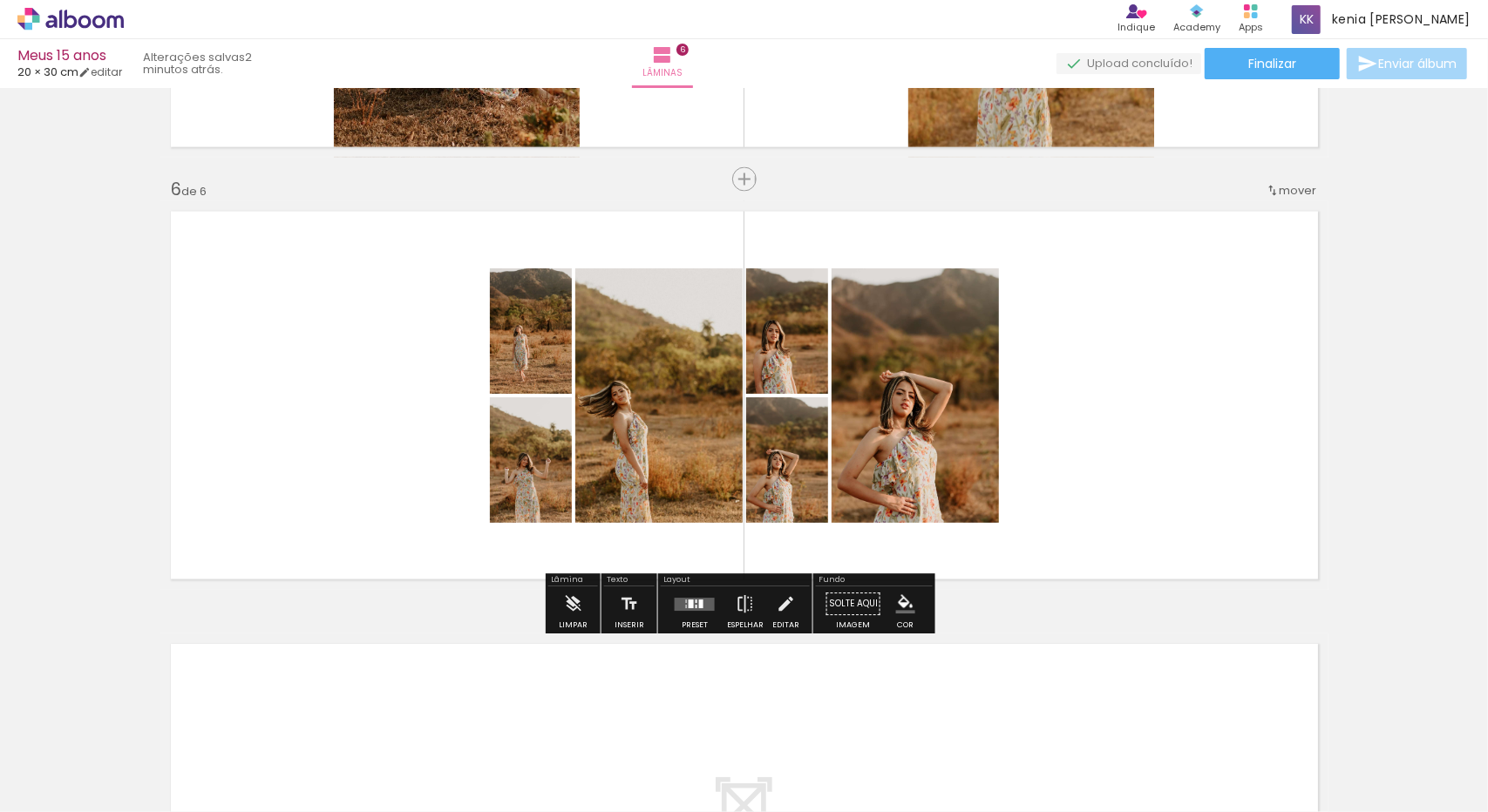
click at [703, 608] on quentale-layouter at bounding box center [694, 604] width 40 height 13
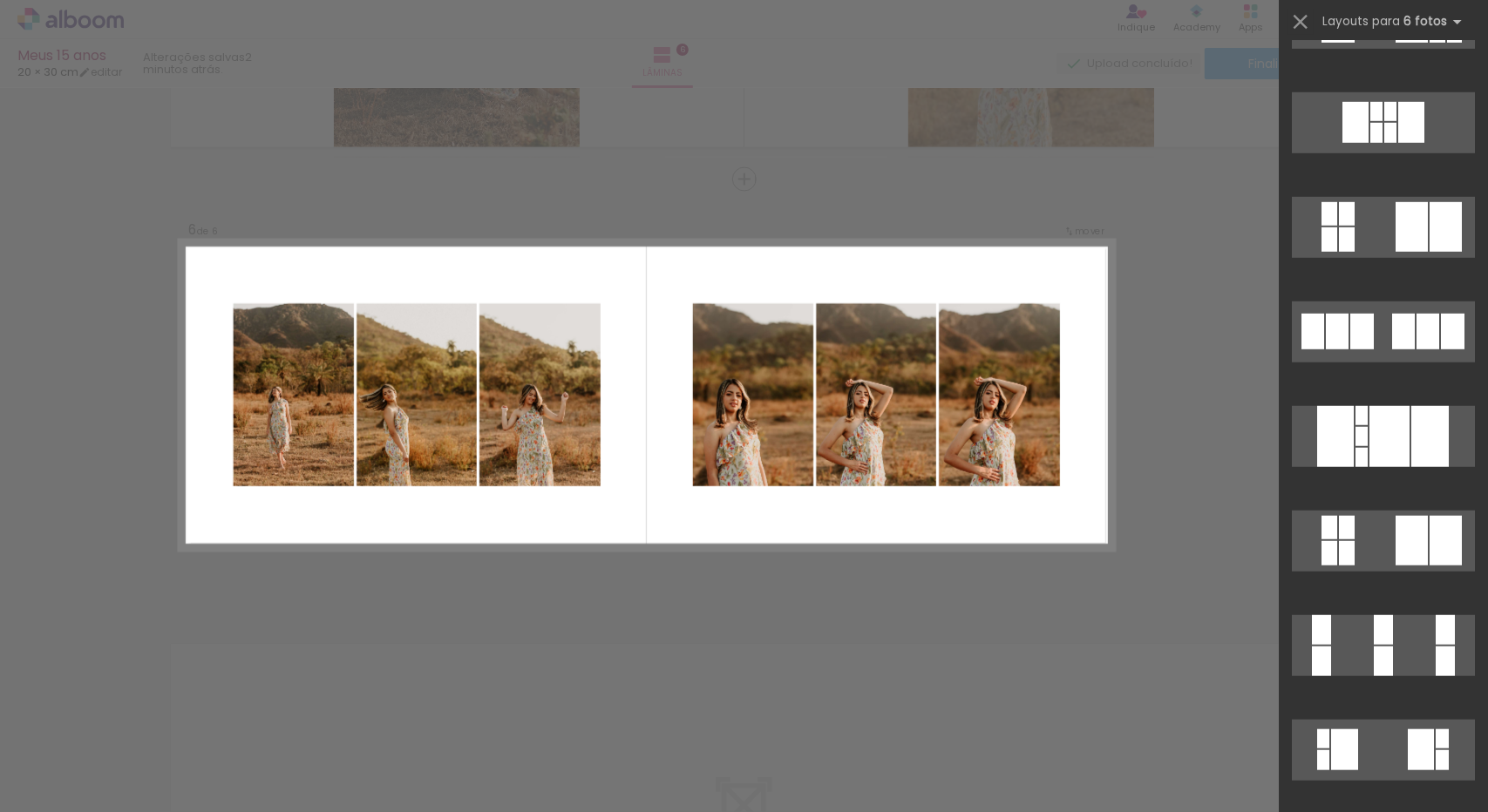
scroll to position [817, 0]
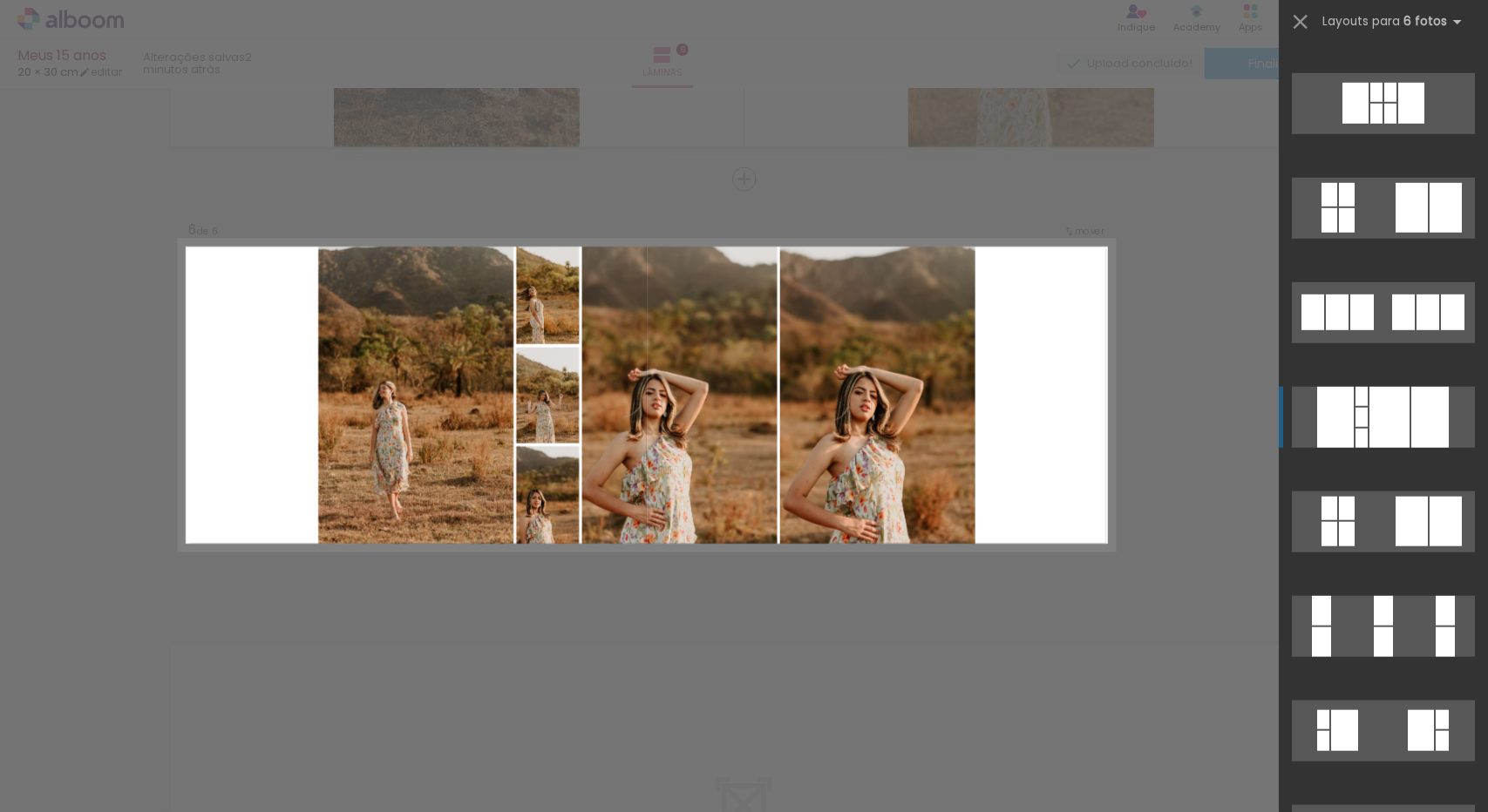
click at [1380, 422] on div at bounding box center [1389, 417] width 40 height 61
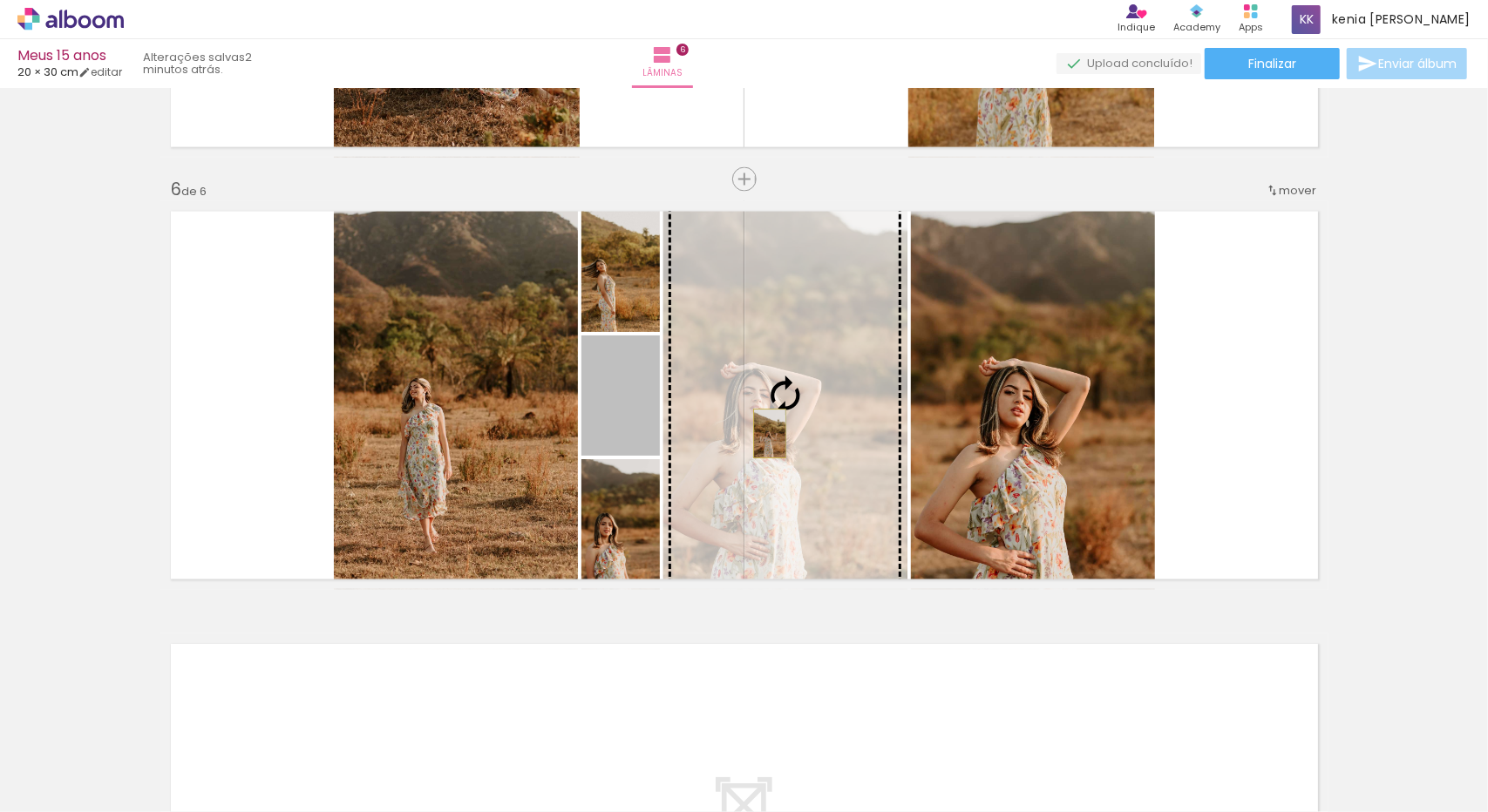
drag, startPoint x: 610, startPoint y: 434, endPoint x: 762, endPoint y: 433, distance: 152.0
click at [0, 0] on slot at bounding box center [0, 0] width 0 height 0
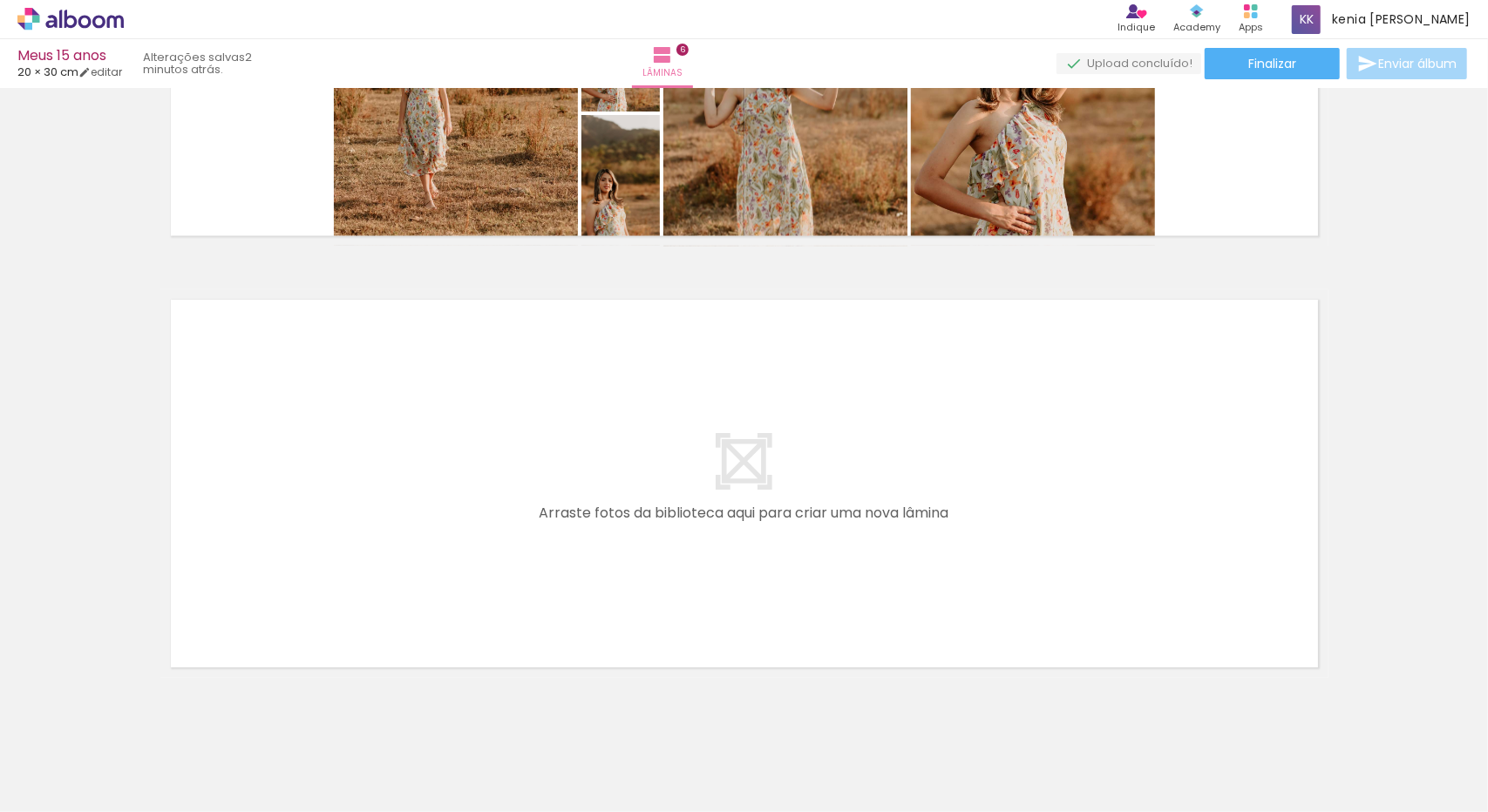
scroll to position [2479, 0]
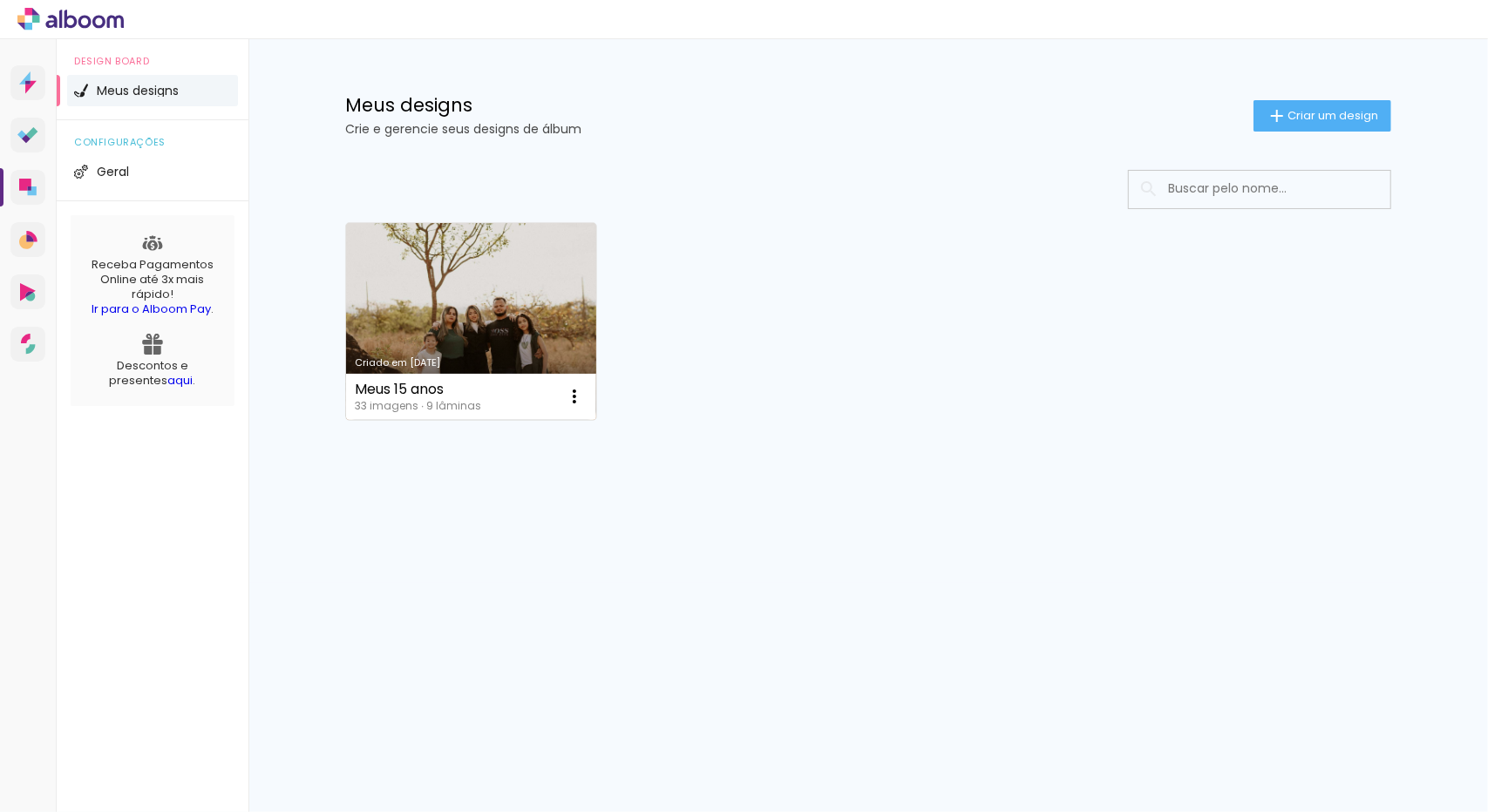
click at [391, 274] on link "Criado em [DATE]" at bounding box center [471, 321] width 250 height 197
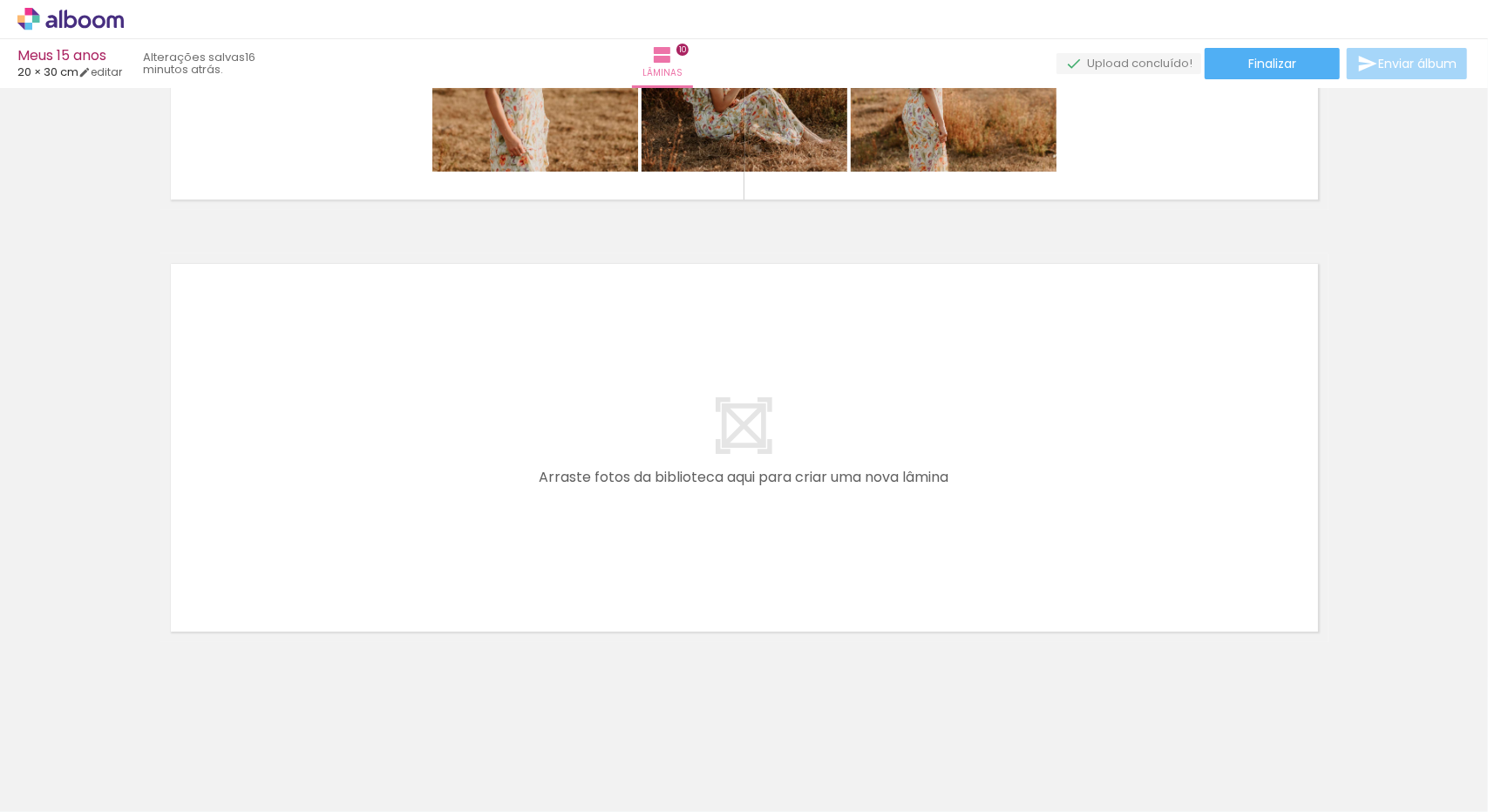
scroll to position [0, 2174]
